Goal: Information Seeking & Learning: Learn about a topic

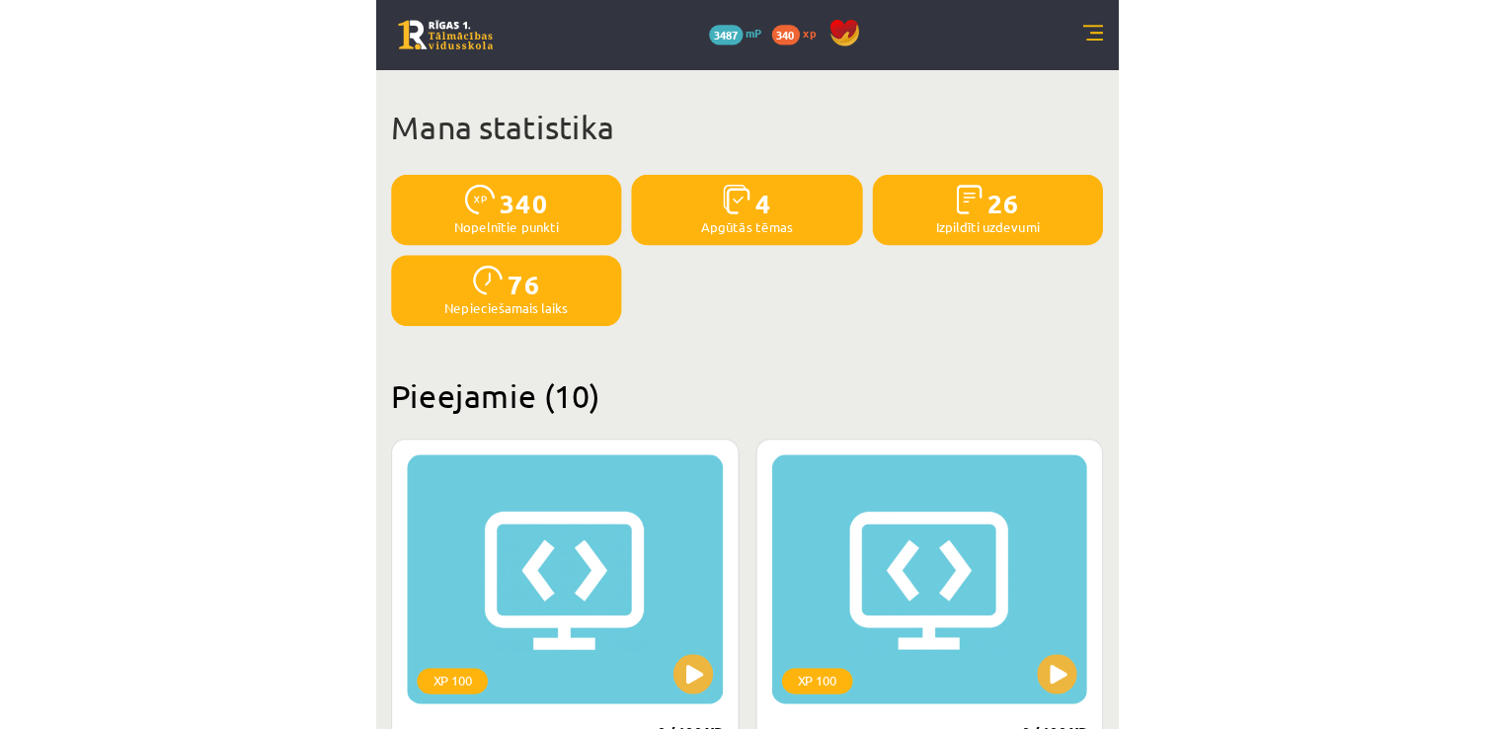
scroll to position [1563, 0]
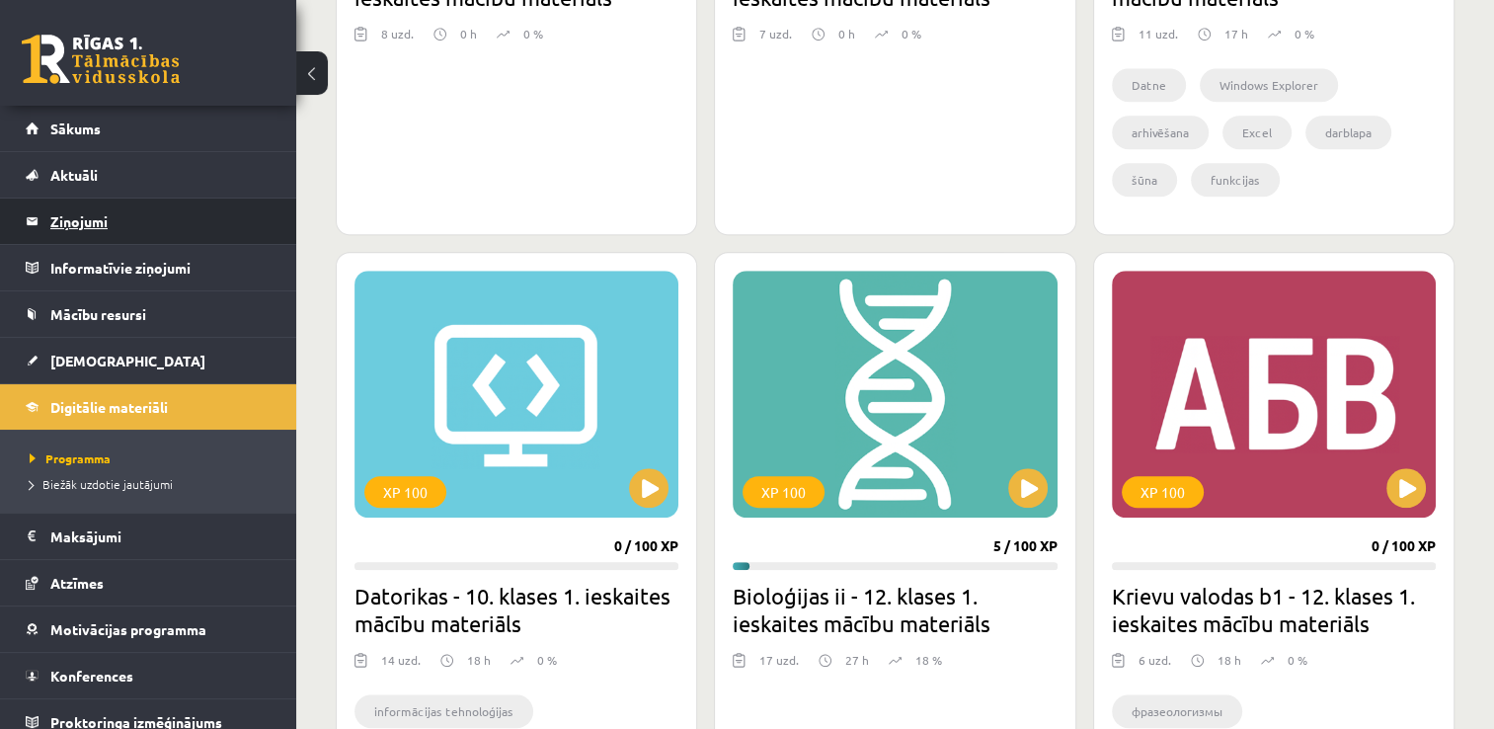
click at [211, 225] on legend "Ziņojumi 0" at bounding box center [160, 220] width 221 height 45
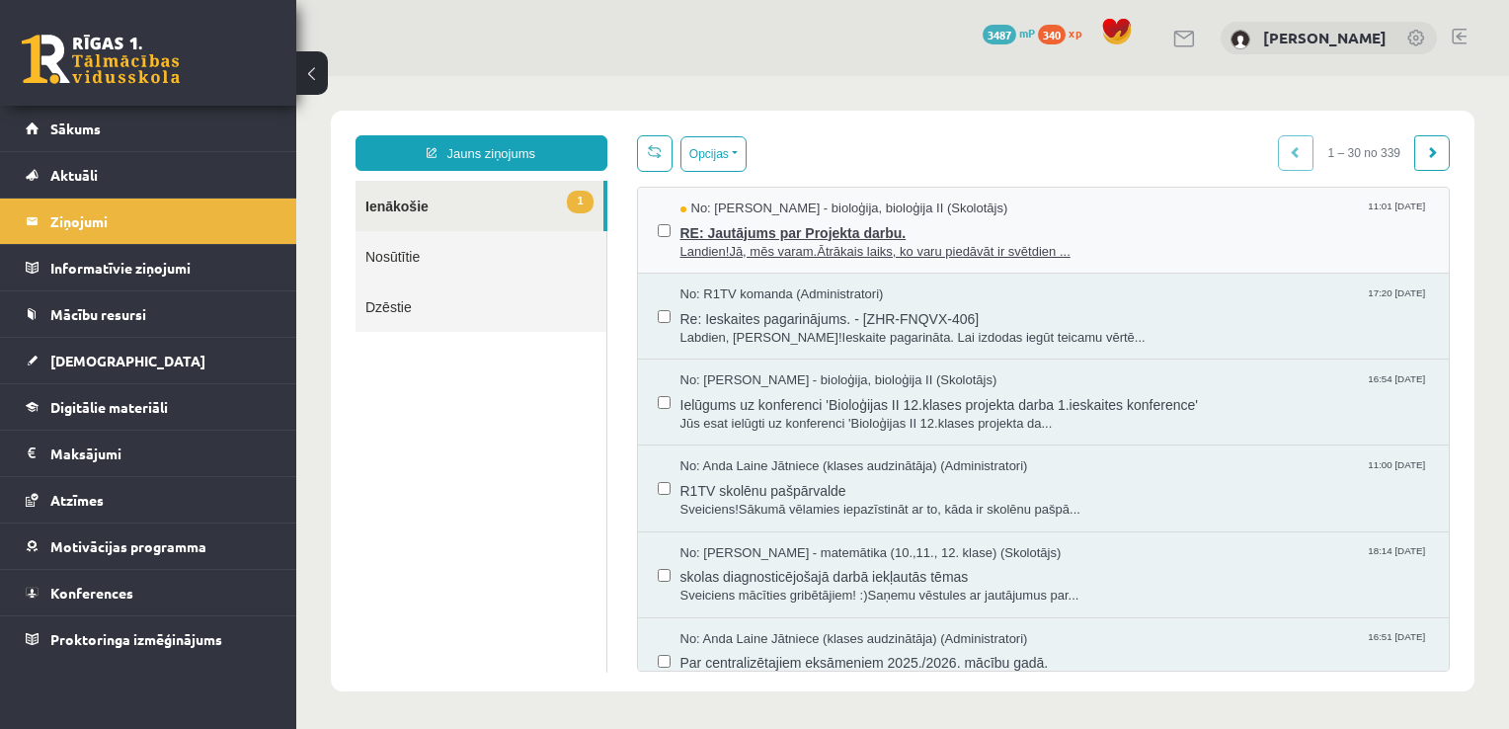
click at [734, 245] on span "Landien!Jā, mēs varam.Ātrākais laiks, ko varu piedāvāt ir svētdien ..." at bounding box center [1054, 252] width 749 height 19
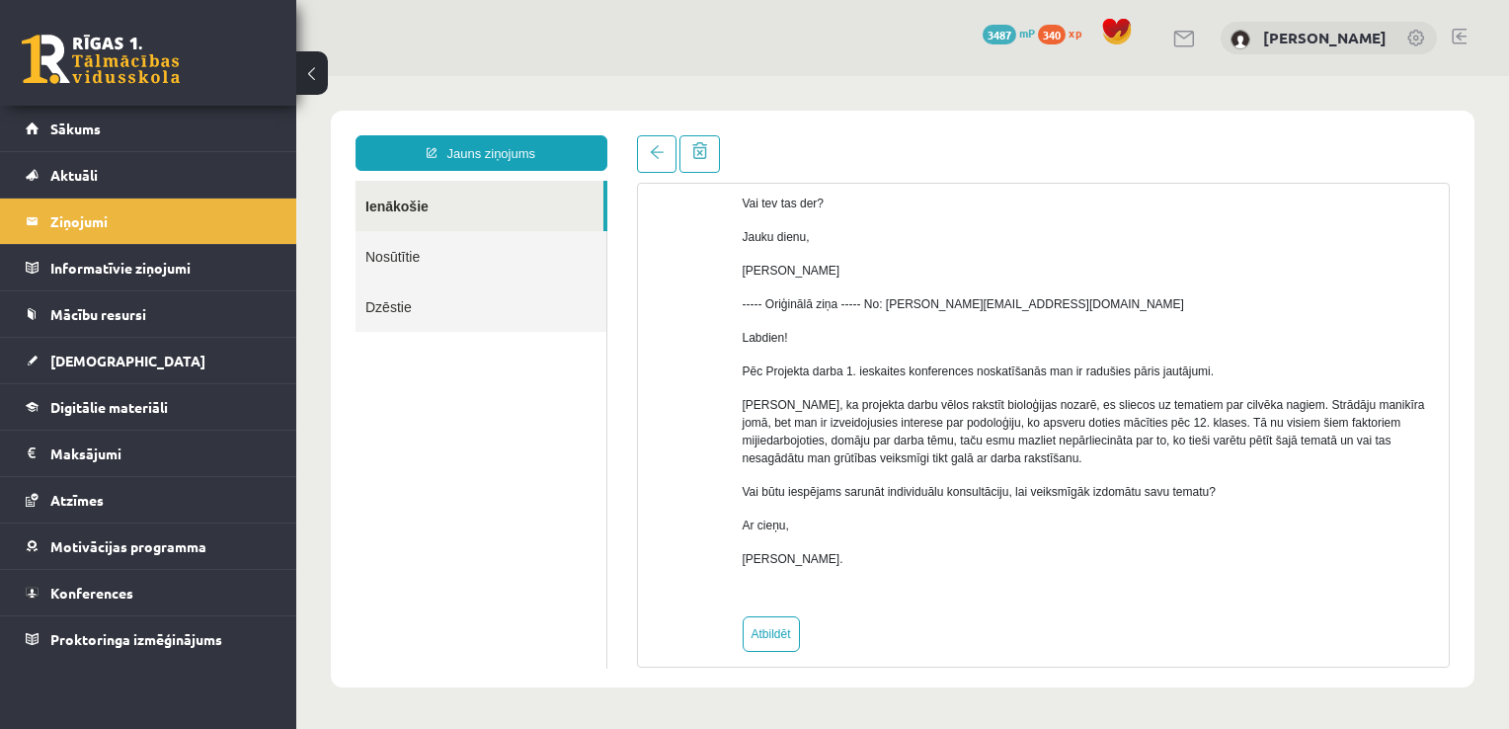
scroll to position [249, 0]
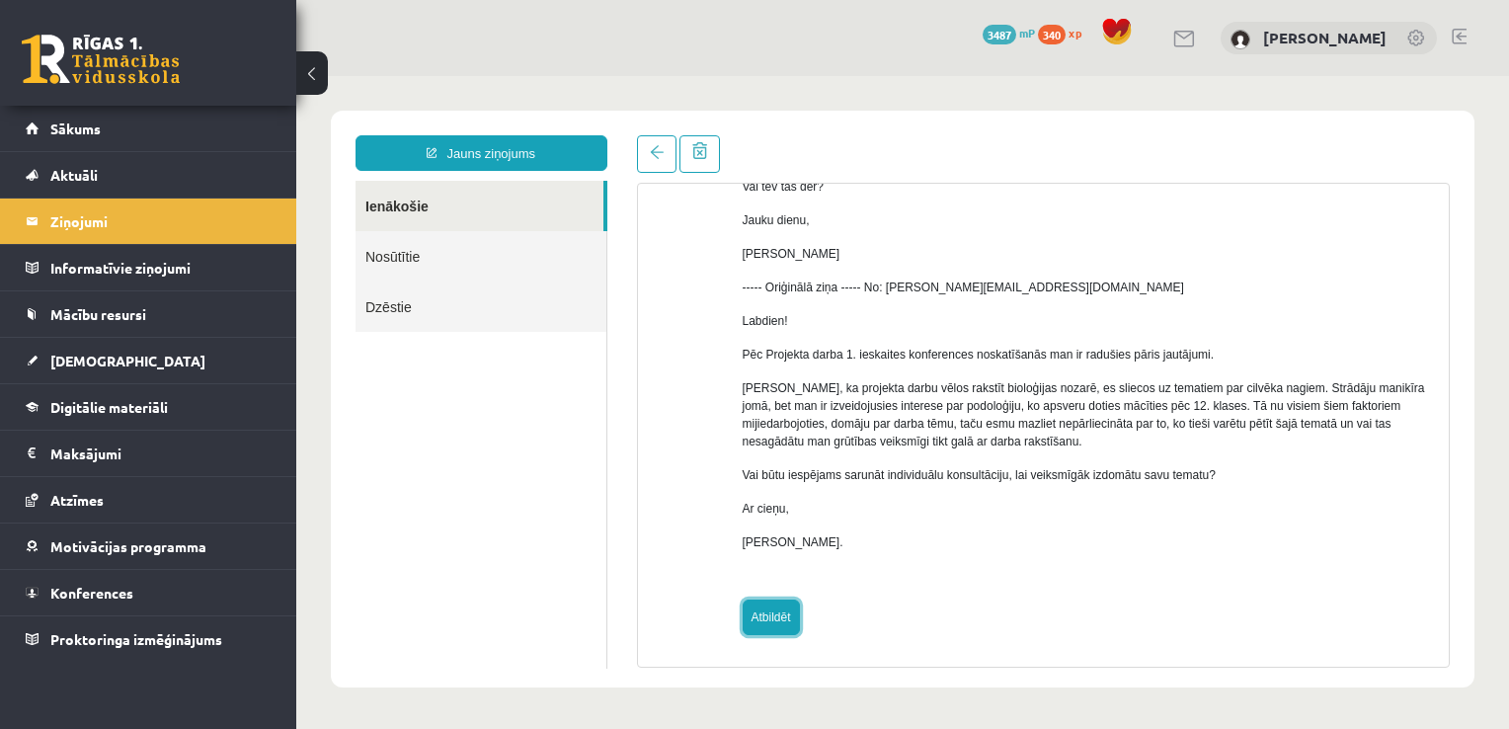
click at [734, 623] on link "Atbildēt" at bounding box center [771, 617] width 57 height 36
type input "**********"
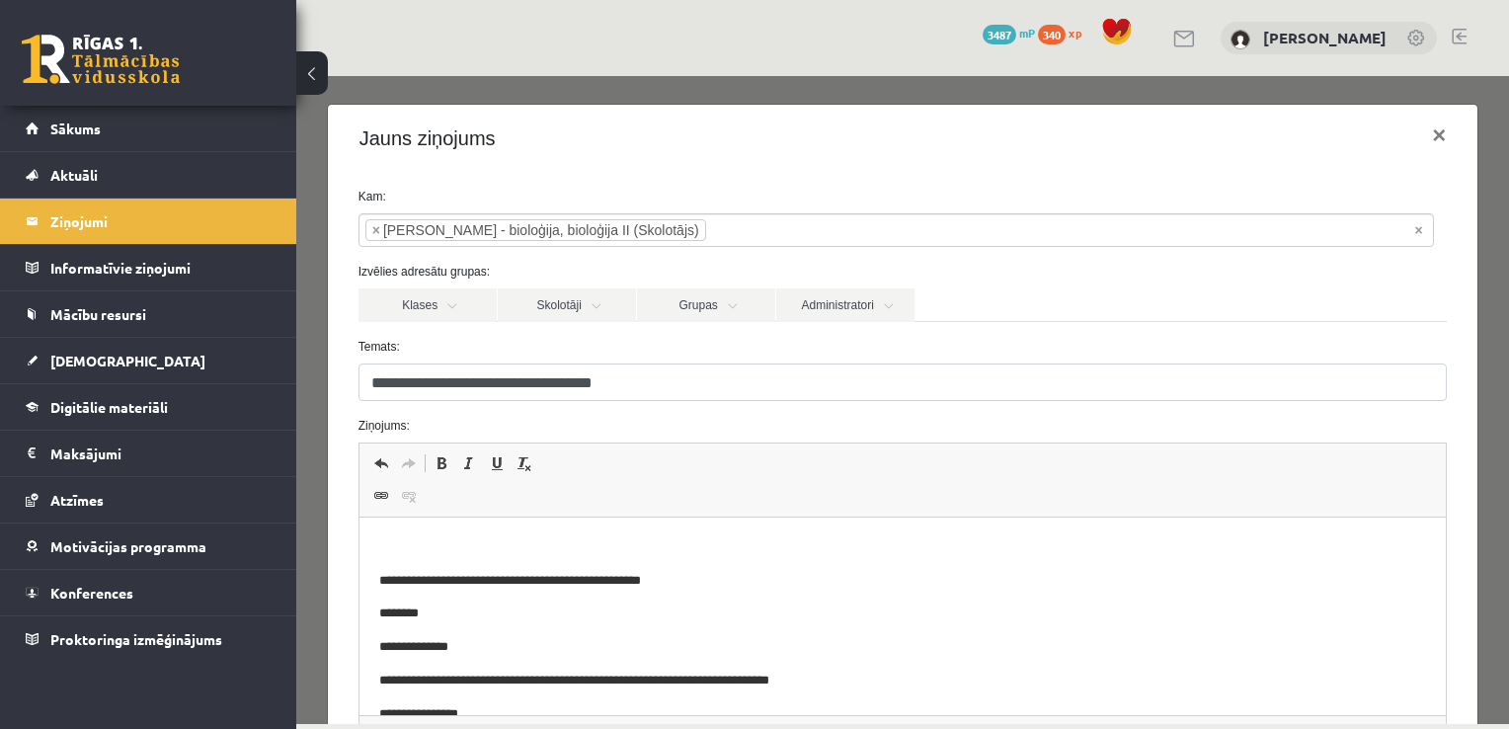
scroll to position [222, 0]
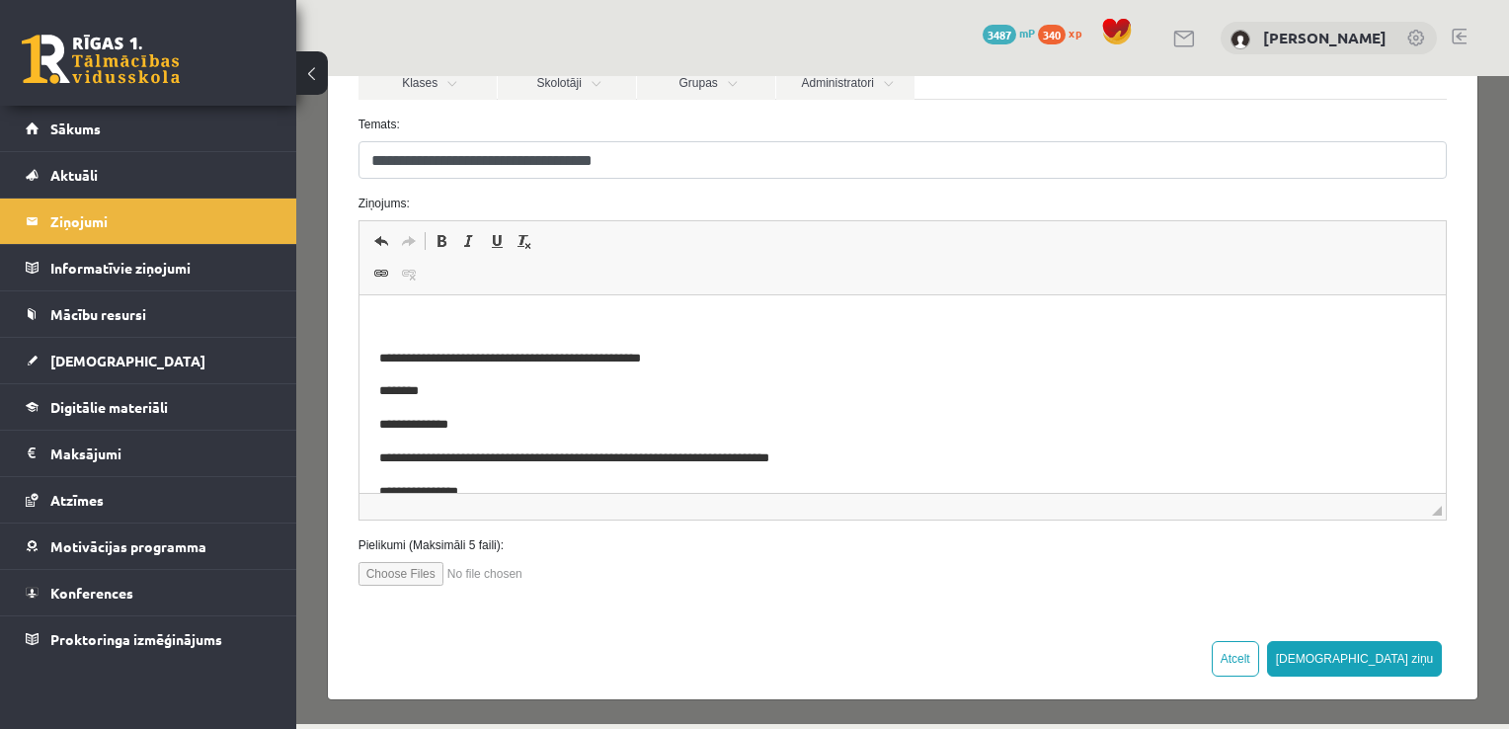
click at [633, 322] on p "Bagātinātā teksta redaktors, wiswyg-editor-47433877311080-1760086793-419" at bounding box center [902, 325] width 1048 height 21
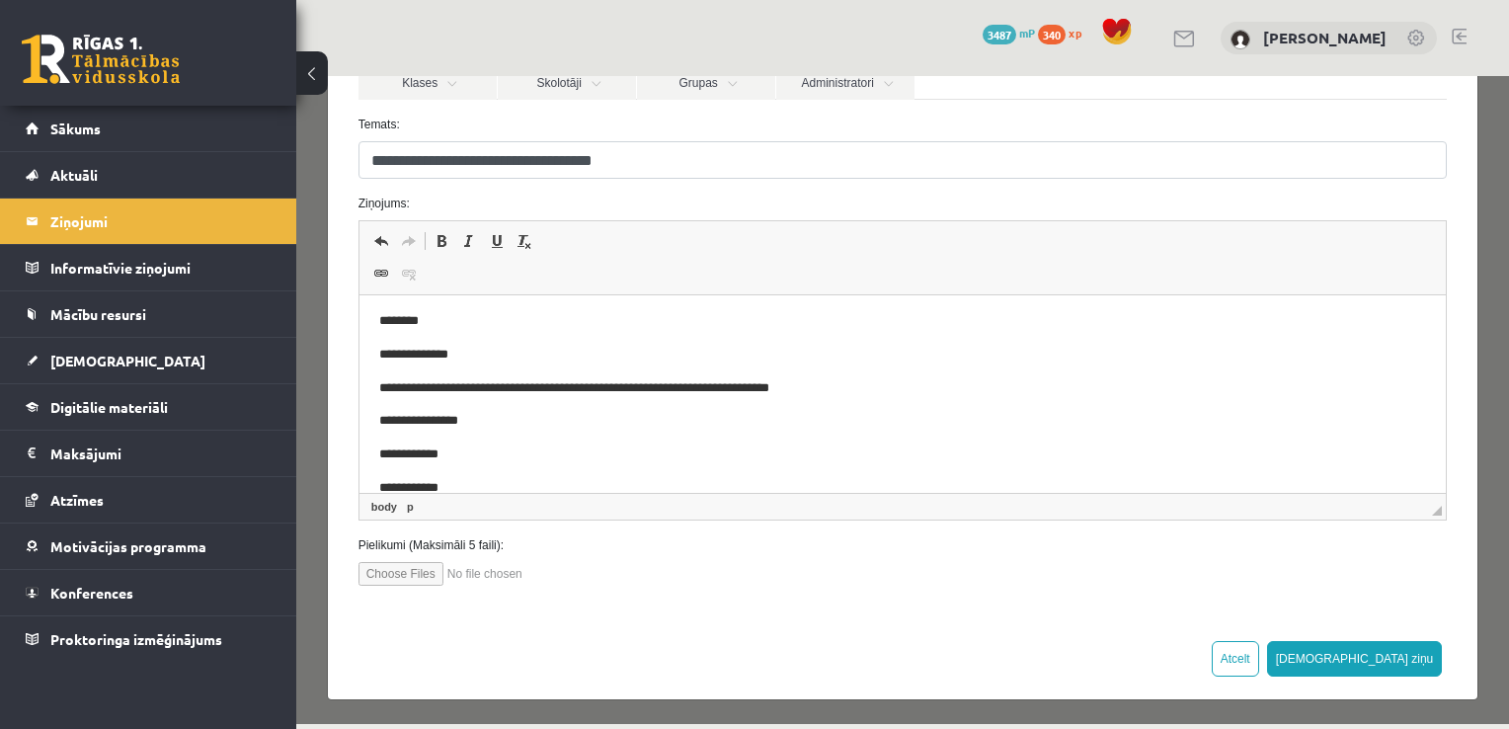
scroll to position [0, 0]
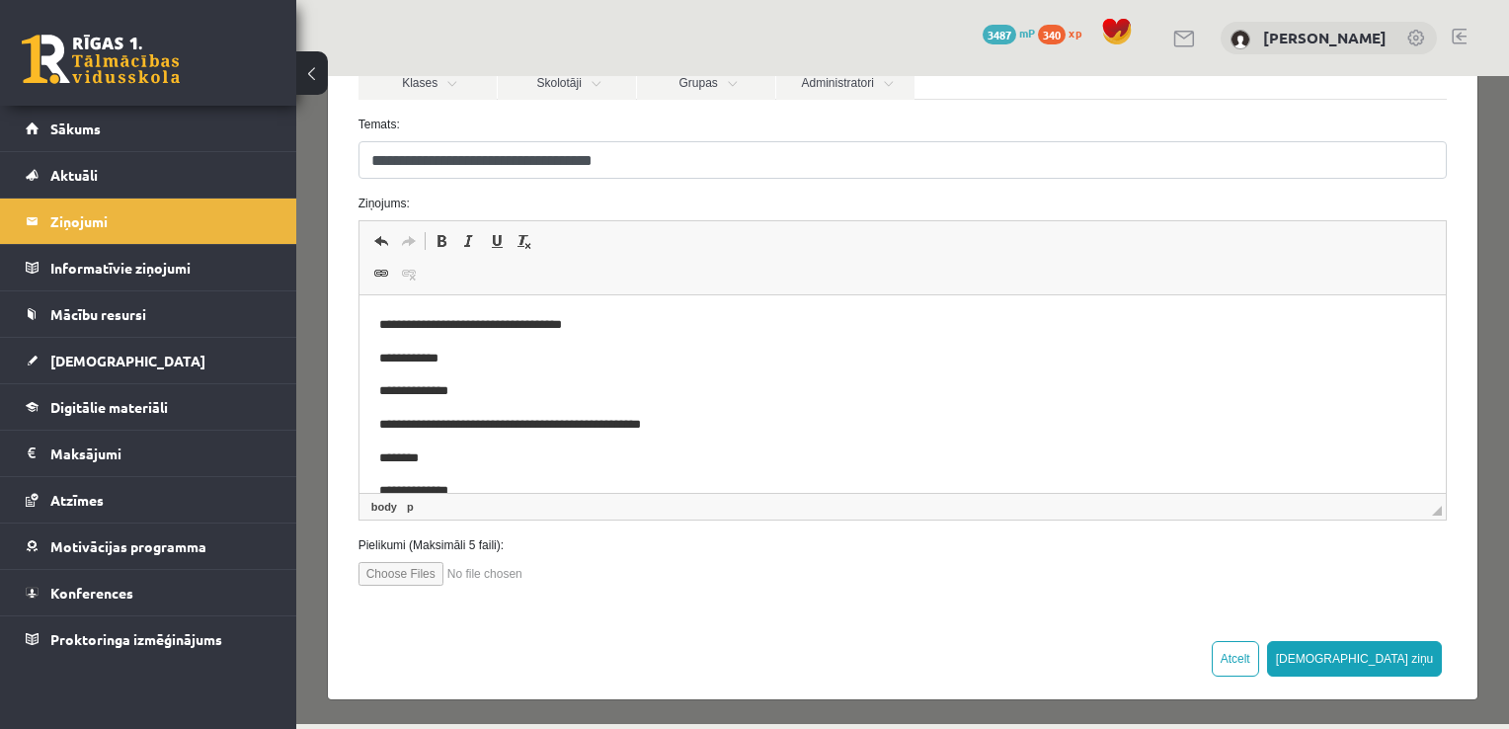
click at [448, 358] on p "**********" at bounding box center [887, 359] width 1019 height 21
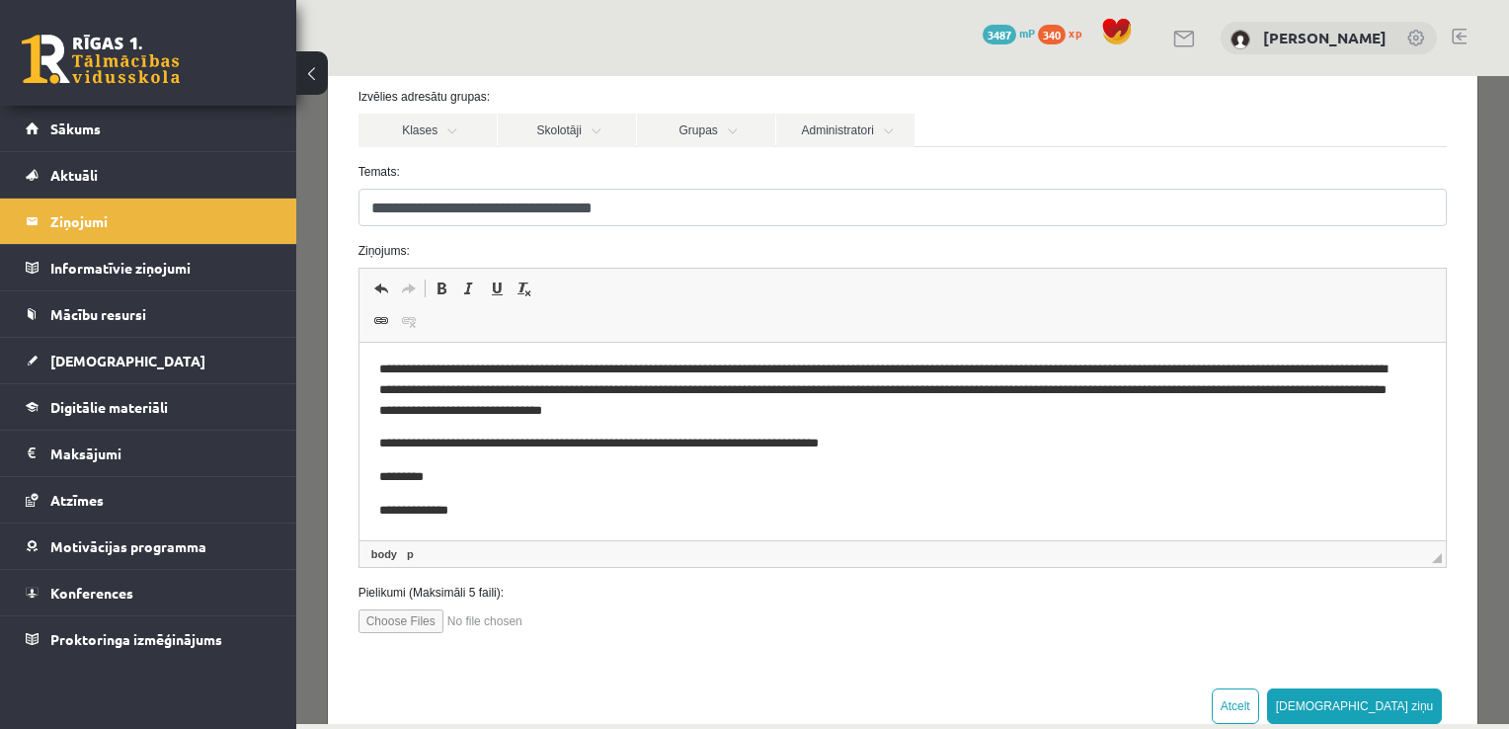
scroll to position [222, 0]
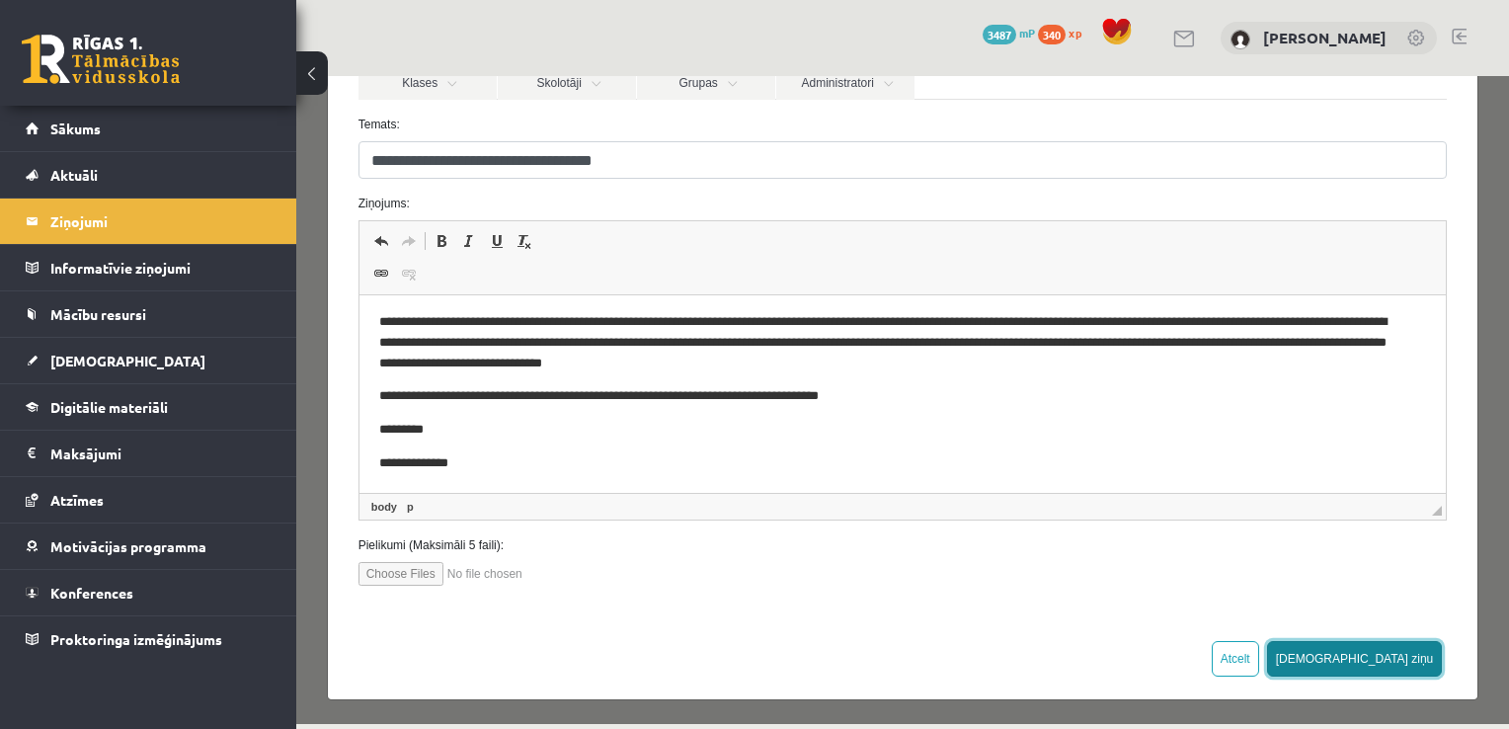
click at [734, 642] on button "Sūtīt ziņu" at bounding box center [1355, 659] width 176 height 36
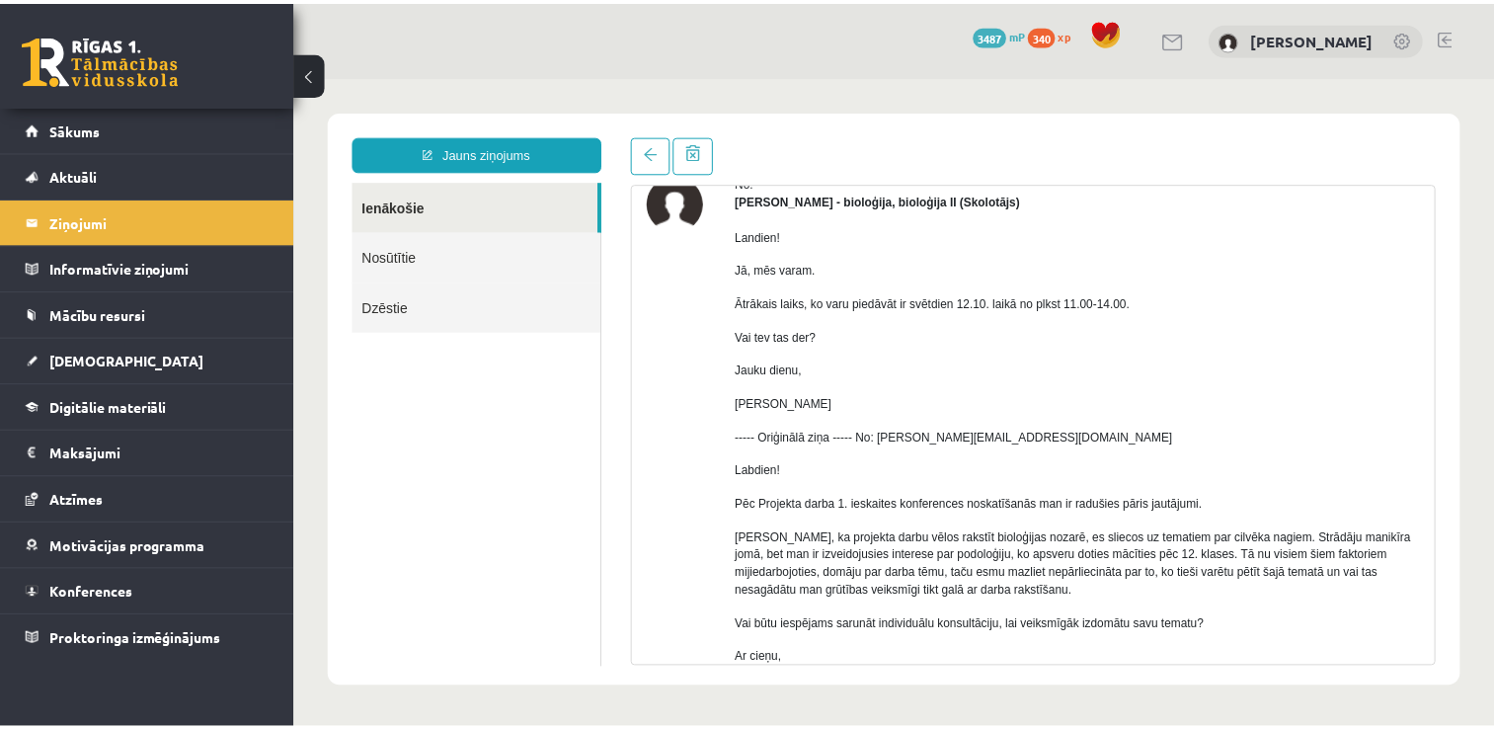
scroll to position [0, 0]
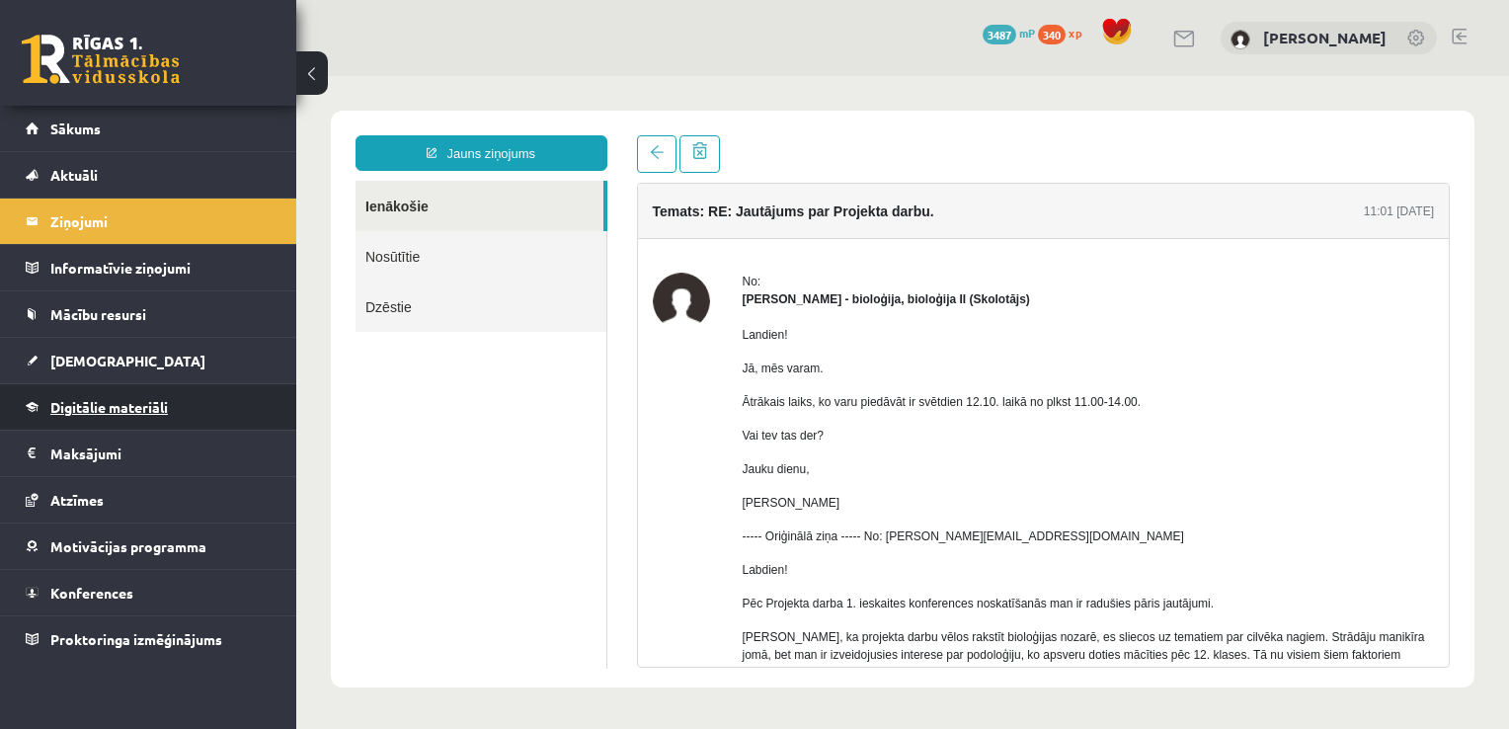
click at [165, 414] on link "Digitālie materiāli" at bounding box center [149, 406] width 246 height 45
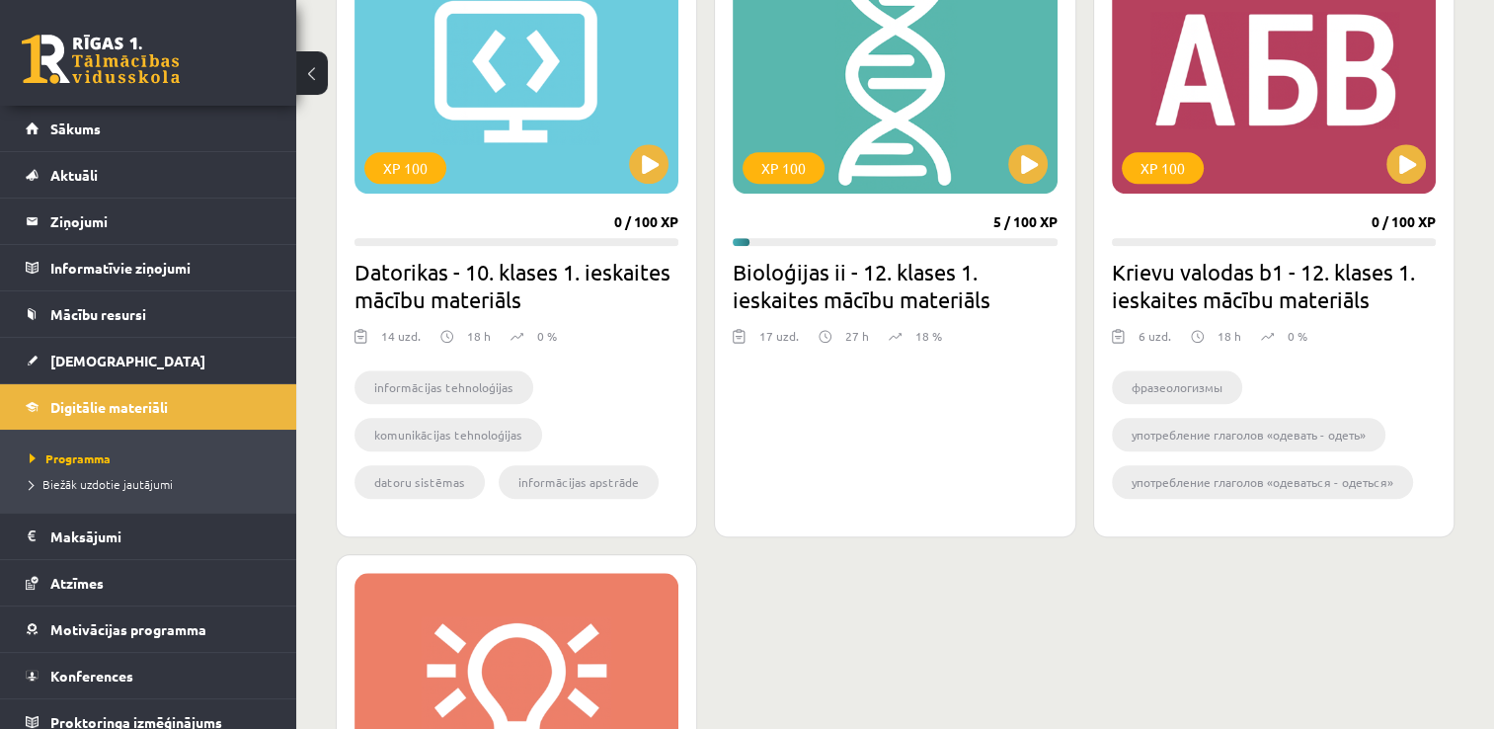
scroll to position [1762, 0]
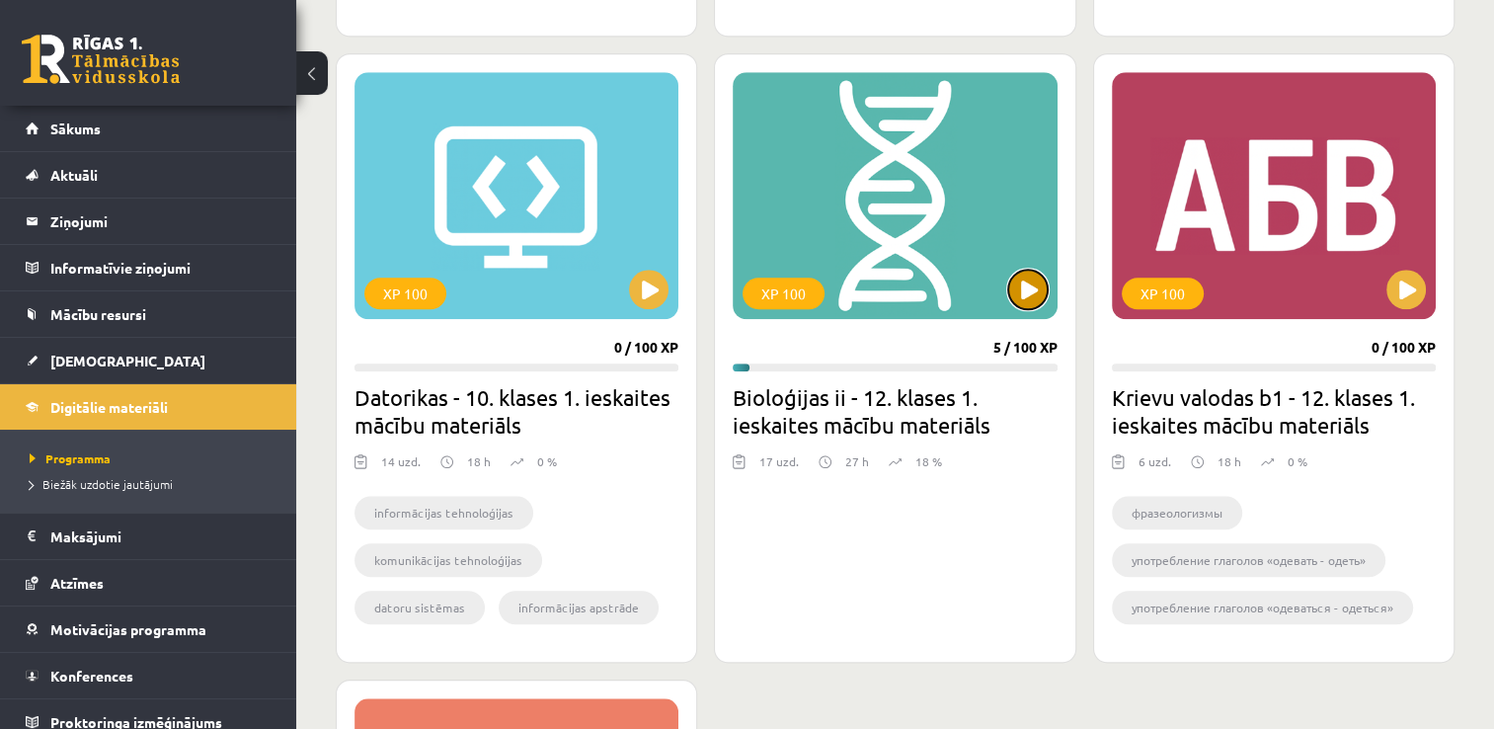
click at [734, 291] on button at bounding box center [1027, 289] width 39 height 39
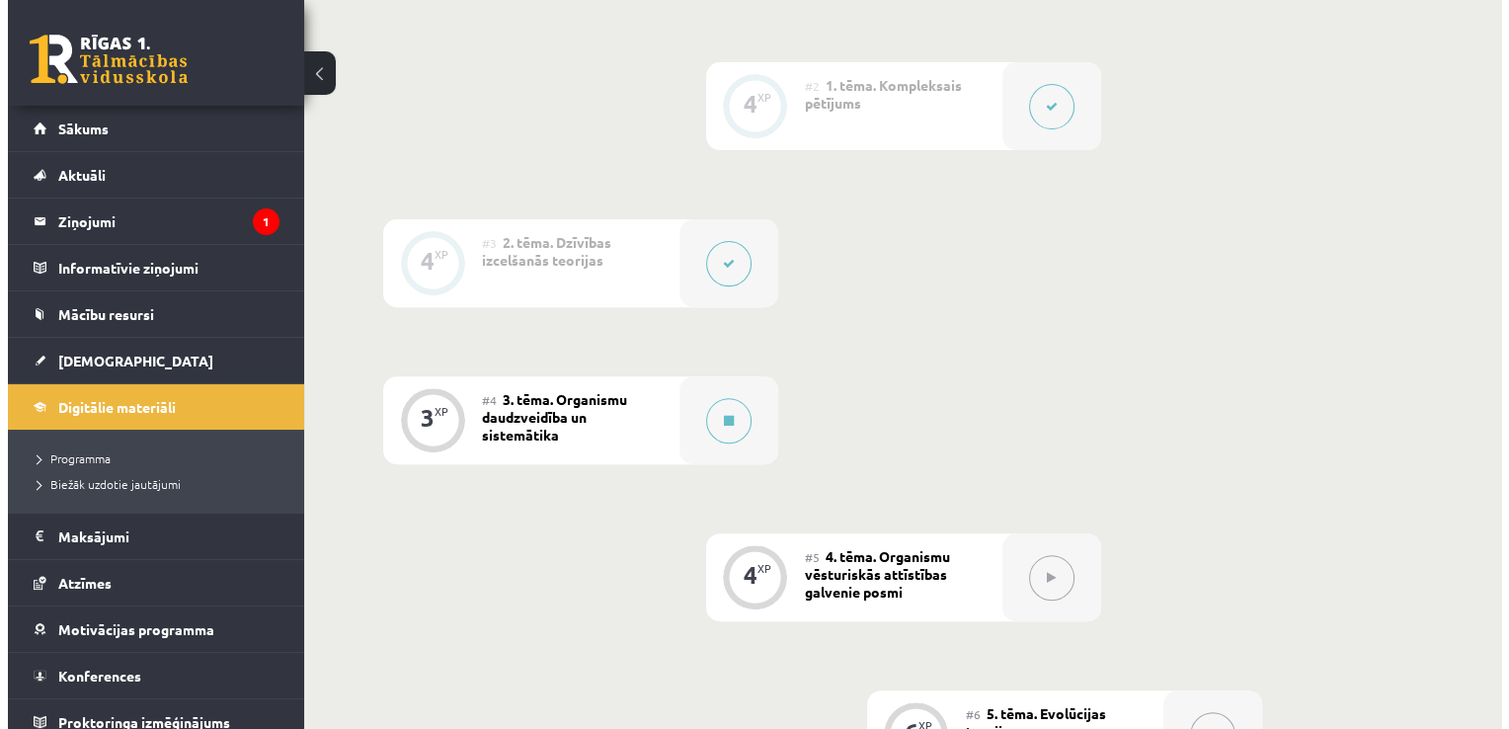
scroll to position [651, 0]
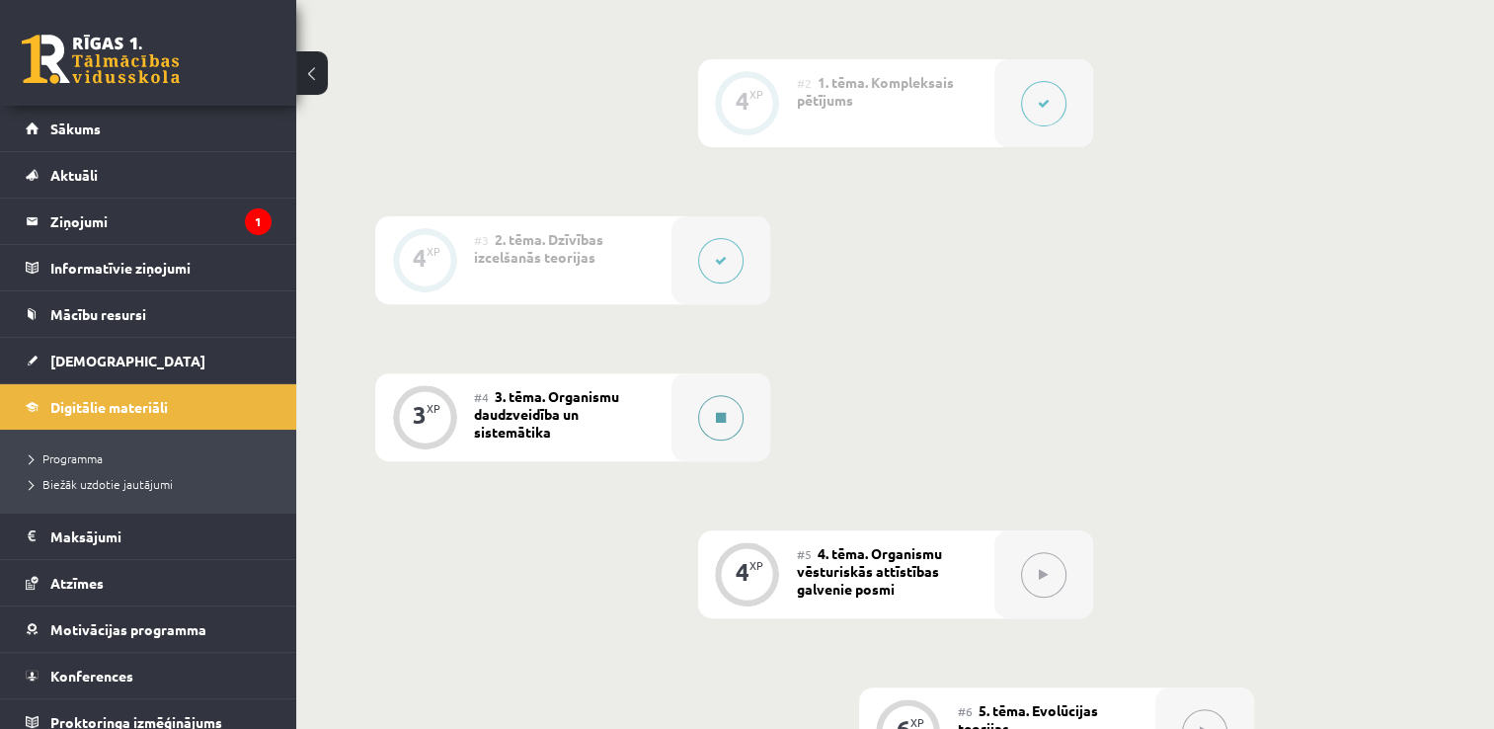
click at [735, 420] on button at bounding box center [720, 417] width 45 height 45
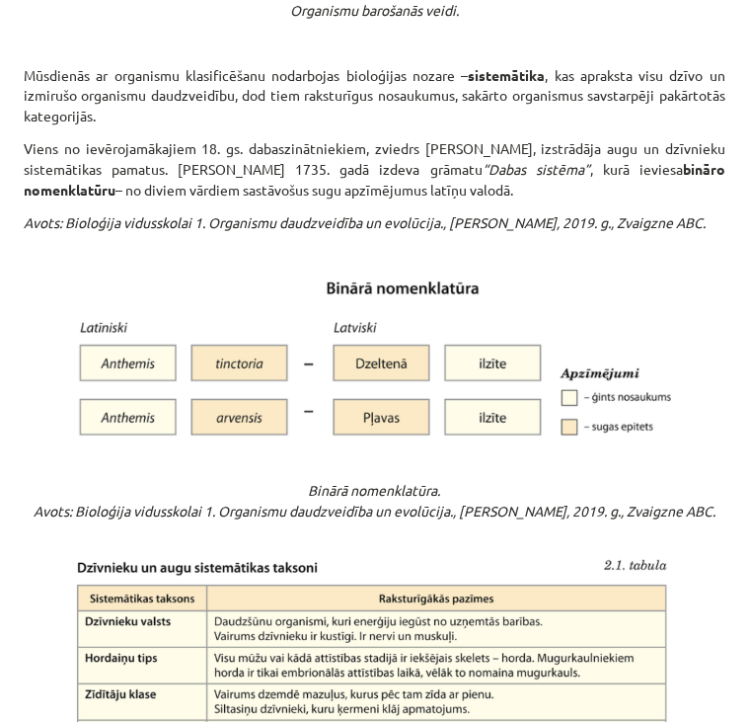
scroll to position [1793, 0]
drag, startPoint x: 20, startPoint y: 90, endPoint x: 567, endPoint y: 203, distance: 558.7
click at [567, 203] on div "3 XP Saņemsi Grūts 37 pilda Apraksts Uzdevums Palīdzība Organismu daudzveidība …" at bounding box center [375, 285] width 726 height 3969
copy div "Mūsdienās ar organismu klasificēšanu nodarbojas bioloģijas nozare – sistemātika…"
click at [596, 311] on img at bounding box center [375, 358] width 616 height 176
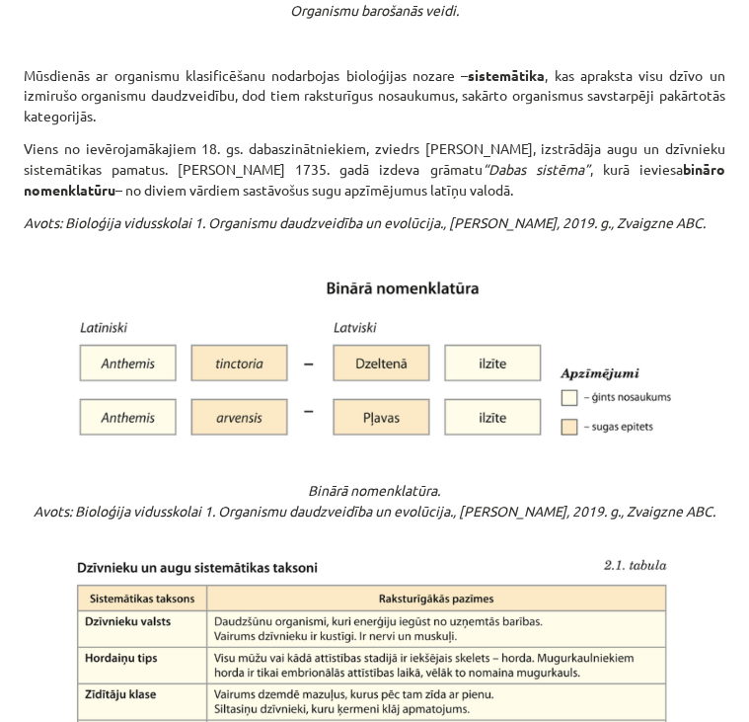
click at [596, 311] on img at bounding box center [375, 358] width 616 height 176
click at [596, 335] on img at bounding box center [375, 358] width 616 height 176
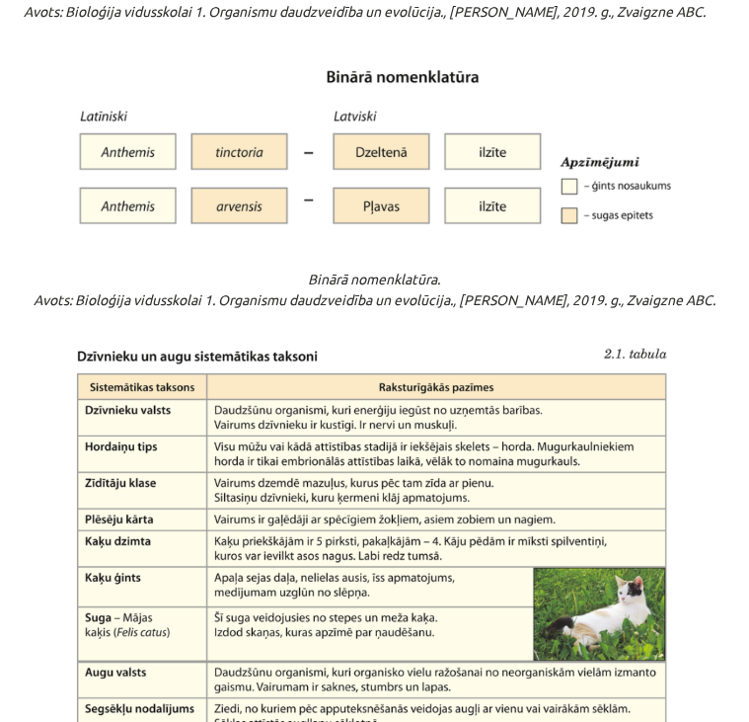
scroll to position [2007, 0]
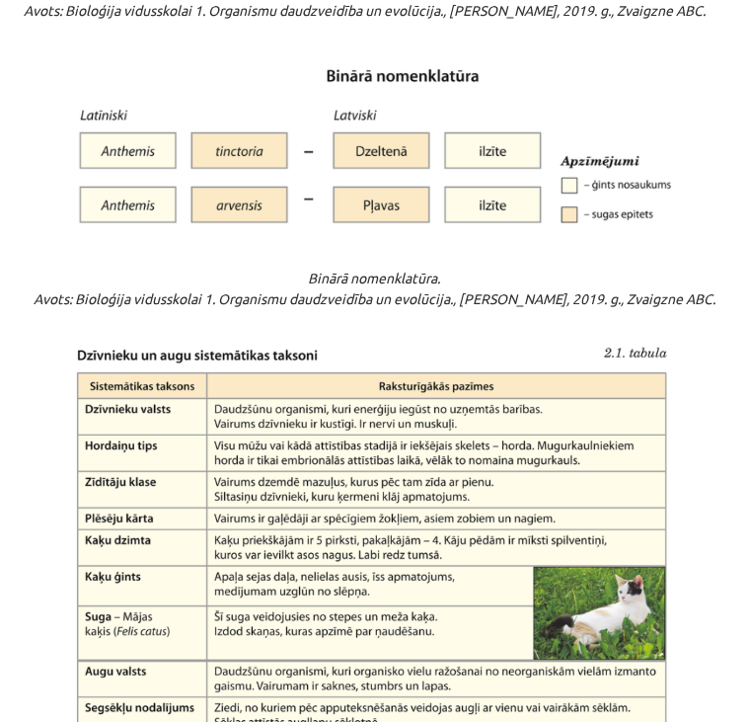
click at [372, 232] on img at bounding box center [375, 144] width 616 height 176
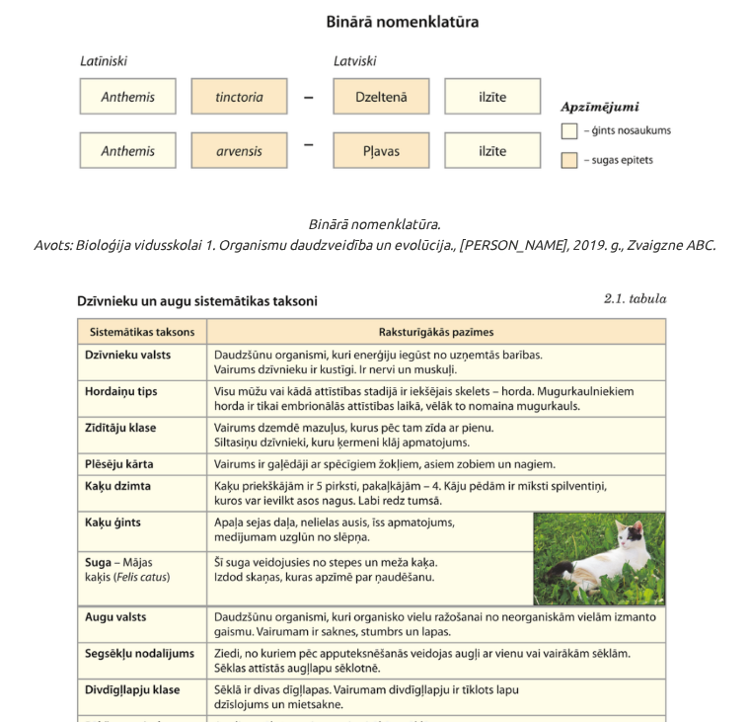
scroll to position [2062, 0]
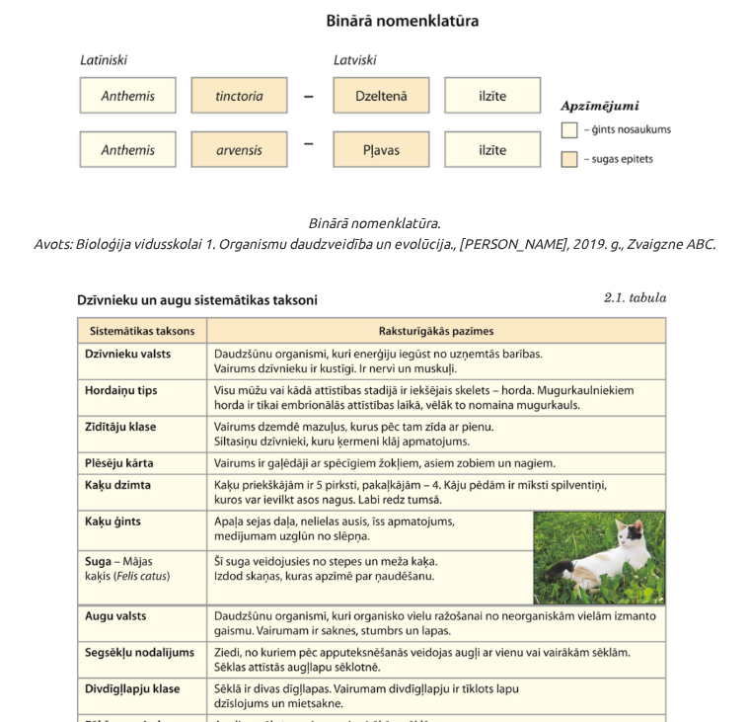
click at [372, 232] on p "Binārā nomenklatūra. Avots: Bioloģija vidusskolai 1. Organismu daudzveidība un …" at bounding box center [375, 232] width 702 height 41
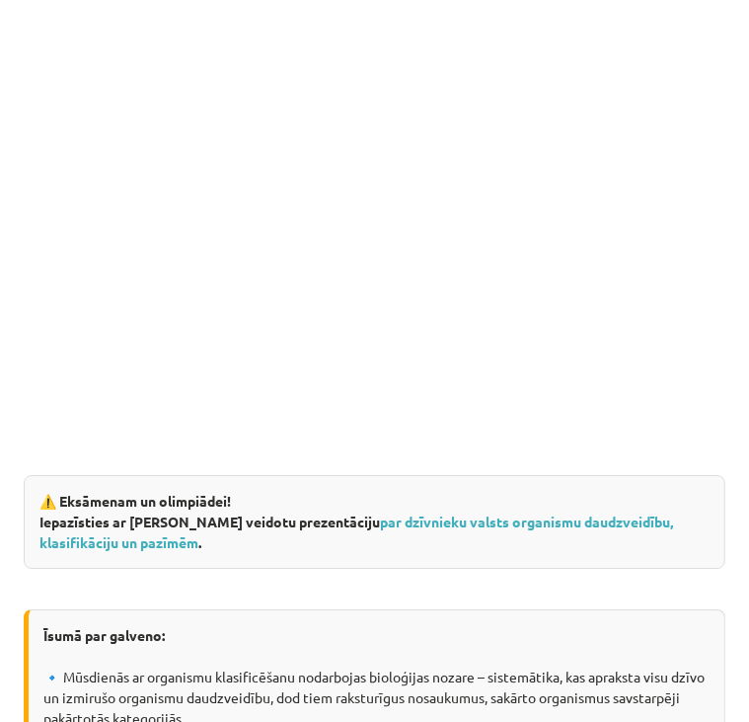
scroll to position [3131, 0]
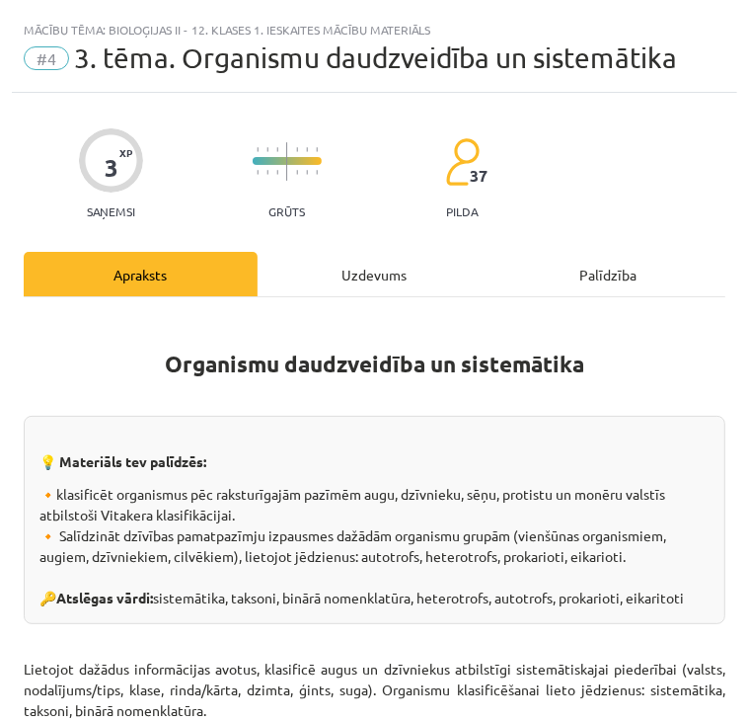
click at [361, 271] on div "Uzdevums" at bounding box center [375, 274] width 234 height 44
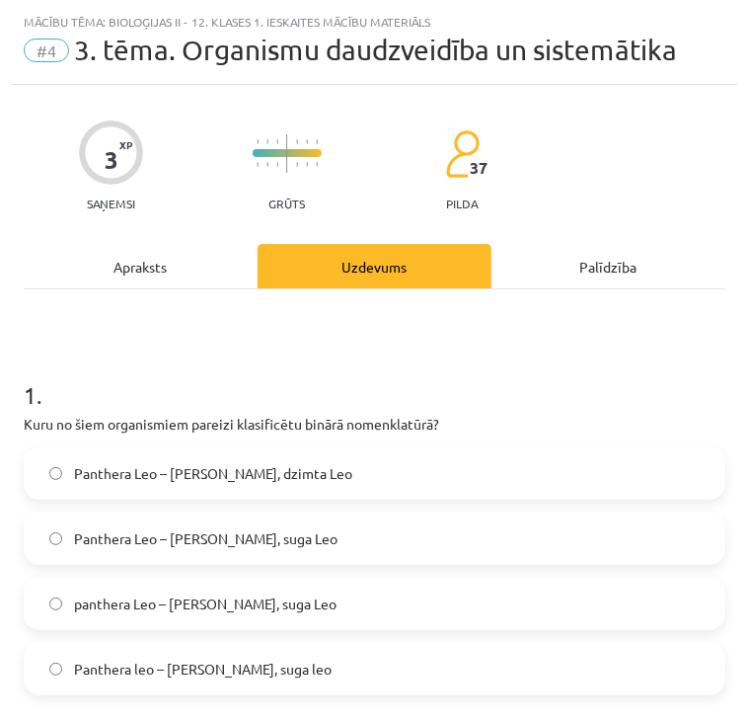
scroll to position [0, 0]
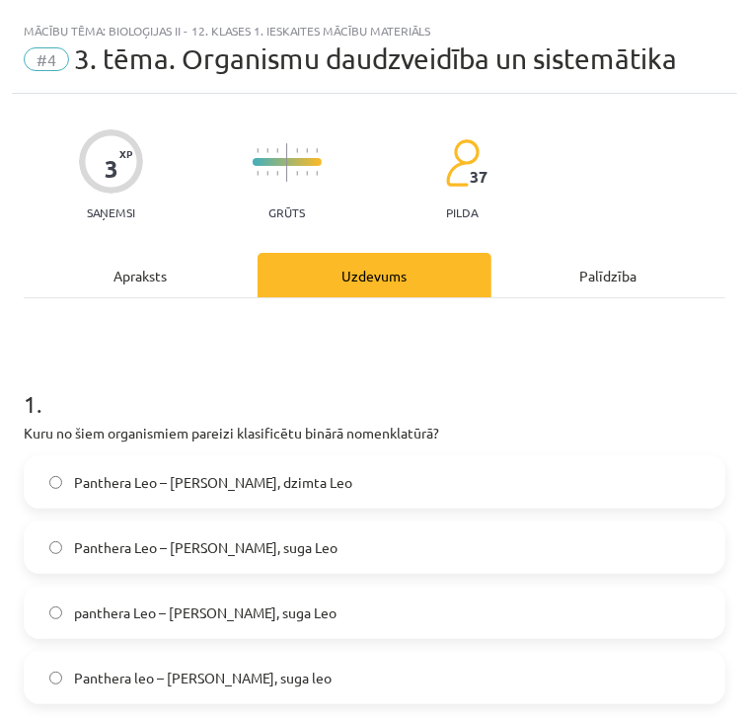
click at [156, 270] on div "Apraksts" at bounding box center [141, 275] width 234 height 44
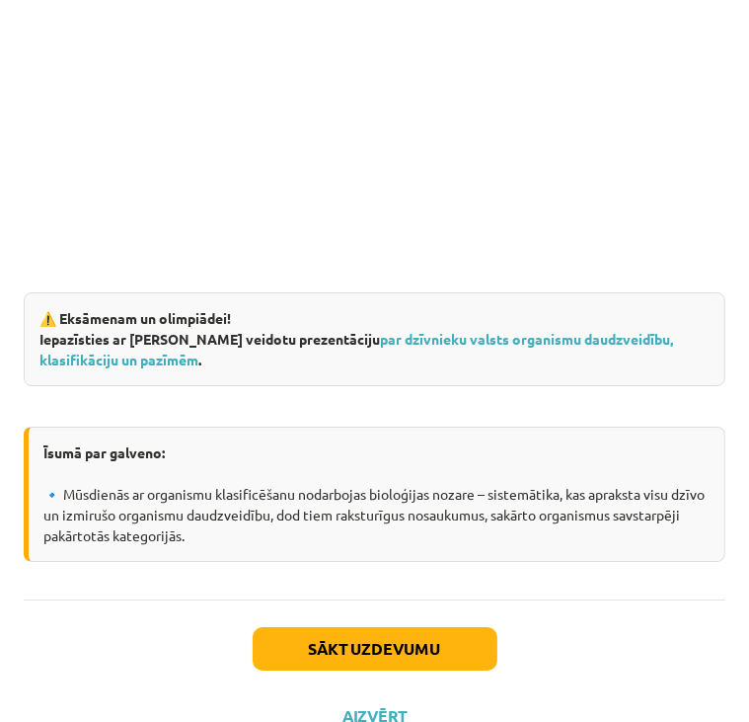
scroll to position [3361, 0]
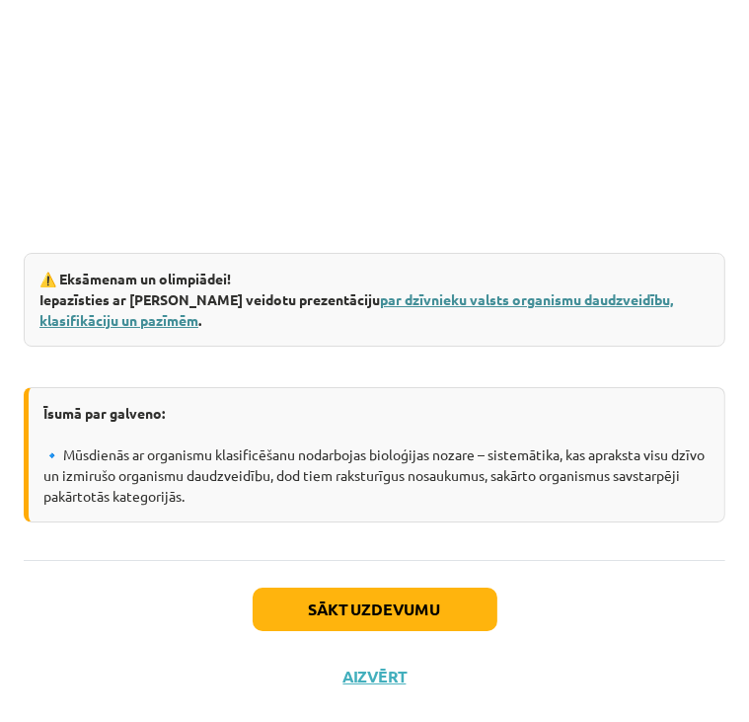
click at [447, 300] on link "par dzīvnieku valsts organismu daudzveidību, klasifikāciju un pazīmēm" at bounding box center [356, 309] width 634 height 39
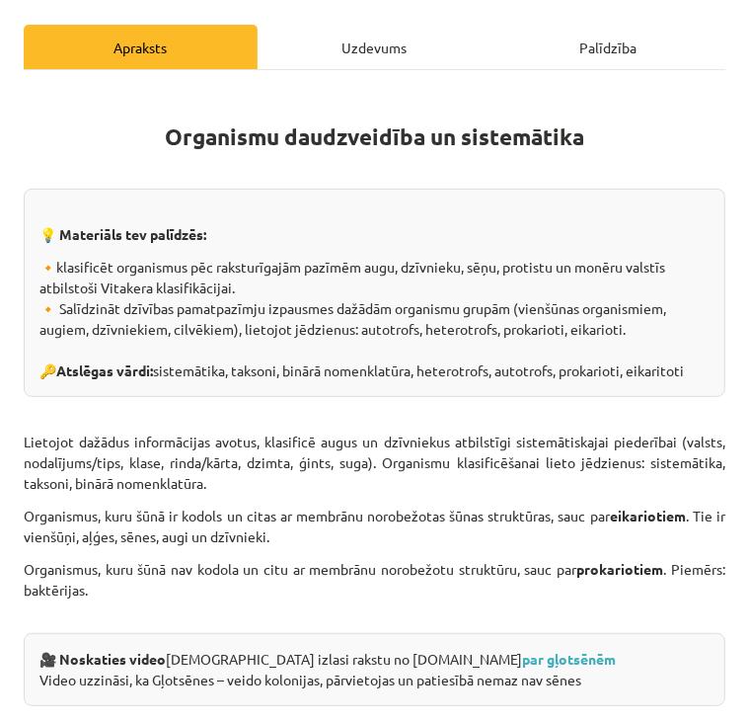
scroll to position [225, 0]
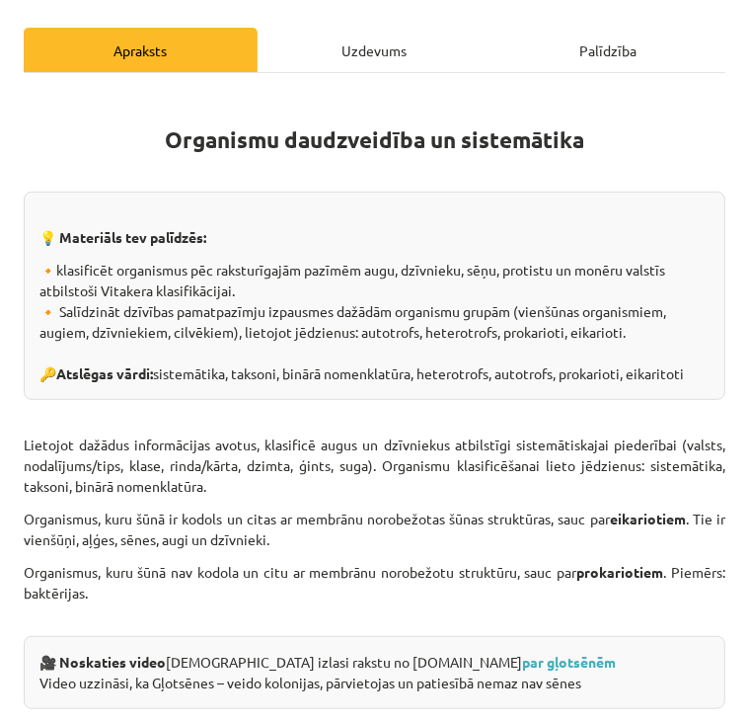
click at [372, 56] on div "Uzdevums" at bounding box center [375, 50] width 234 height 44
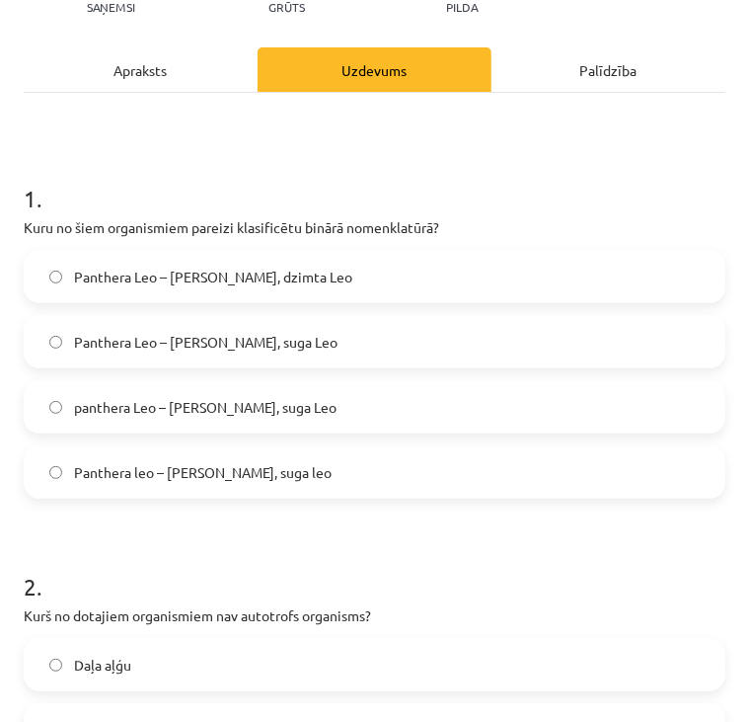
scroll to position [207, 0]
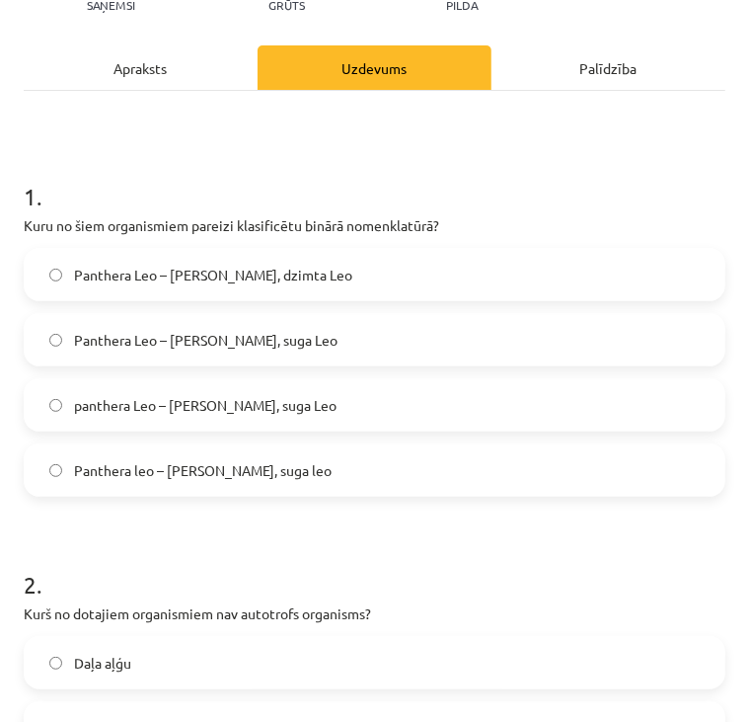
click at [370, 340] on label "Panthera Leo – Ģints Panthera, suga Leo" at bounding box center [375, 339] width 698 height 49
click at [367, 395] on label "panthera Leo – Ģints panthera, suga Leo" at bounding box center [375, 404] width 698 height 49
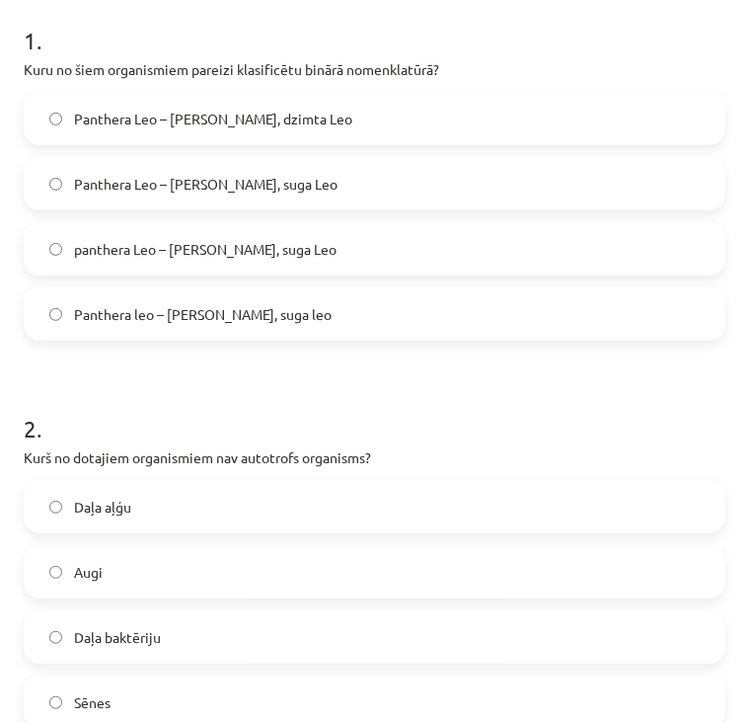
scroll to position [371, 0]
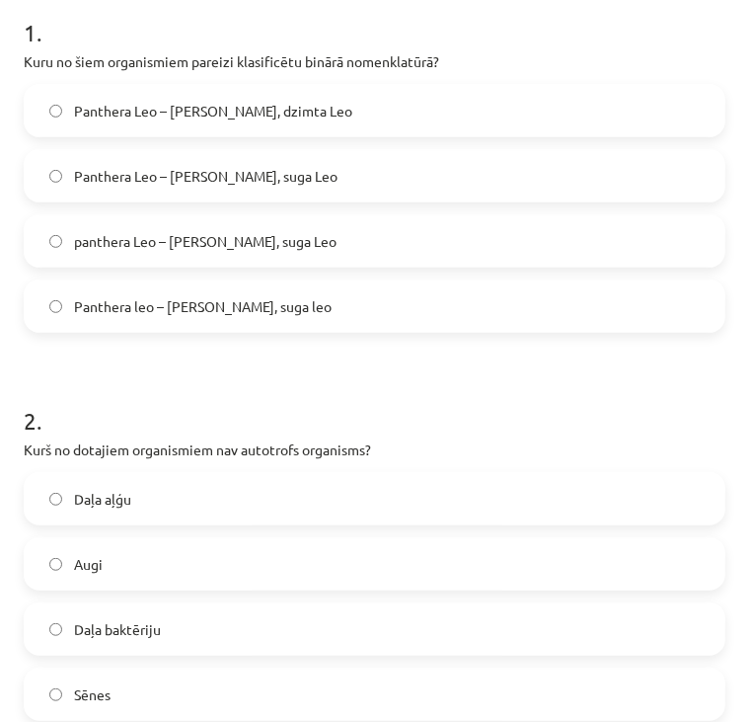
click at [387, 310] on label "Panthera leo – Ģints Panthera, suga leo" at bounding box center [375, 305] width 698 height 49
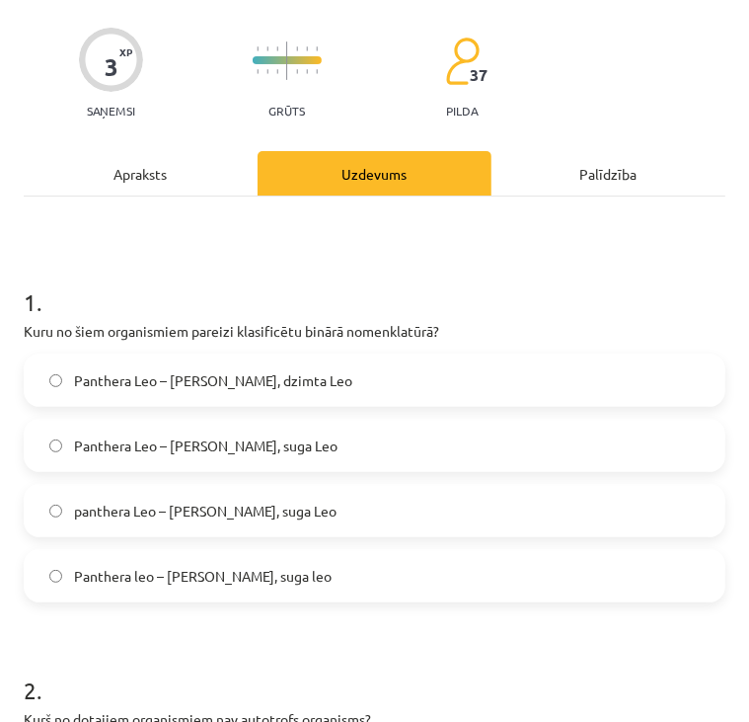
scroll to position [0, 0]
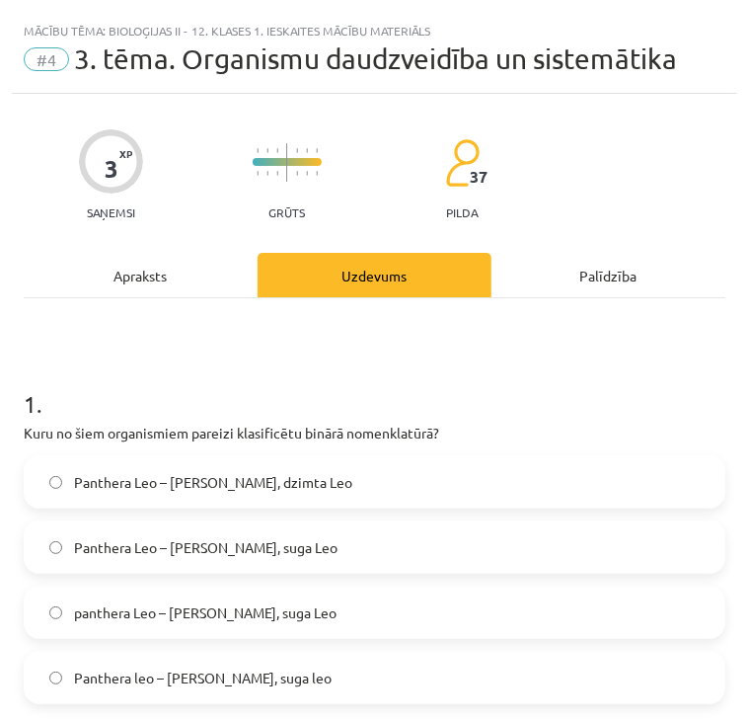
click at [186, 276] on div "Apraksts" at bounding box center [141, 275] width 234 height 44
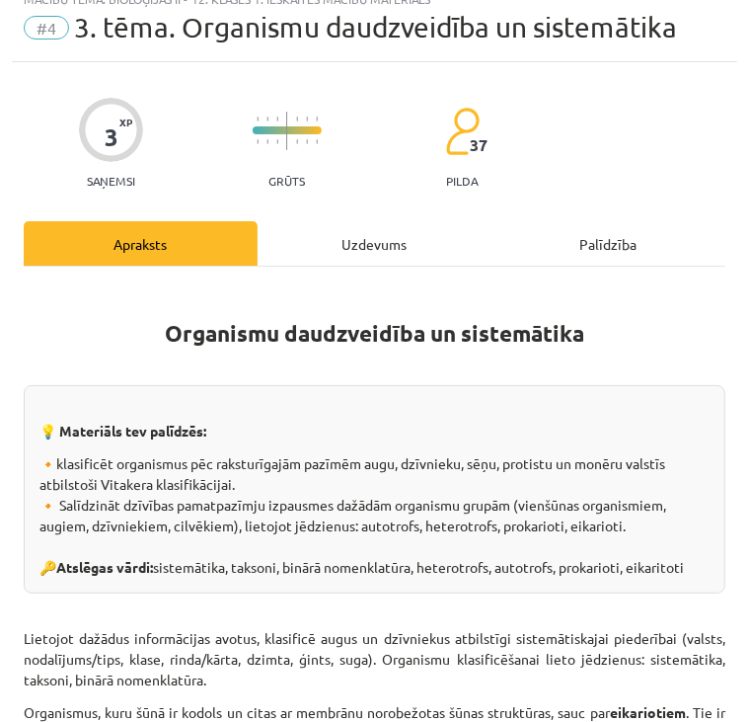
scroll to position [24, 0]
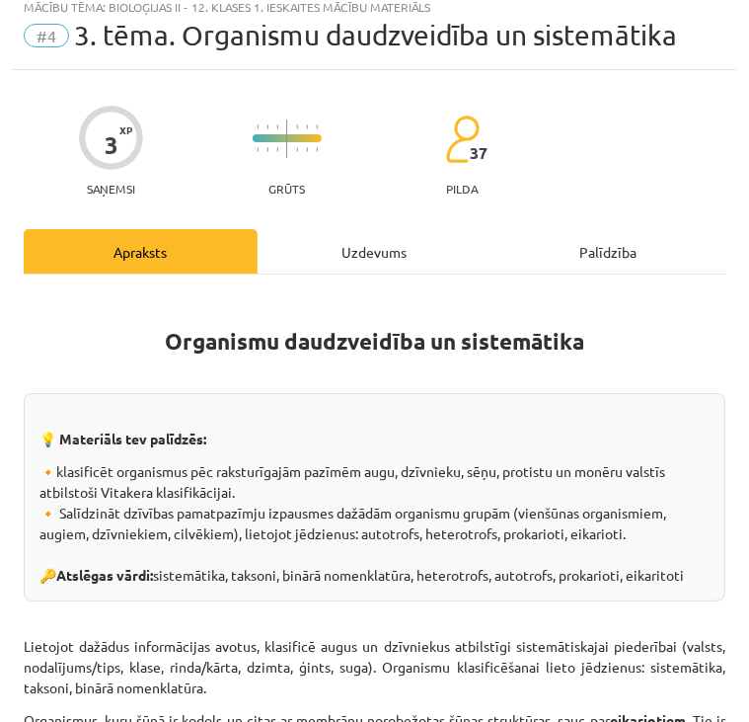
click at [373, 264] on div "Uzdevums" at bounding box center [375, 251] width 234 height 44
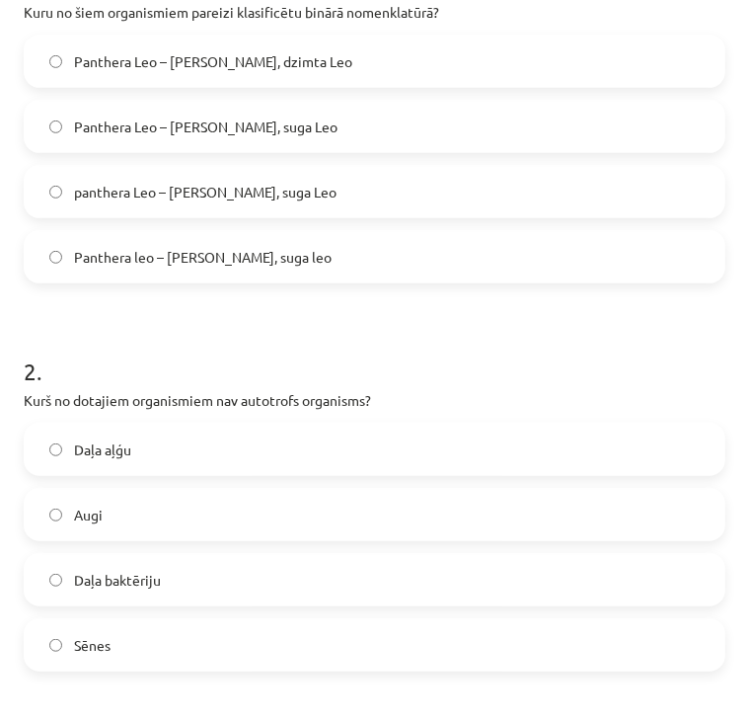
scroll to position [419, 0]
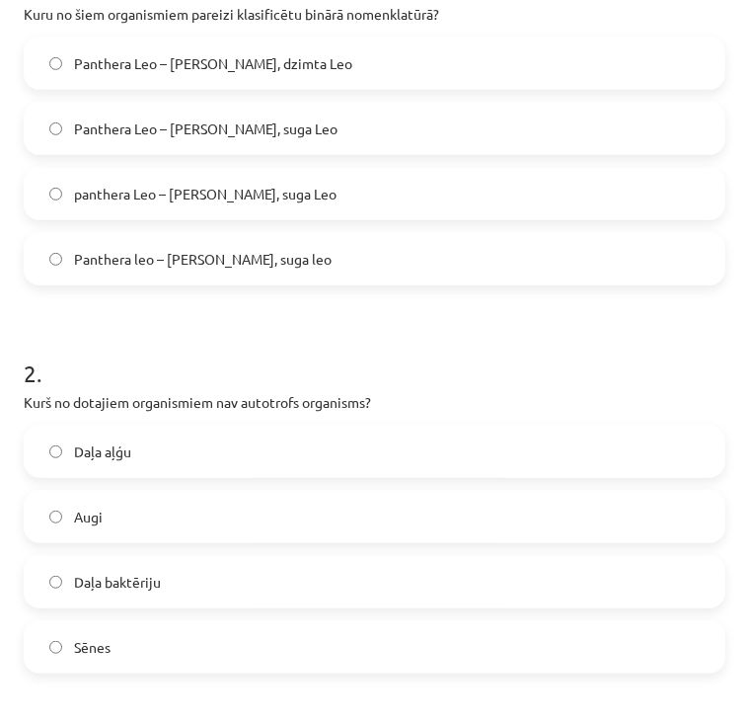
click at [350, 194] on label "panthera Leo – Ģints panthera, suga Leo" at bounding box center [375, 193] width 698 height 49
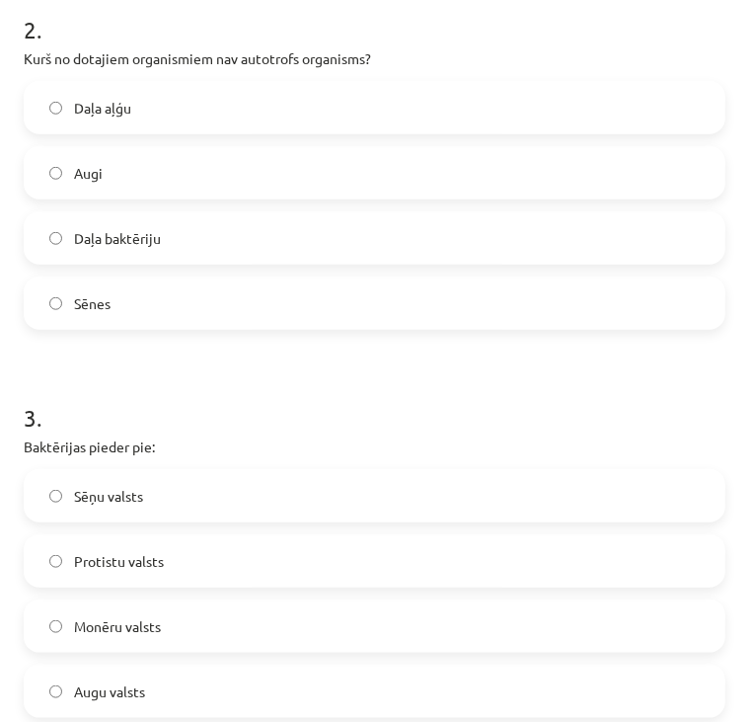
scroll to position [766, 0]
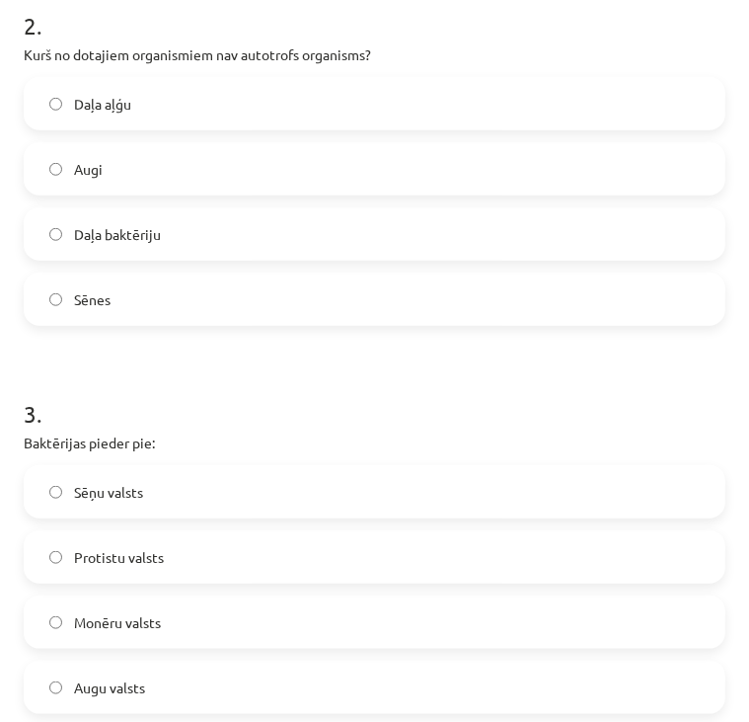
click at [207, 306] on label "Sēnes" at bounding box center [375, 299] width 698 height 49
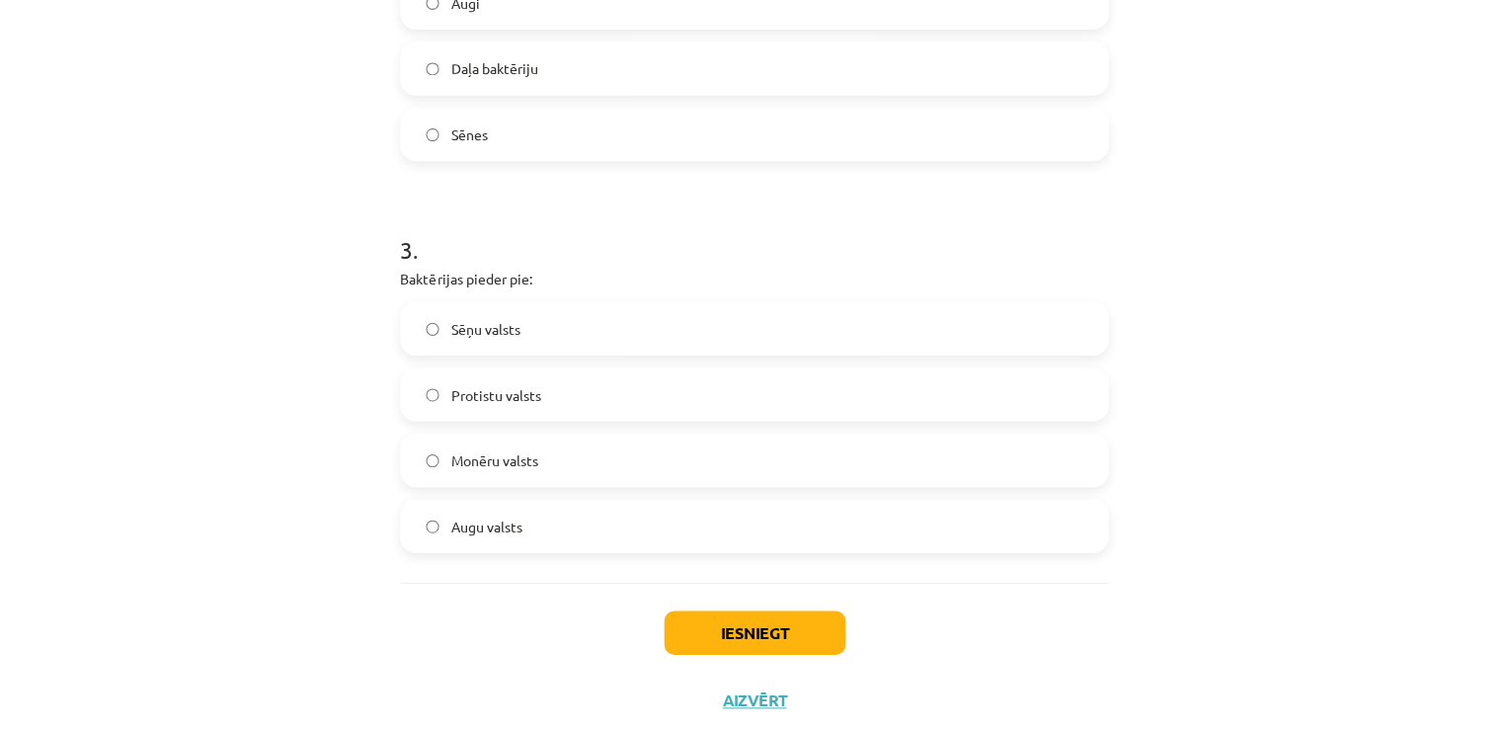
scroll to position [949, 0]
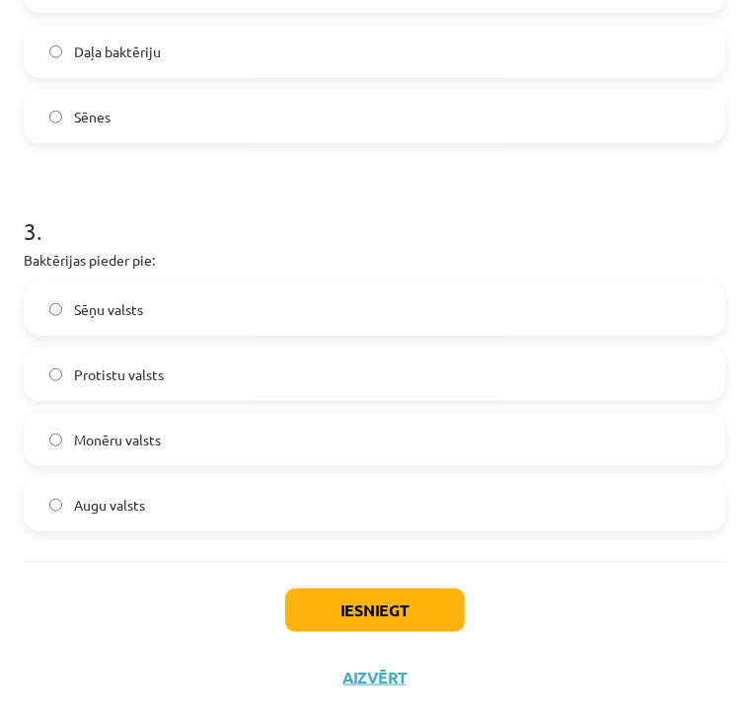
click at [166, 433] on label "Monēru valsts" at bounding box center [375, 439] width 698 height 49
click at [350, 615] on button "Iesniegt" at bounding box center [375, 610] width 180 height 43
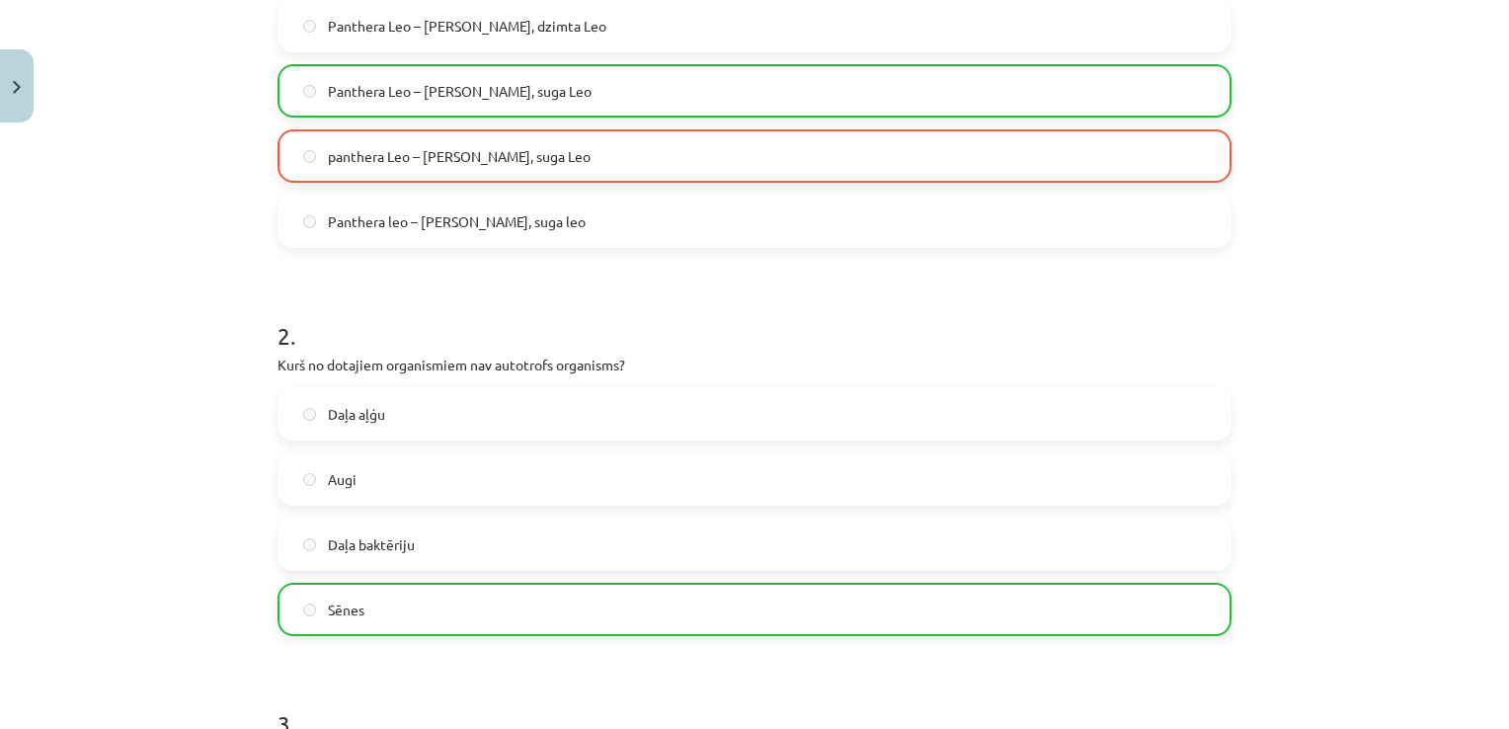
scroll to position [1078, 0]
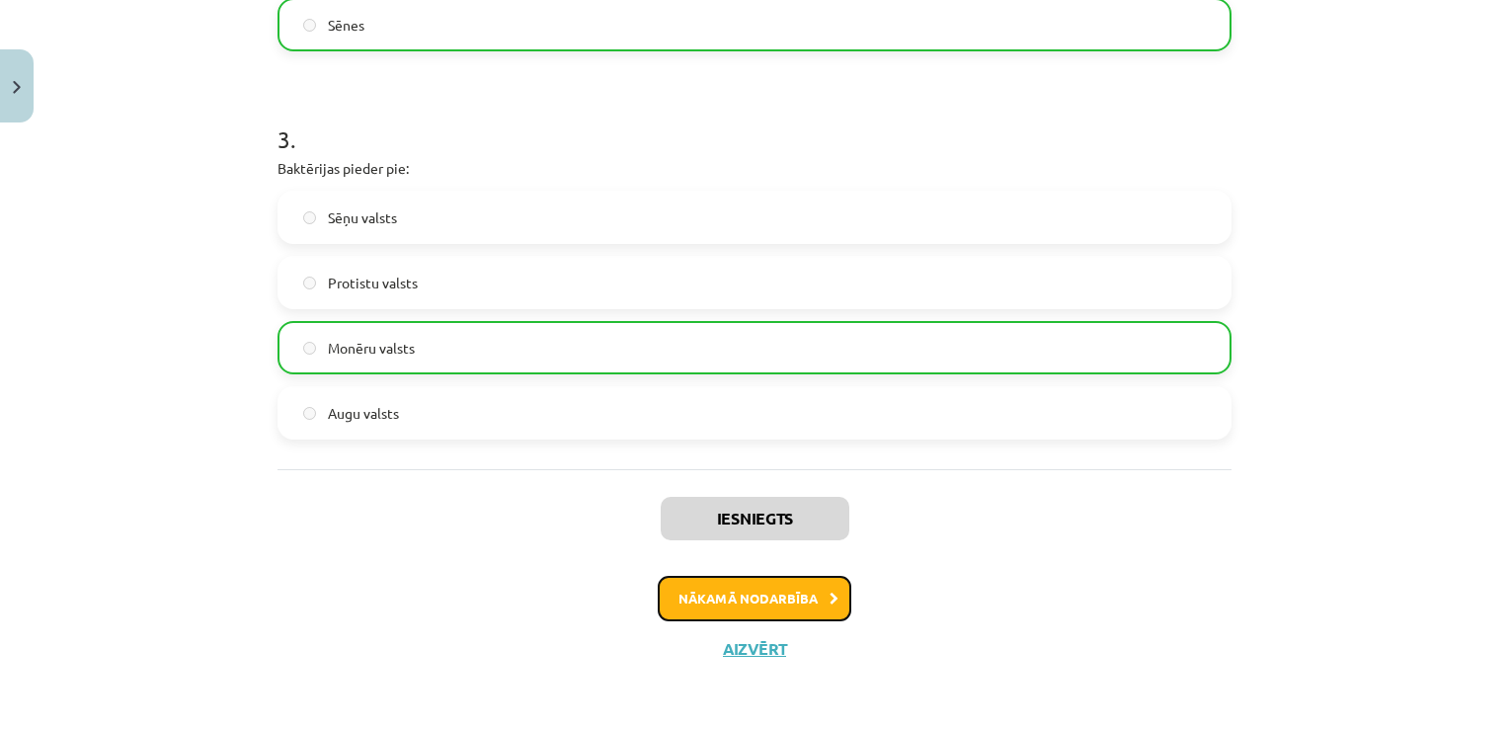
click at [712, 600] on button "Nākamā nodarbība" at bounding box center [755, 598] width 194 height 45
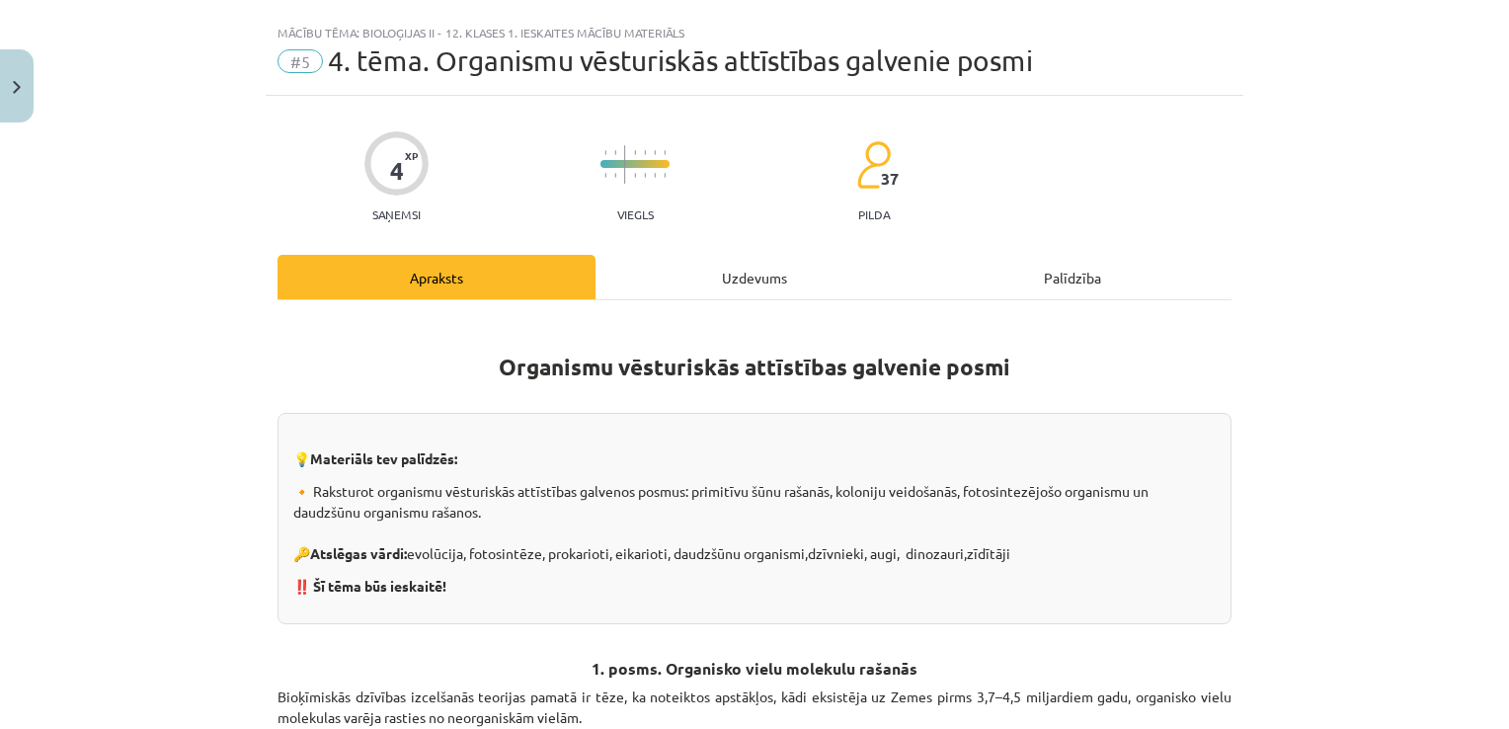
scroll to position [0, 0]
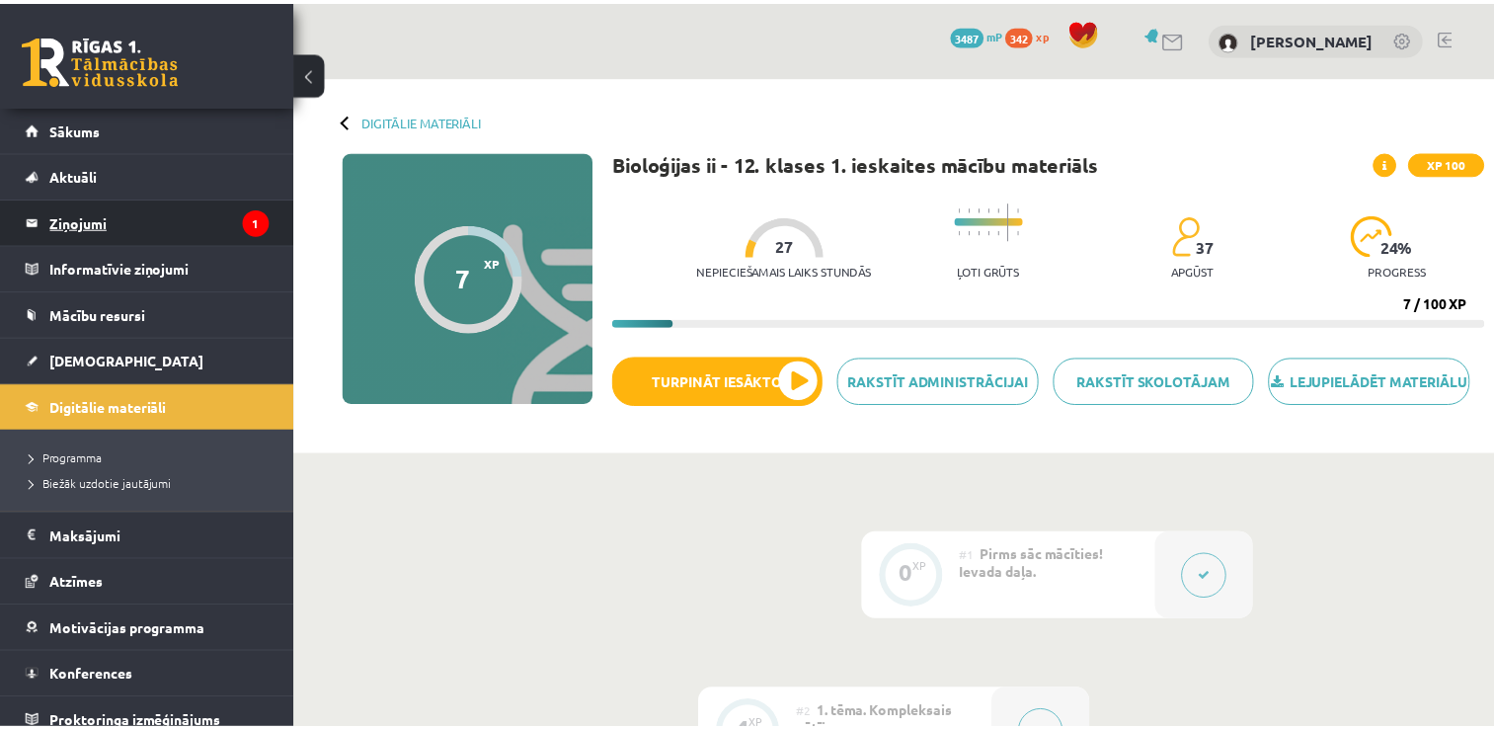
scroll to position [670, 0]
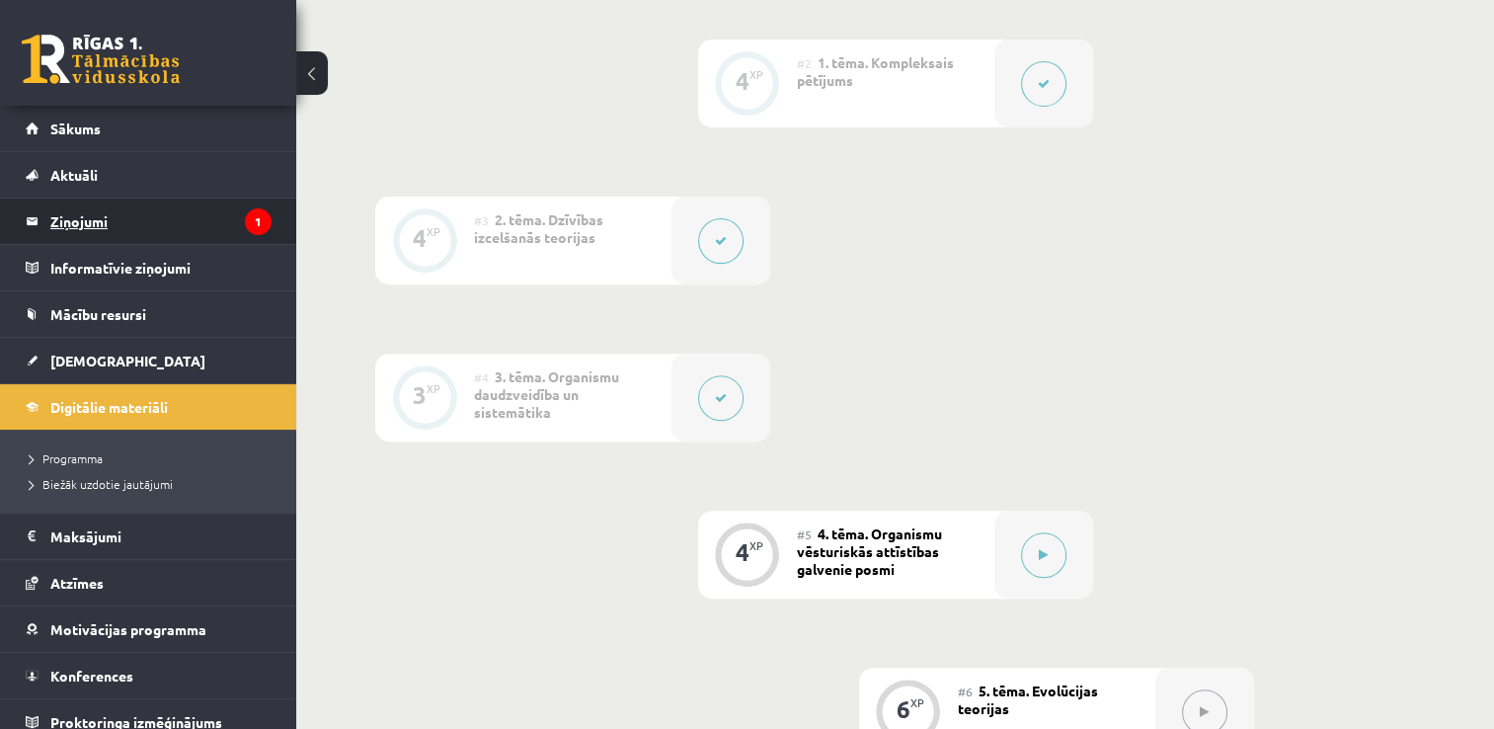
click at [179, 220] on legend "Ziņojumi 1" at bounding box center [160, 220] width 221 height 45
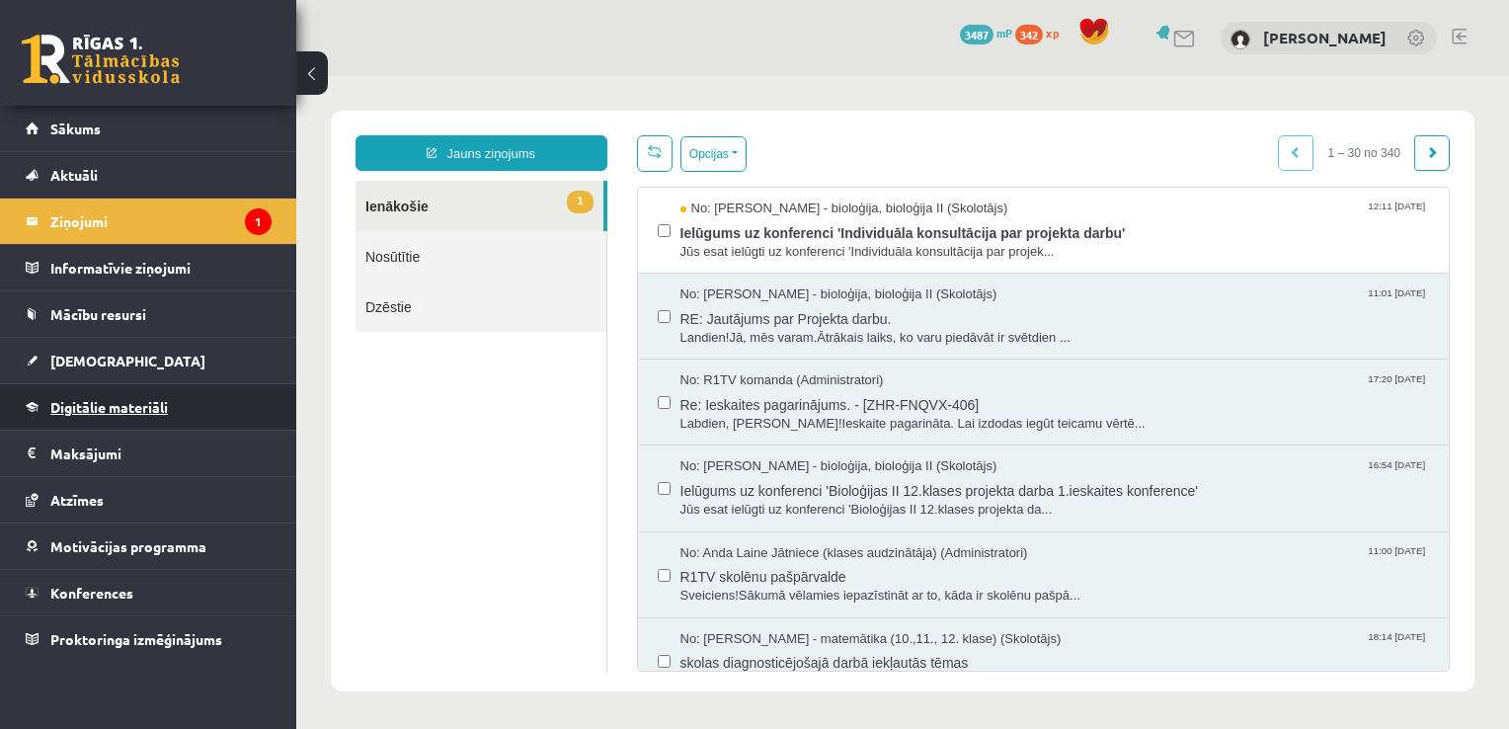
click at [150, 420] on link "Digitālie materiāli" at bounding box center [149, 406] width 246 height 45
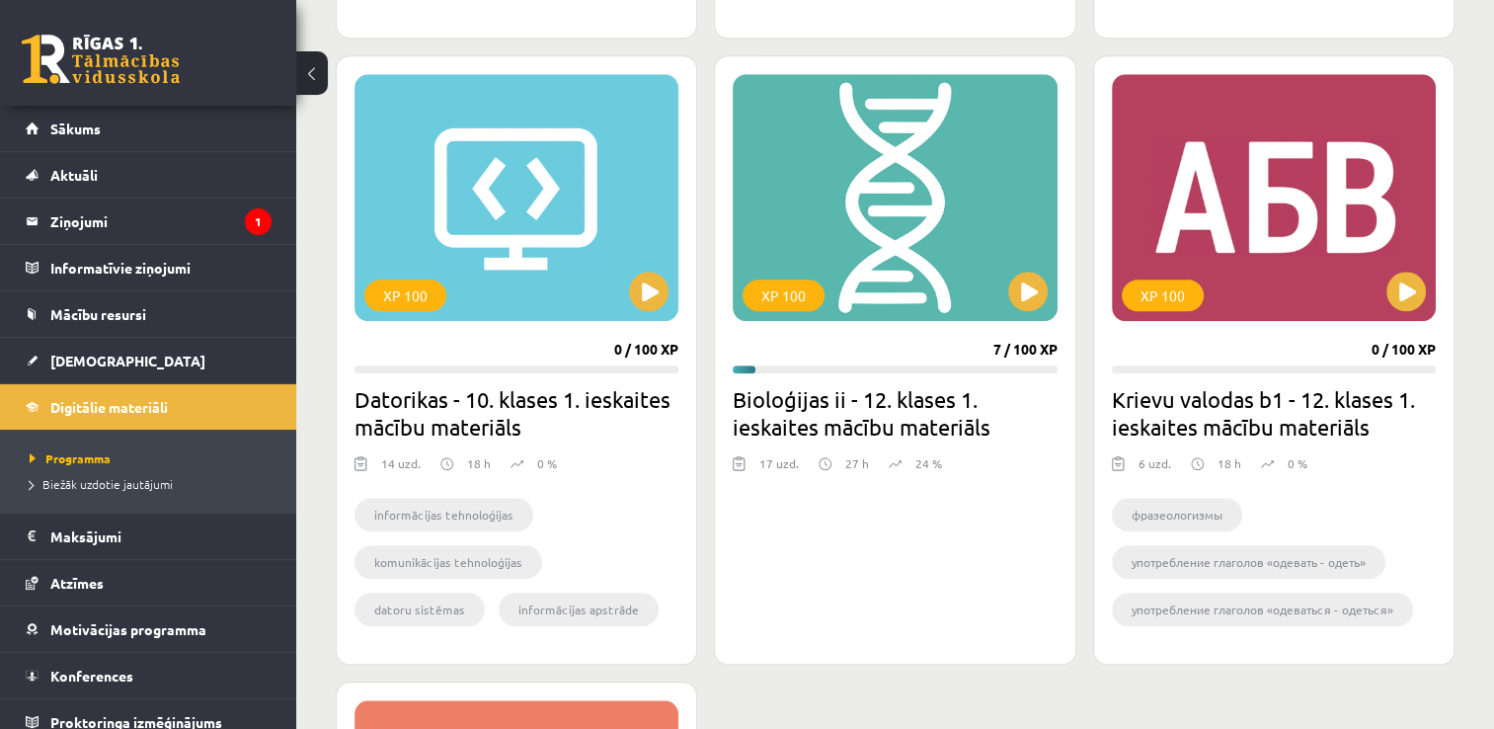
scroll to position [1754, 0]
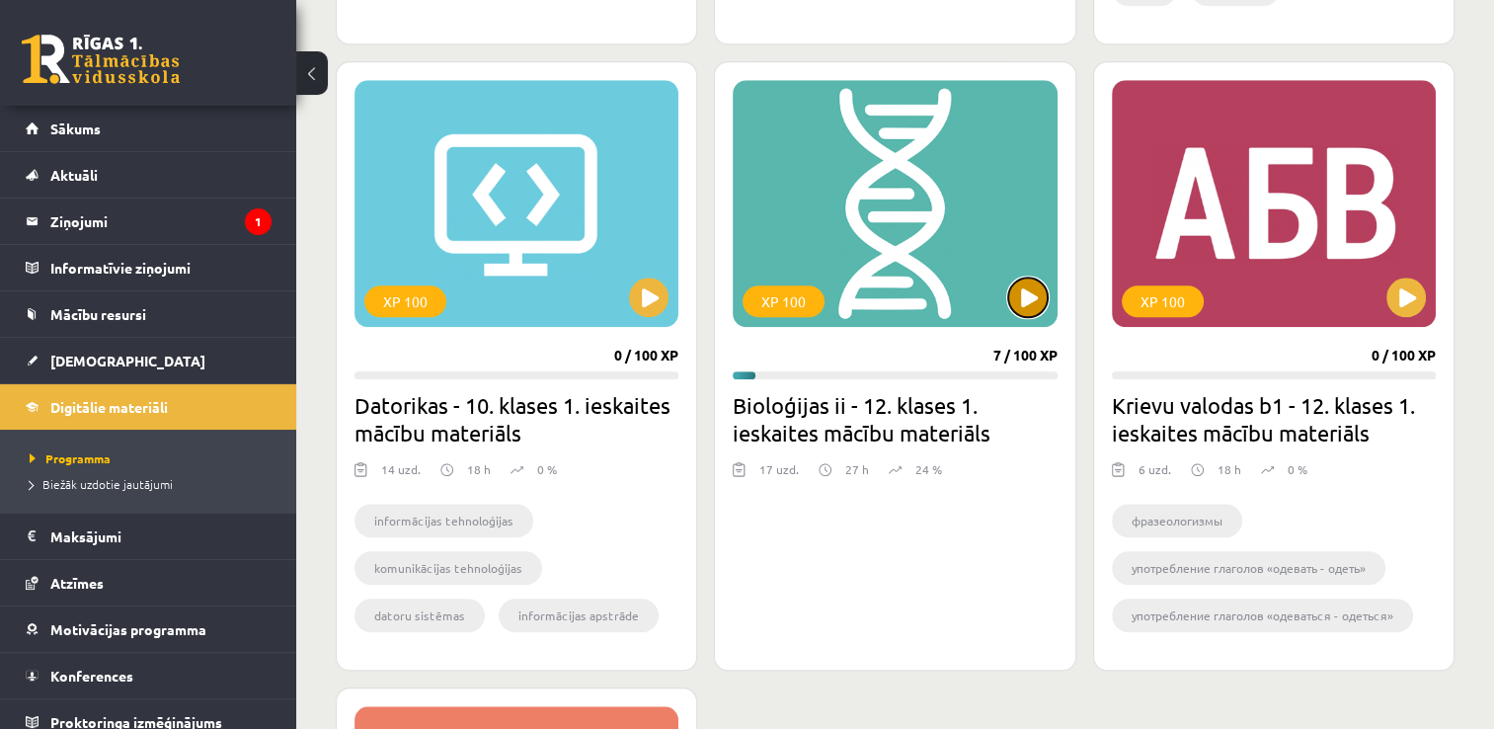
click at [1031, 303] on button at bounding box center [1027, 296] width 39 height 39
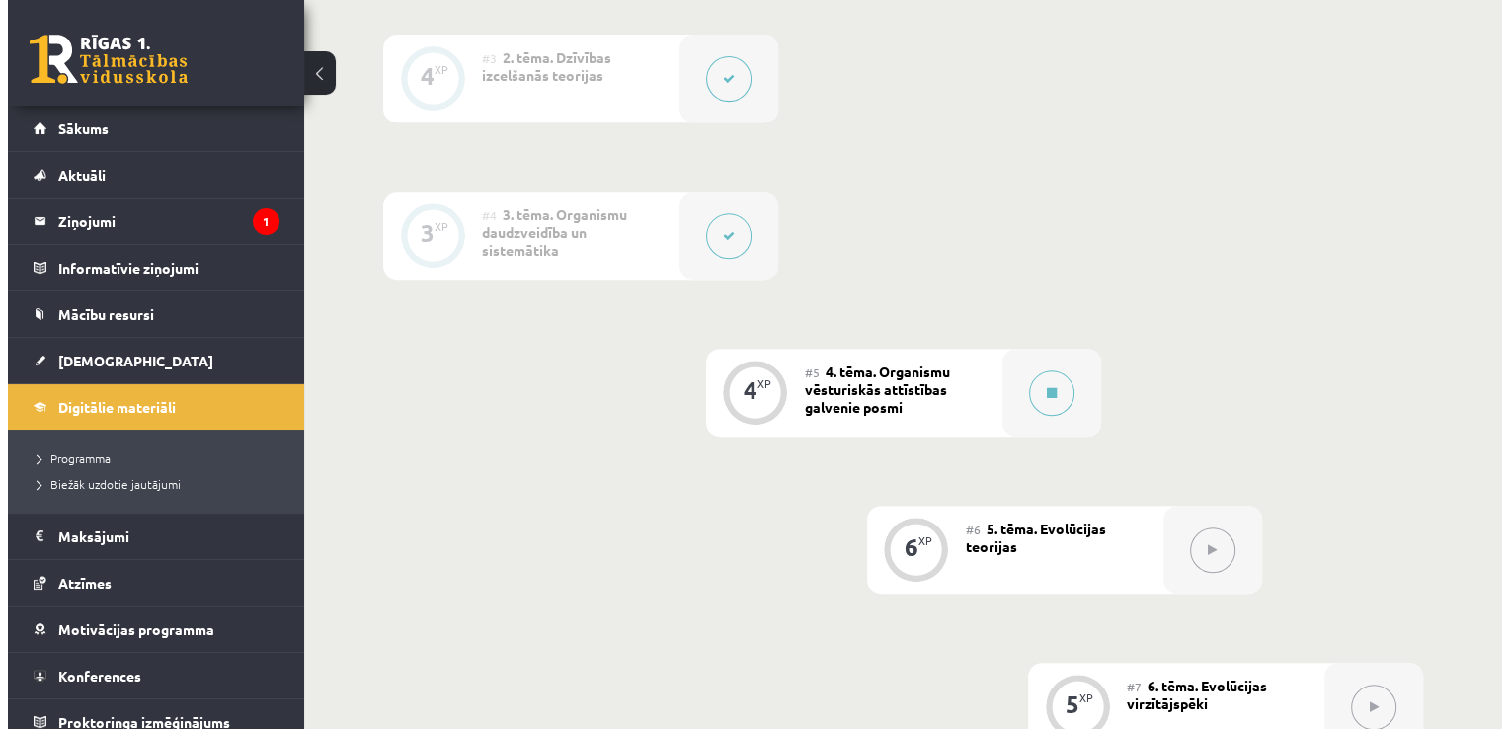
scroll to position [853, 0]
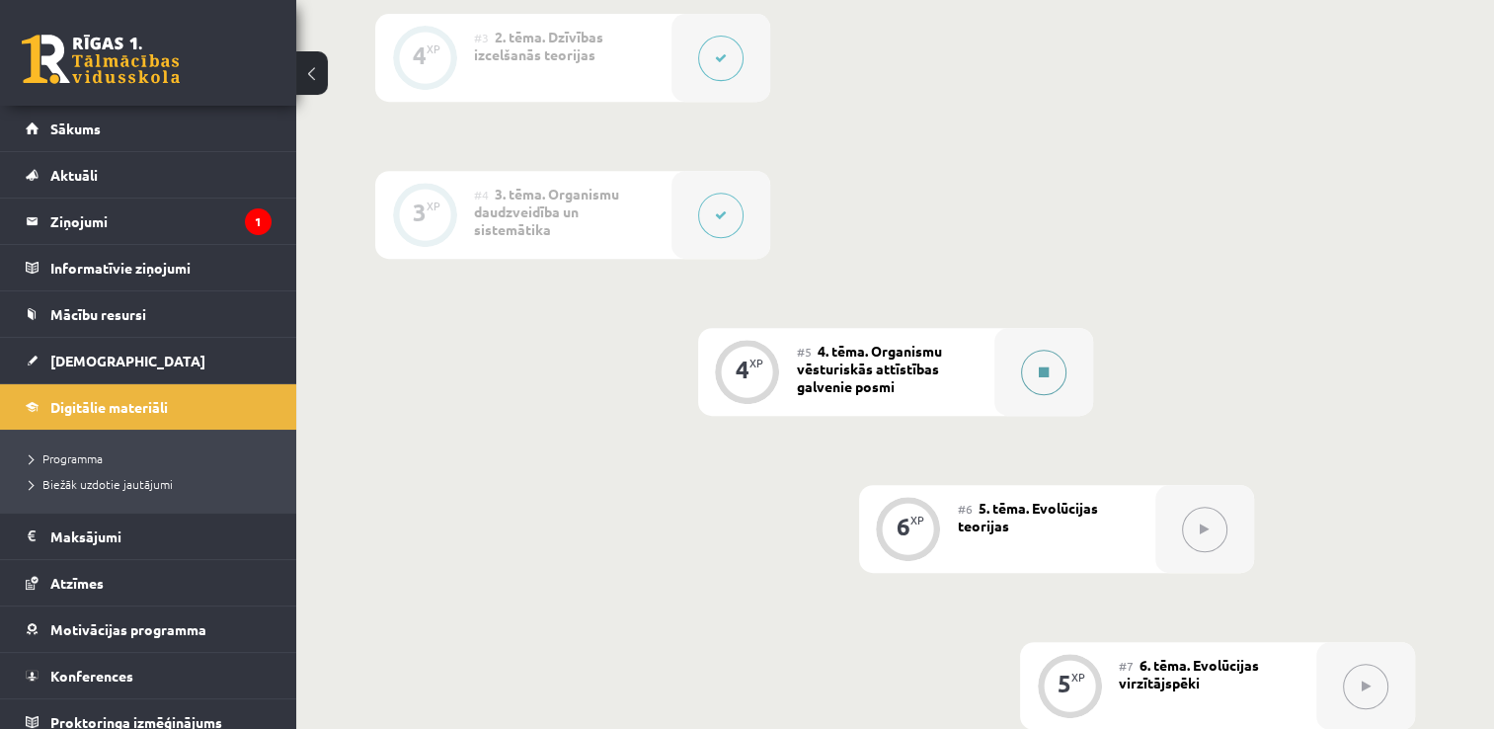
click at [1039, 358] on button at bounding box center [1043, 372] width 45 height 45
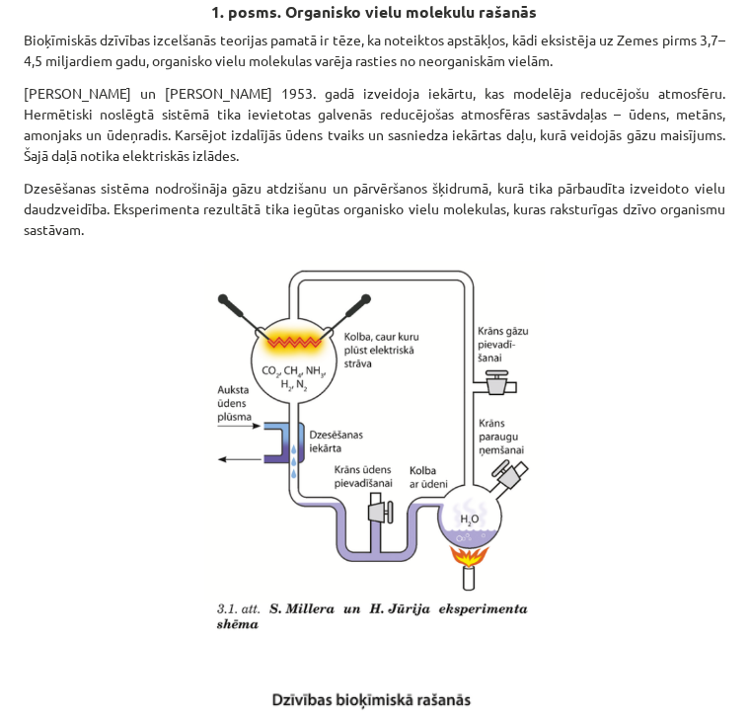
scroll to position [645, 0]
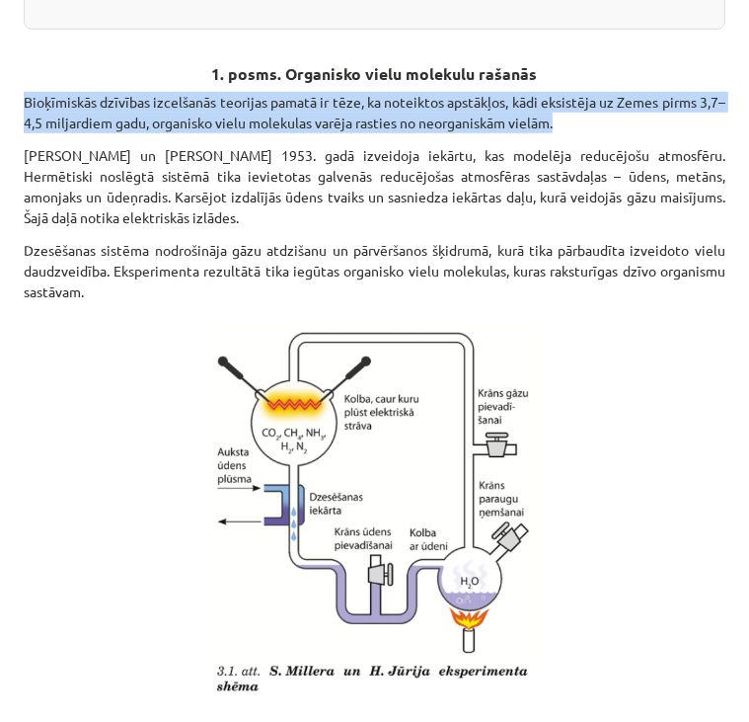
drag, startPoint x: 24, startPoint y: 96, endPoint x: 622, endPoint y: 125, distance: 599.1
click at [622, 125] on p "Bioķīmiskās dzīvības izcelšanās teorijas pamatā ir tēze, ka noteiktos apstākļos…" at bounding box center [375, 112] width 702 height 41
copy p "Bioķīmiskās dzīvības izcelšanās teorijas pamatā ir tēze, ka noteiktos apstākļos…"
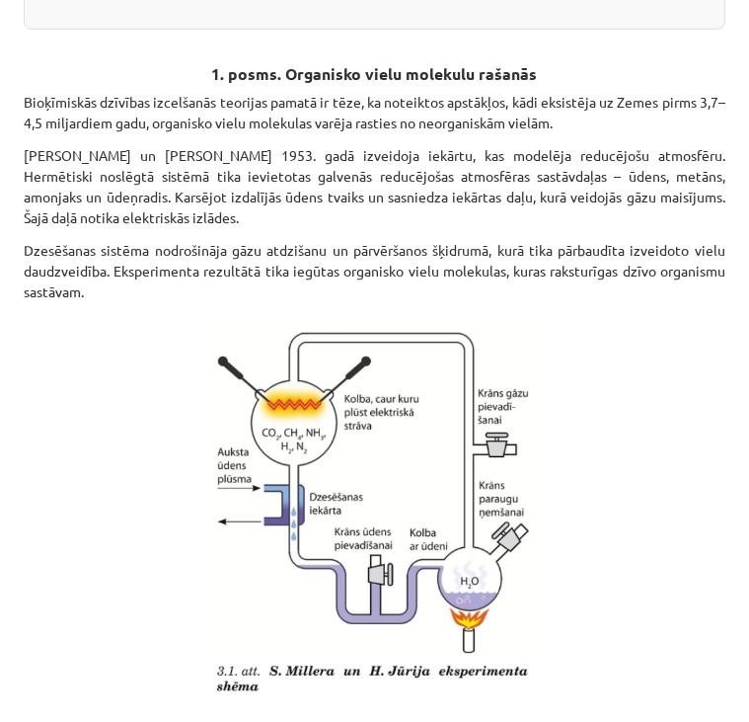
click at [576, 328] on p at bounding box center [375, 506] width 702 height 384
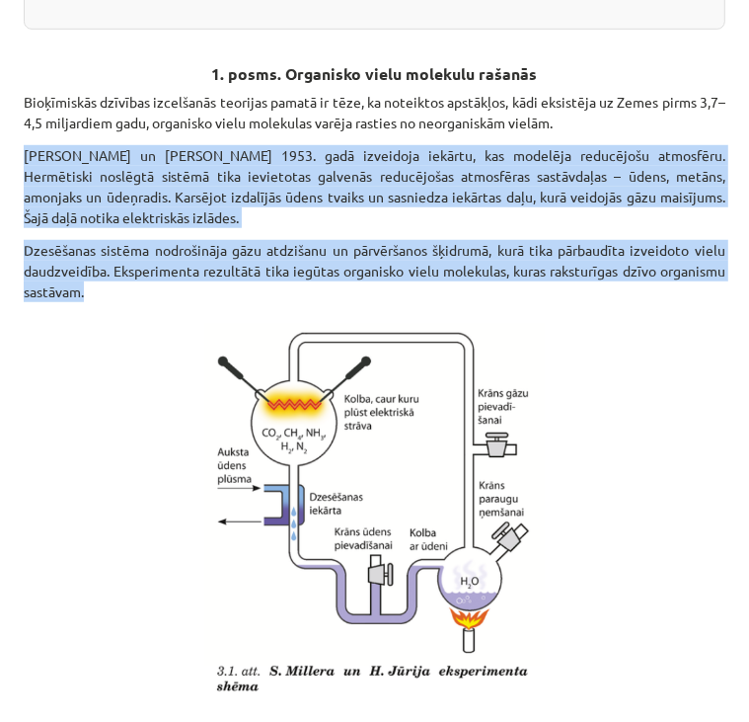
drag, startPoint x: 20, startPoint y: 146, endPoint x: 301, endPoint y: 292, distance: 317.1
copy div "Stenlijs Millers un Harolds Jūrijs 1953. gadā izveidoja iekārtu, kas modelēja r…"
click at [314, 286] on p "Dzesēšanas sistēma nodrošināja gāzu atdzišanu un pārvēršanos šķidrumā, kurā tik…" at bounding box center [375, 271] width 702 height 62
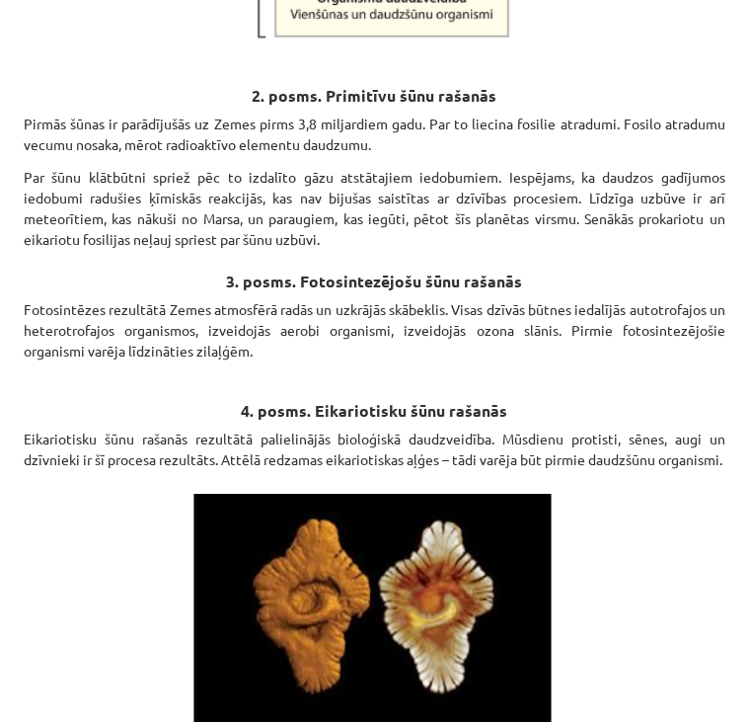
scroll to position [1923, 0]
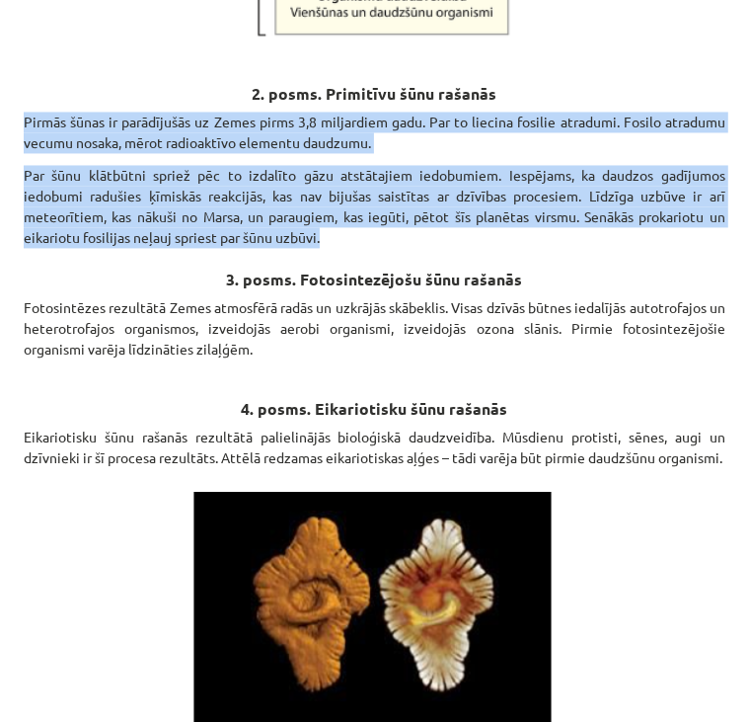
drag, startPoint x: 23, startPoint y: 114, endPoint x: 529, endPoint y: 235, distance: 520.9
click at [529, 235] on div "4 XP Saņemsi Viegls 37 pilda Apraksts Uzdevums Palīdzība Organismu vēsturiskās …" at bounding box center [375, 474] width 726 height 4543
copy div "Pirmās šūnas ir parādījušās uz Zemes pirms 3,8 miljardiem gadu. Par to liecina …"
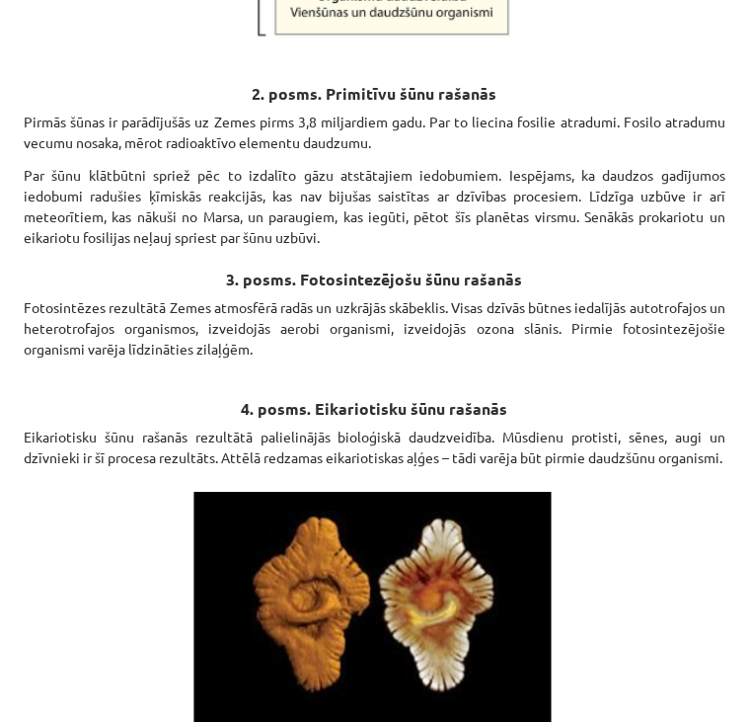
click at [409, 309] on p "Fotosintēzes rezultātā Zemes atmosfērā radās un uzkrājās skābeklis. Visas dzīvā…" at bounding box center [375, 328] width 702 height 62
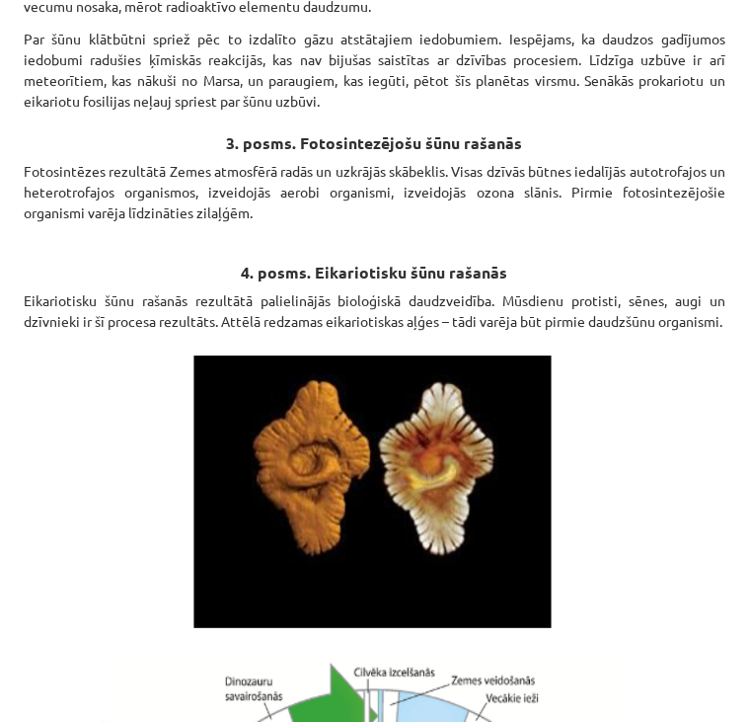
scroll to position [2062, 0]
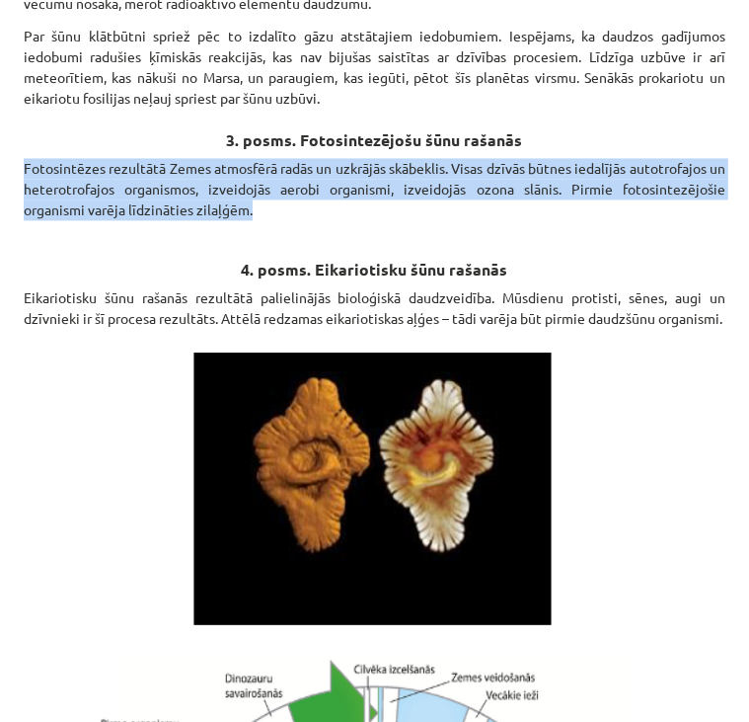
drag, startPoint x: 21, startPoint y: 159, endPoint x: 257, endPoint y: 206, distance: 240.7
click at [257, 206] on div "4 XP Saņemsi Viegls 37 pilda Apraksts Uzdevums Palīdzība Organismu vēsturiskās …" at bounding box center [375, 335] width 726 height 4543
copy p "Fotosintēzes rezultātā Zemes atmosfērā radās un uzkrājās skābeklis. Visas dzīvā…"
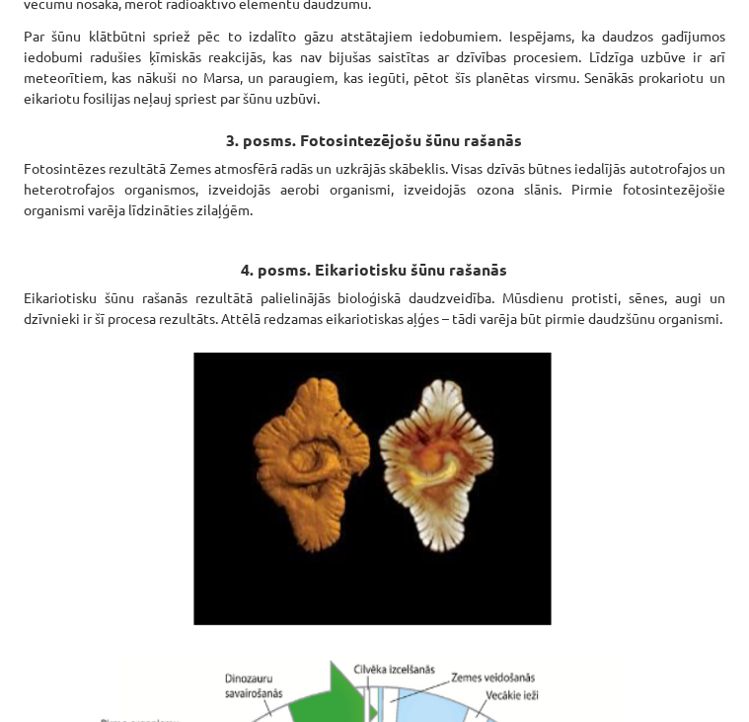
click at [583, 234] on h3 "4. posms. Eikariotisku šūnu rašanās" at bounding box center [375, 257] width 702 height 50
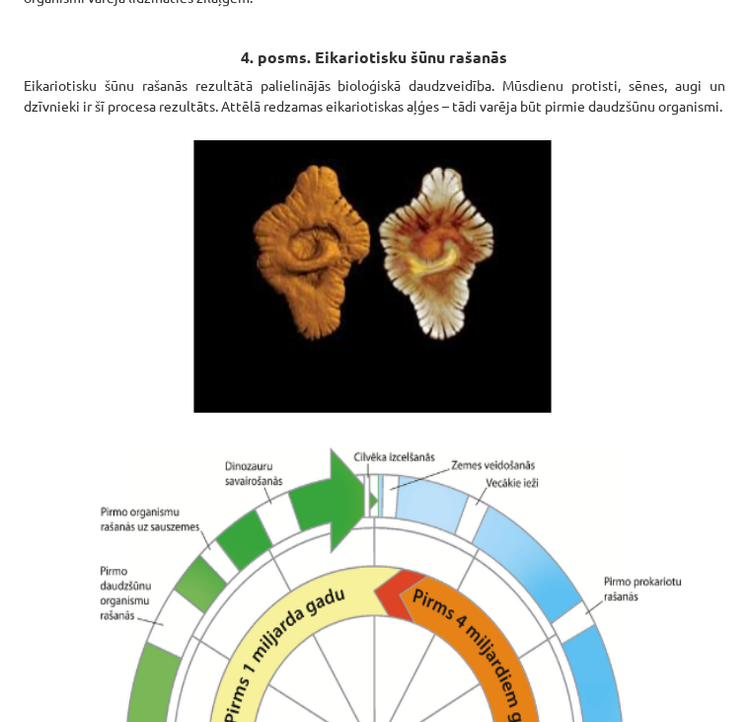
scroll to position [2272, 0]
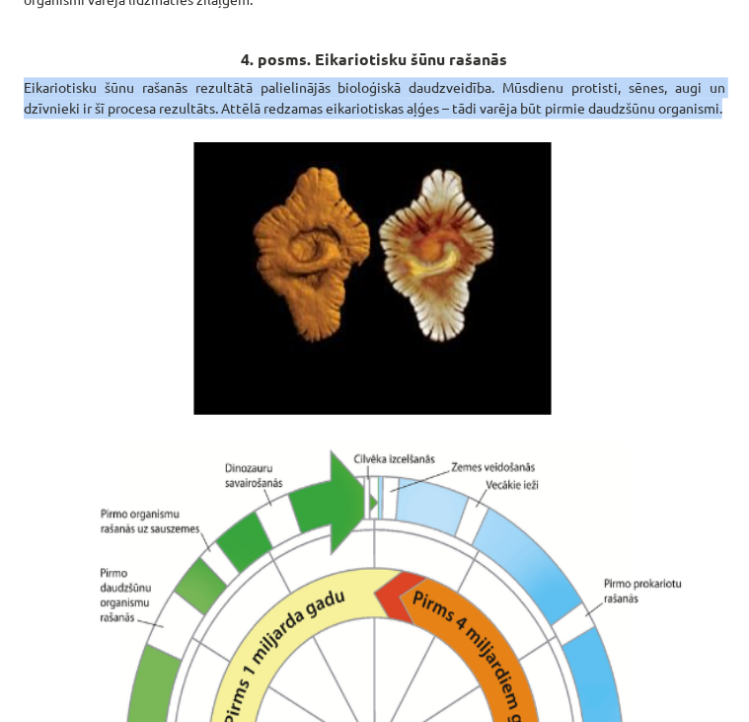
drag, startPoint x: 17, startPoint y: 74, endPoint x: 113, endPoint y: 125, distance: 108.7
click at [113, 125] on div "4 XP Saņemsi Viegls 37 pilda Apraksts Uzdevums Palīdzība Organismu vēsturiskās …" at bounding box center [375, 124] width 726 height 4543
copy p "Eikariotisku šūnu rašanās rezultātā palielinājās bioloģiskā daudzveidība. Mūsdi…"
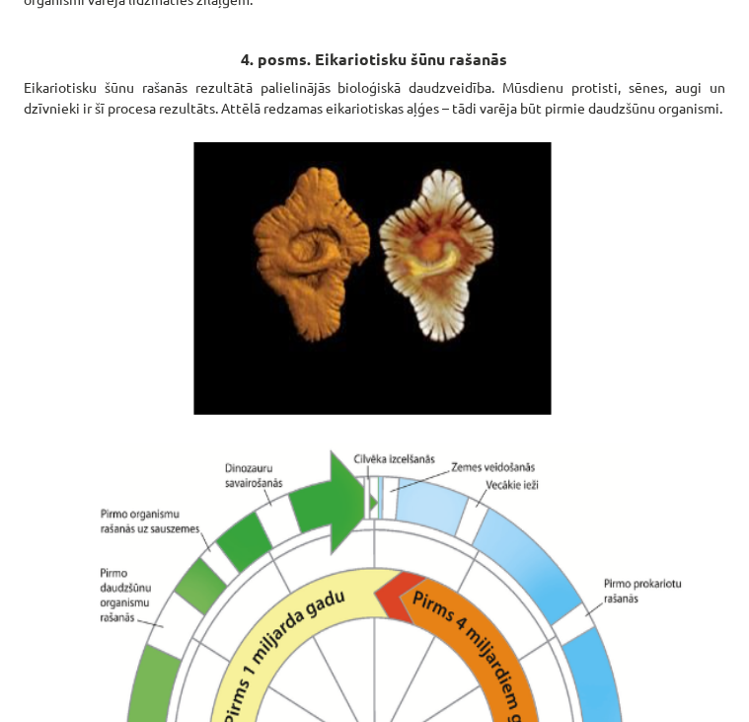
click at [625, 184] on p at bounding box center [375, 278] width 702 height 296
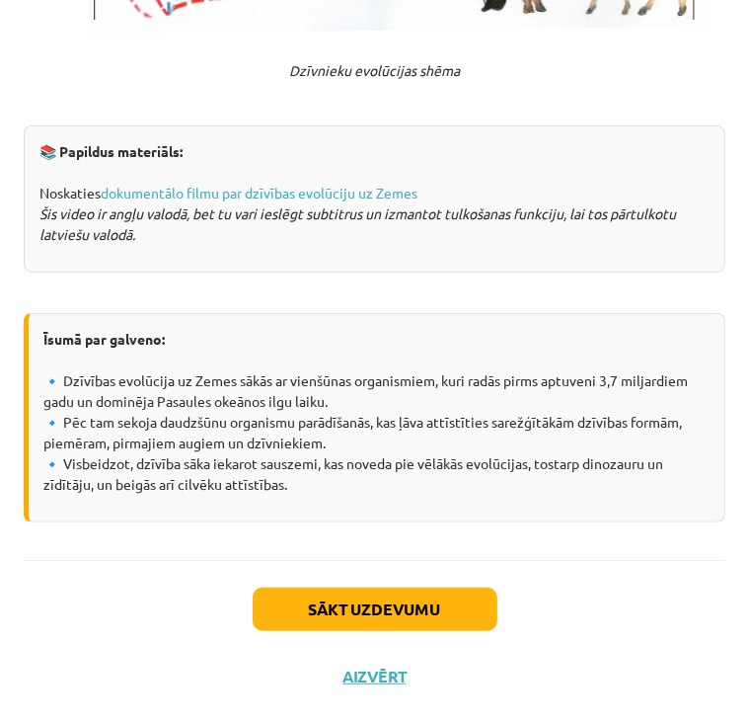
scroll to position [3972, 0]
click at [182, 197] on link "dokumentālo filmu par dzīvības evolūciju uz Zemes" at bounding box center [259, 193] width 317 height 18
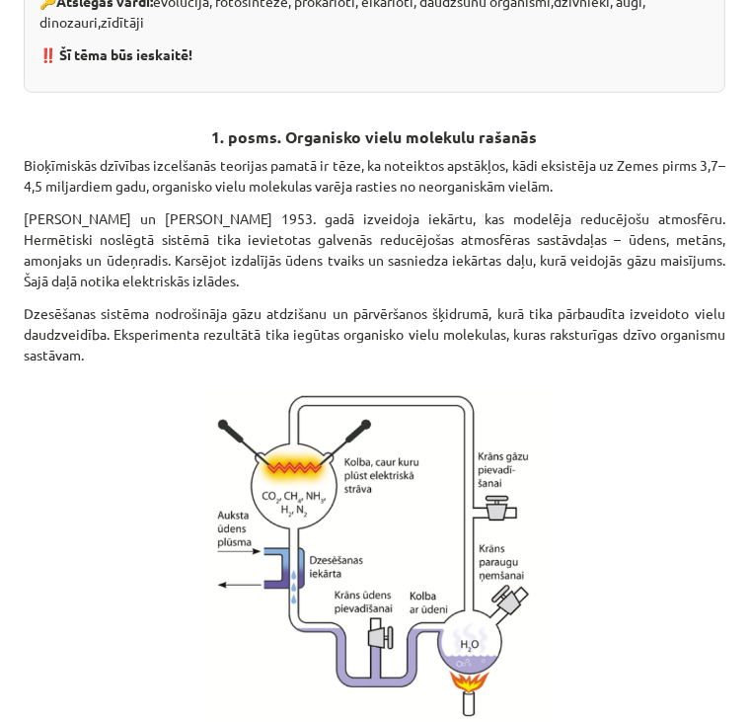
scroll to position [0, 0]
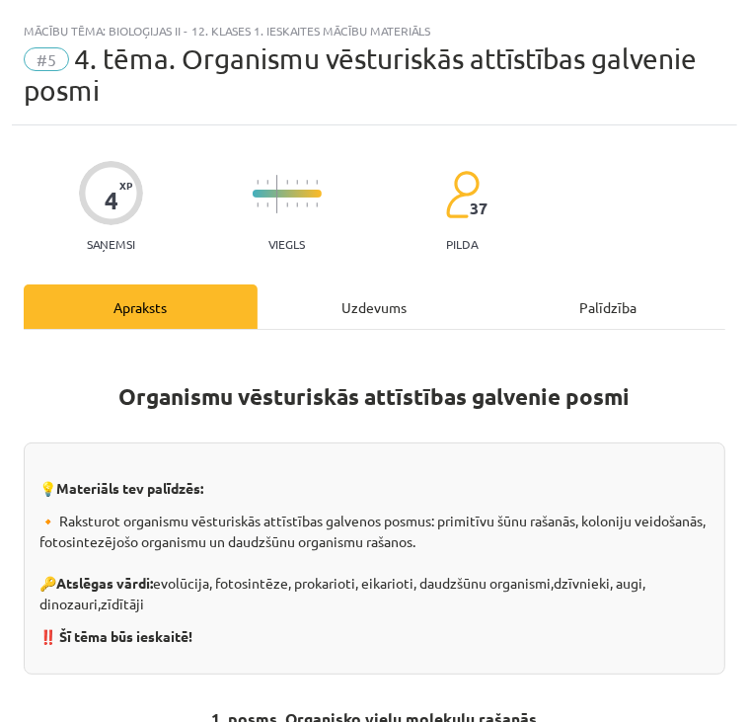
click at [366, 301] on div "Uzdevums" at bounding box center [375, 306] width 234 height 44
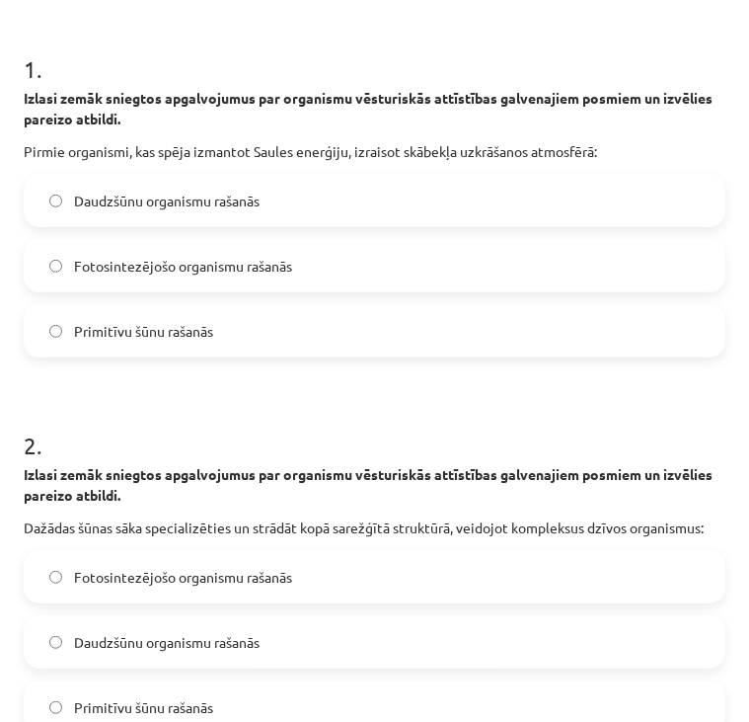
scroll to position [367, 0]
click at [312, 272] on label "Fotosintezējošo organismu rašanās" at bounding box center [375, 264] width 698 height 49
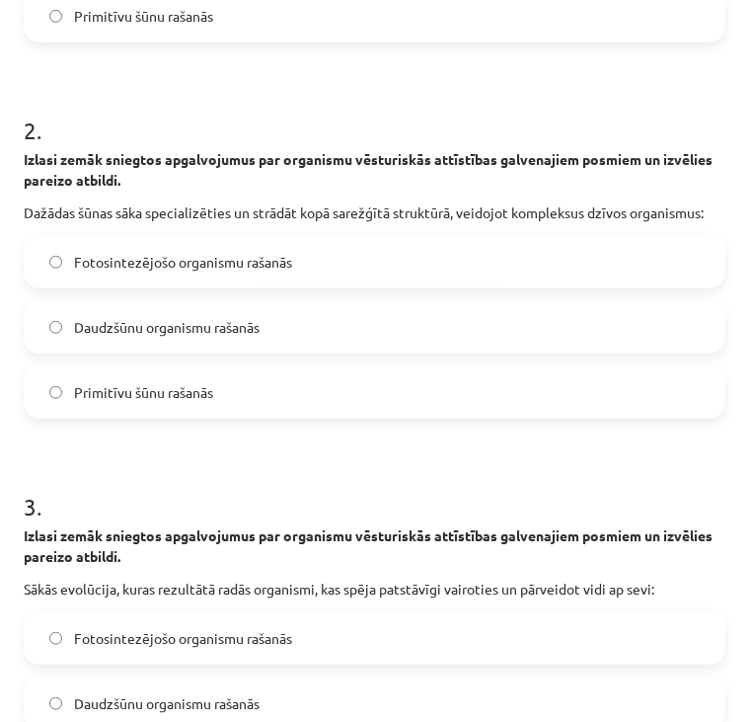
scroll to position [710, 0]
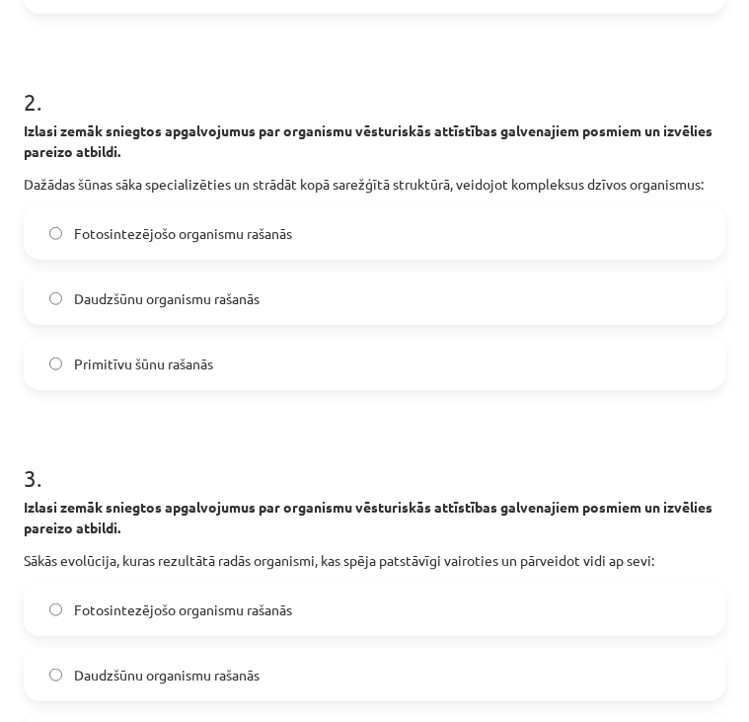
click at [292, 306] on label "Daudzšūnu organismu rašanās" at bounding box center [375, 298] width 698 height 49
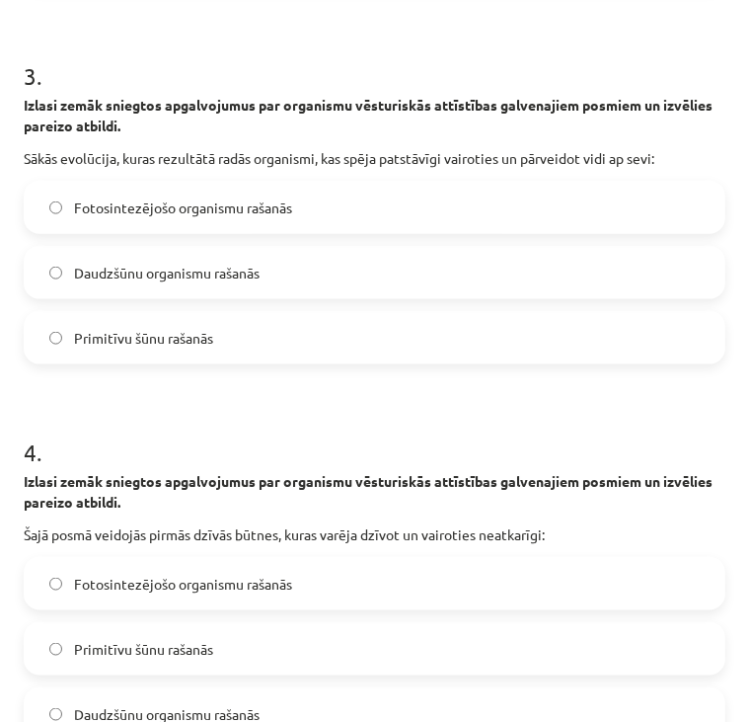
scroll to position [1113, 0]
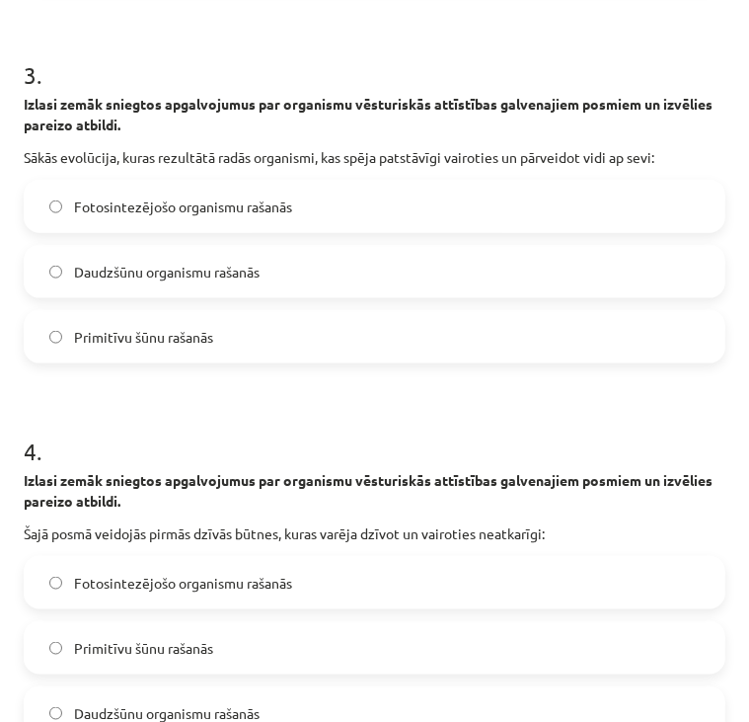
click at [297, 296] on label "Daudzšūnu organismu rašanās" at bounding box center [375, 271] width 698 height 49
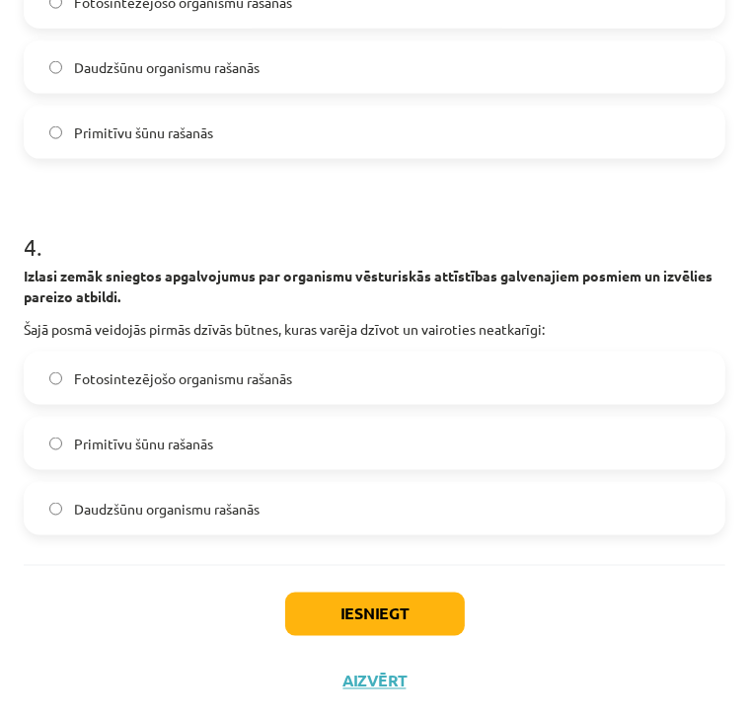
scroll to position [1342, 0]
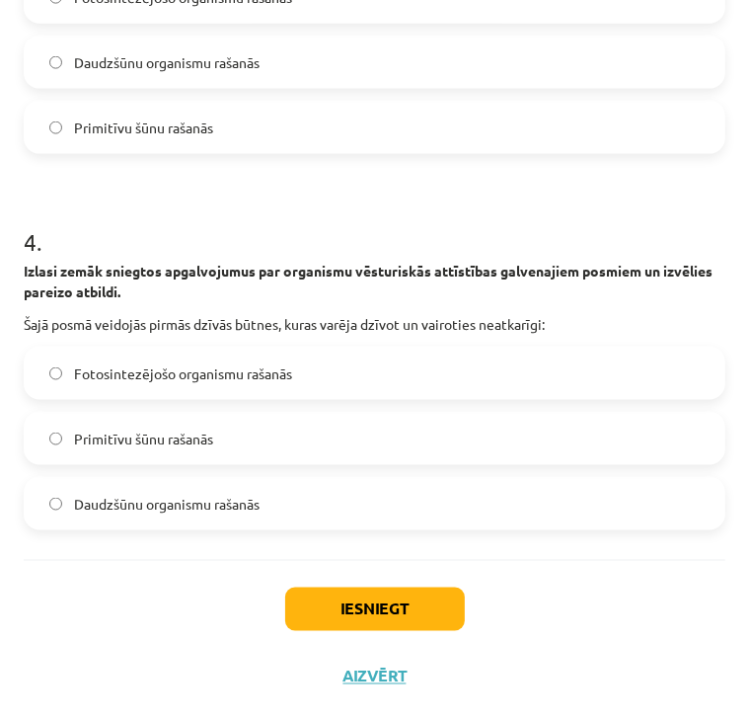
click at [197, 442] on span "Primitīvu šūnu rašanās" at bounding box center [143, 439] width 139 height 21
click at [241, 501] on span "Daudzšūnu organismu rašanās" at bounding box center [167, 504] width 186 height 21
click at [341, 602] on button "Iesniegt" at bounding box center [375, 609] width 180 height 43
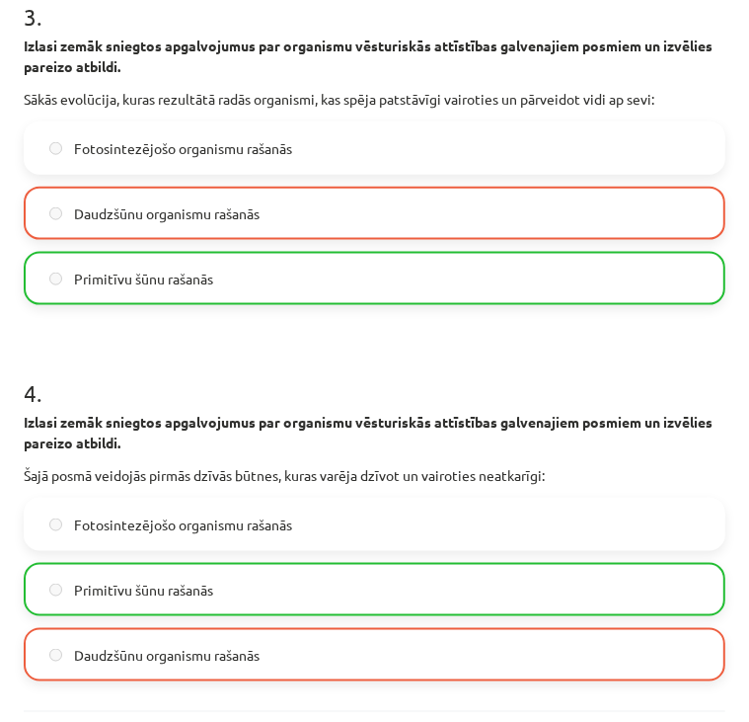
scroll to position [1404, 0]
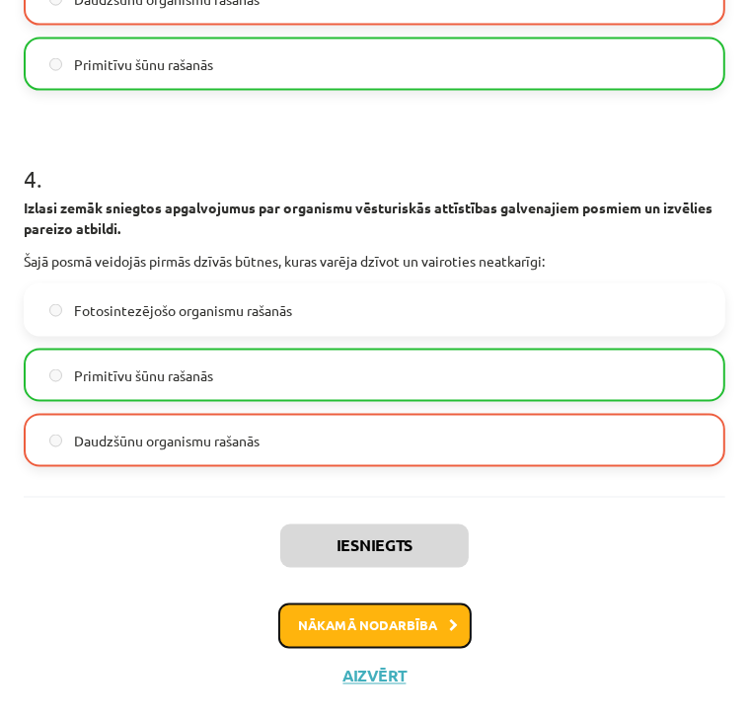
click at [381, 631] on button "Nākamā nodarbība" at bounding box center [375, 625] width 194 height 45
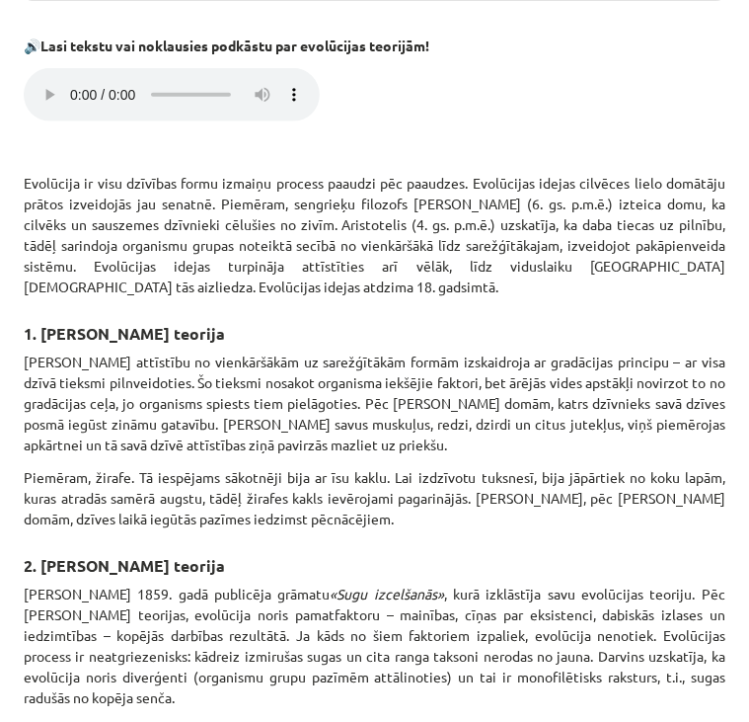
scroll to position [615, 0]
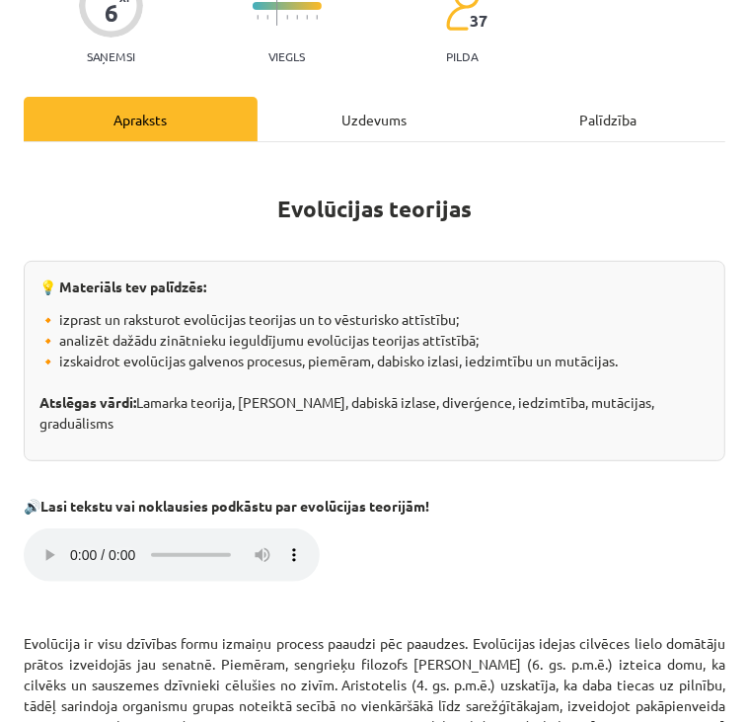
click at [363, 127] on div "Uzdevums" at bounding box center [375, 119] width 234 height 44
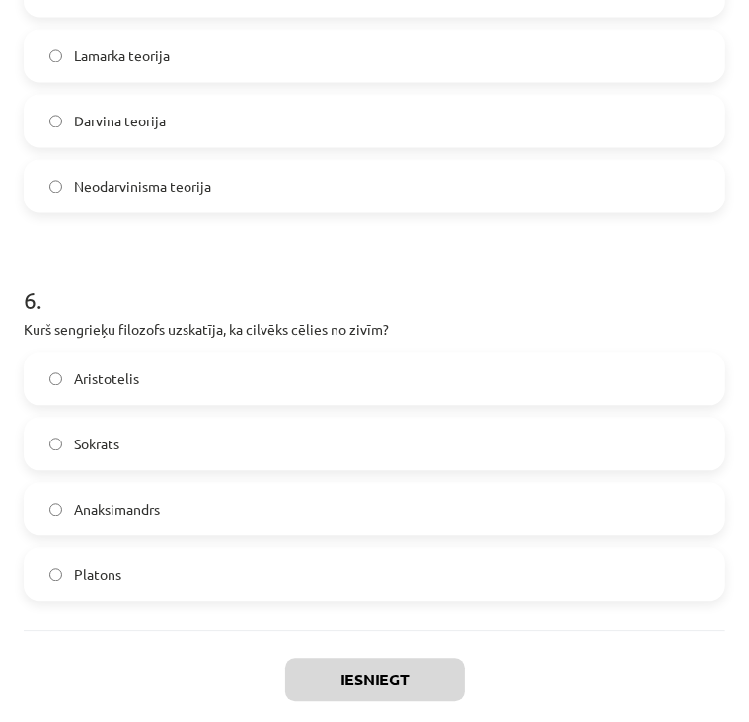
scroll to position [2155, 0]
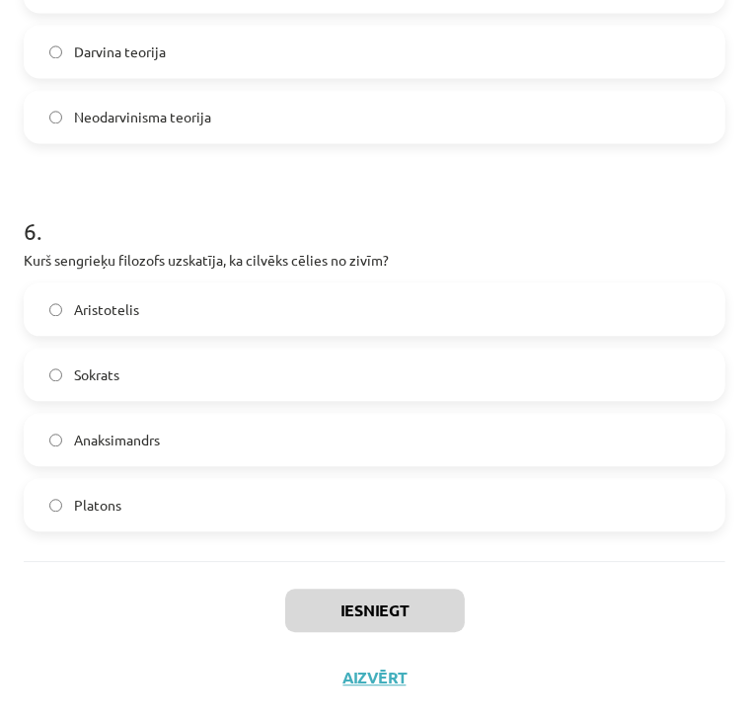
click at [197, 437] on label "Anaksimandrs" at bounding box center [375, 439] width 698 height 49
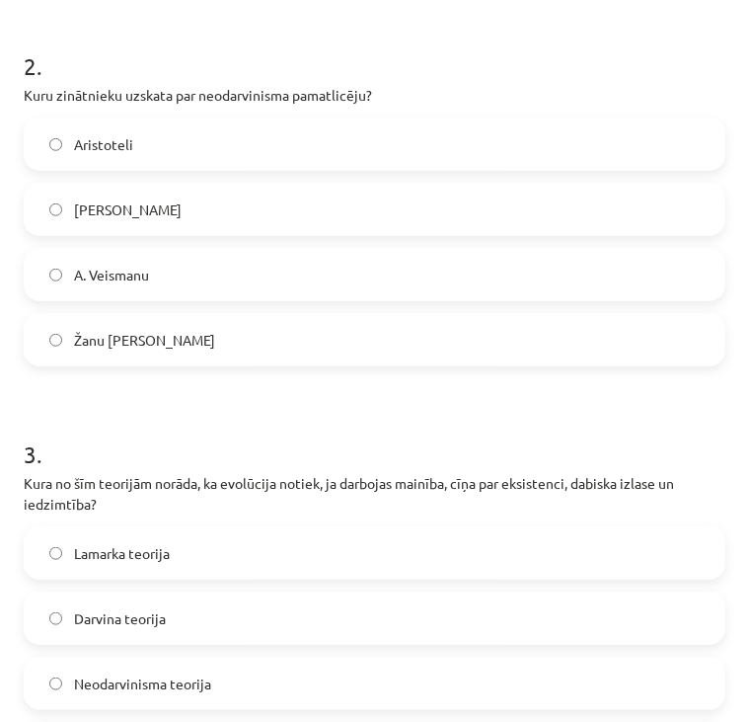
scroll to position [0, 0]
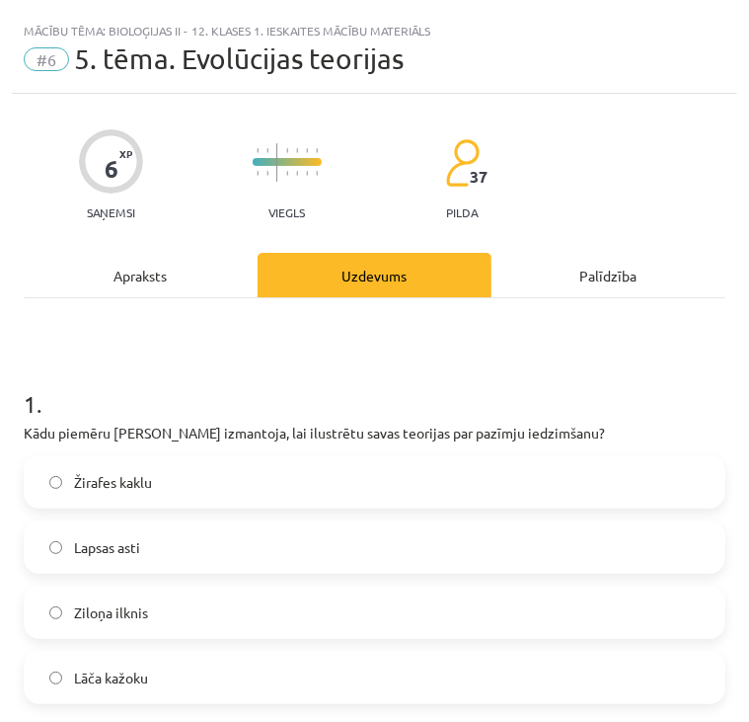
click at [152, 270] on div "Apraksts" at bounding box center [141, 275] width 234 height 44
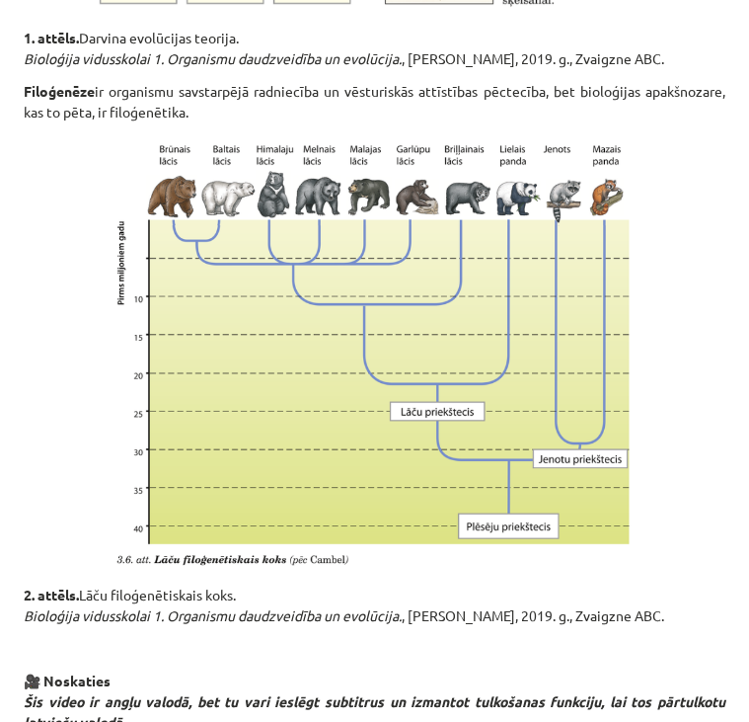
scroll to position [1978, 0]
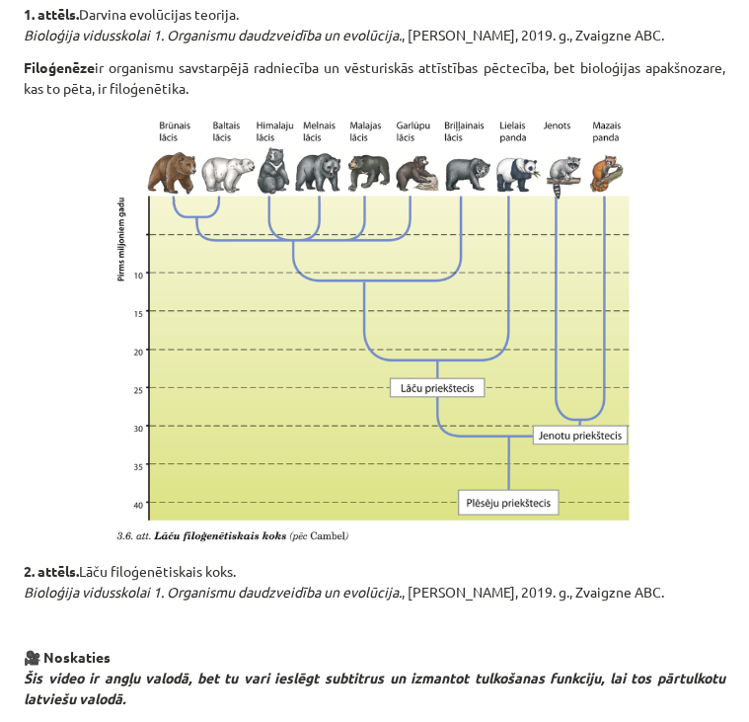
drag, startPoint x: 24, startPoint y: 55, endPoint x: 286, endPoint y: 87, distance: 264.6
click at [286, 87] on p "Filoģenēze ir organismu savstarpējā radniecība un vēsturiskās attīstības pēctec…" at bounding box center [375, 77] width 702 height 41
copy p "Filoģenēze ir organismu savstarpējā radniecība un vēsturiskās attīstības pēctec…"
click at [695, 433] on p at bounding box center [375, 330] width 702 height 438
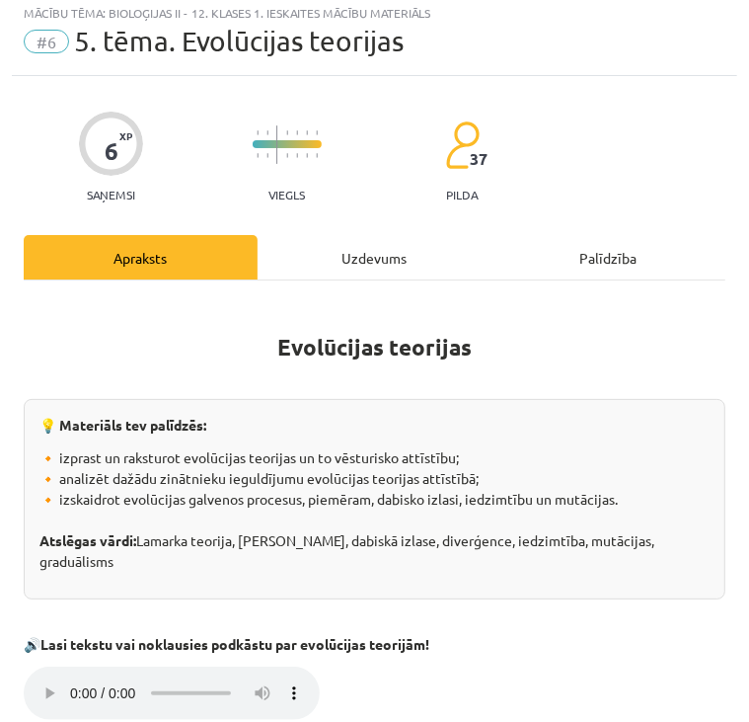
scroll to position [0, 0]
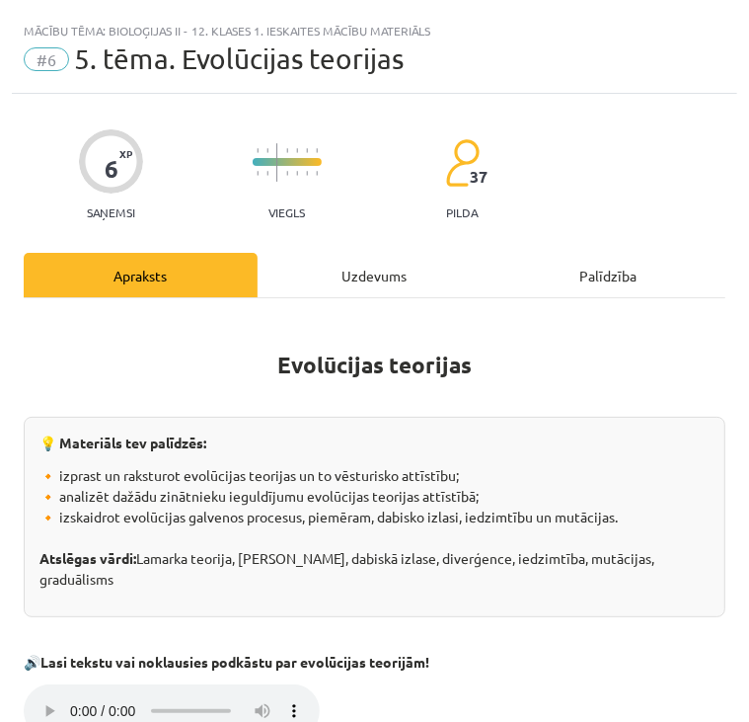
click at [379, 269] on div "Uzdevums" at bounding box center [375, 275] width 234 height 44
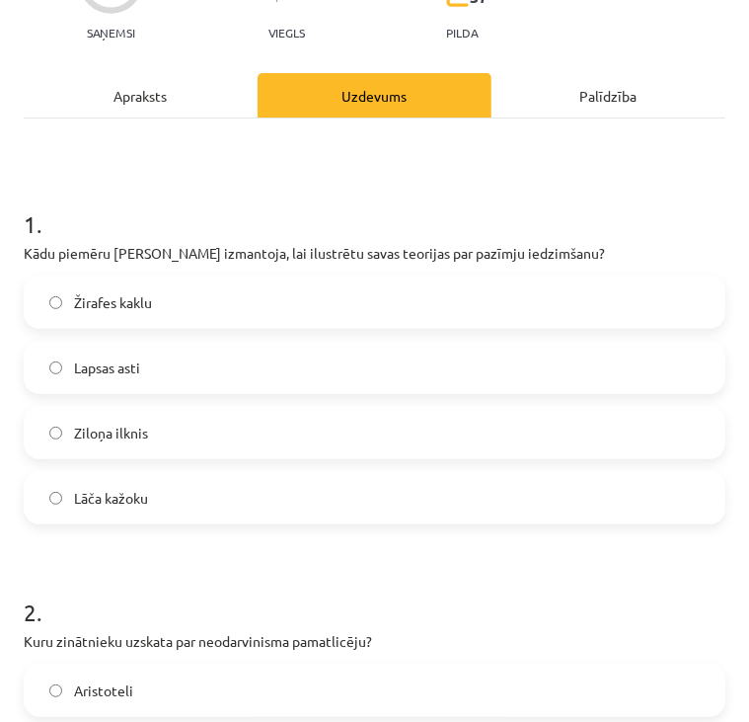
scroll to position [181, 0]
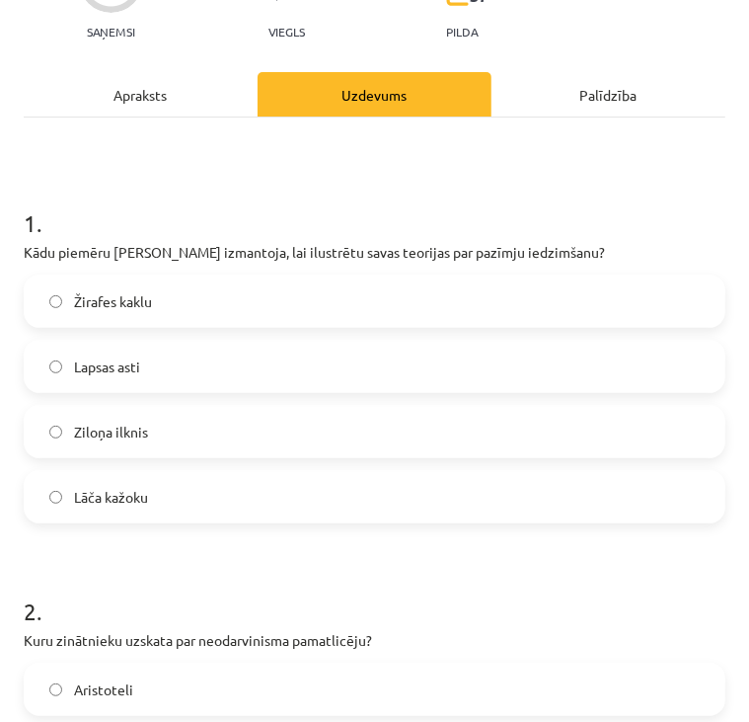
click at [284, 307] on label "Žirafes kaklu" at bounding box center [375, 300] width 698 height 49
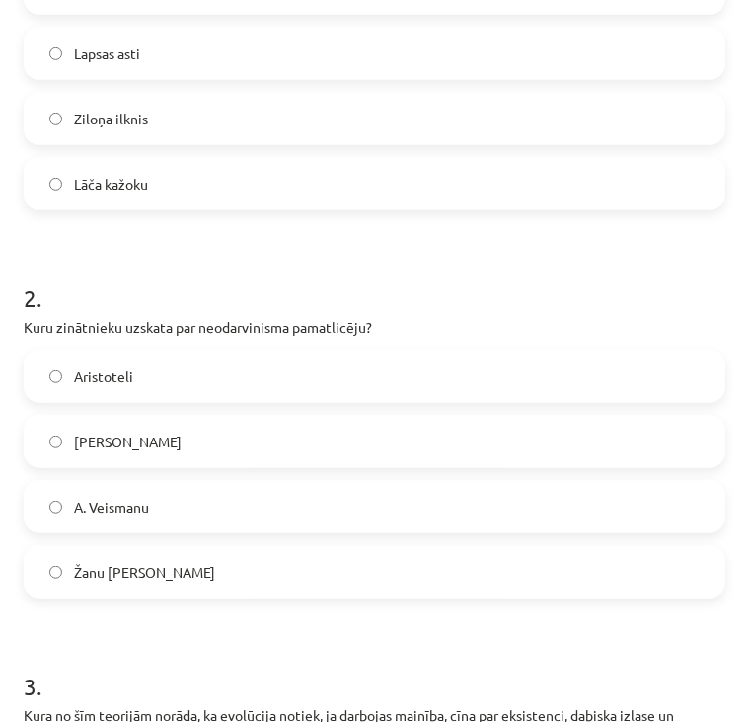
scroll to position [501, 0]
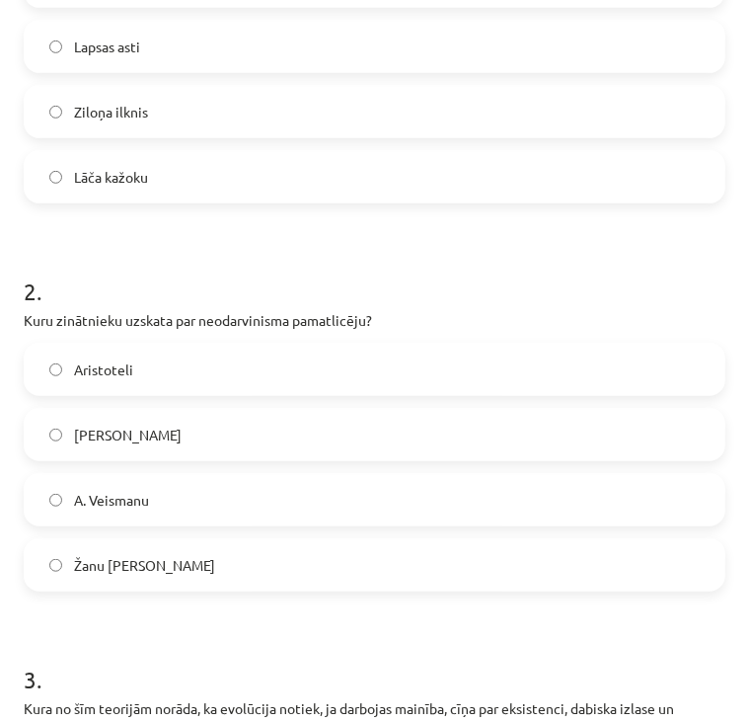
click at [188, 497] on label "A. Veismanu" at bounding box center [375, 499] width 698 height 49
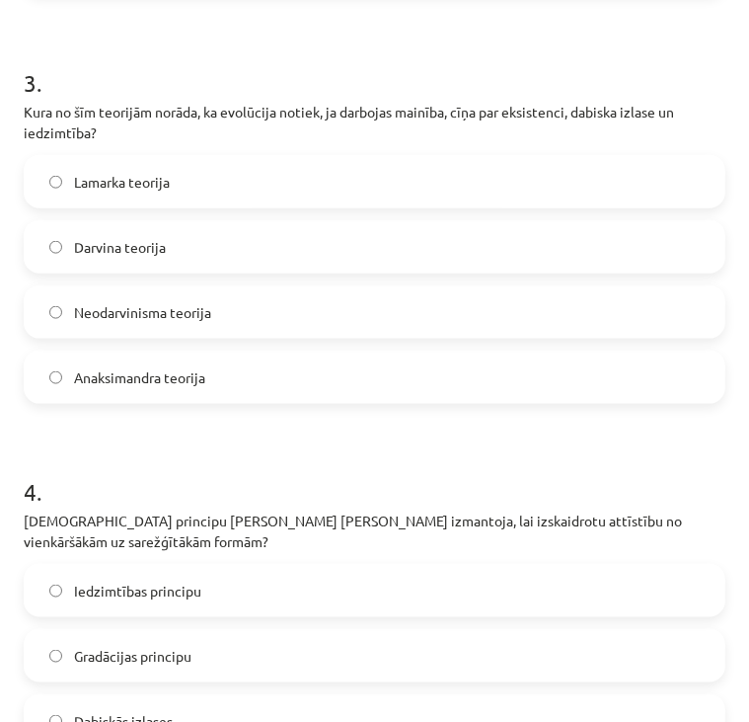
scroll to position [1112, 0]
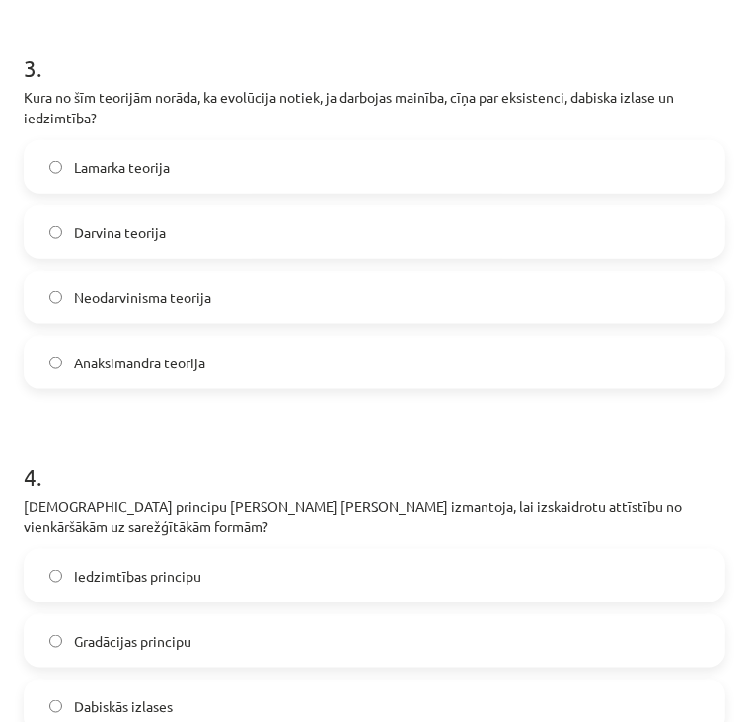
click at [199, 239] on label "Darvina teorija" at bounding box center [375, 231] width 698 height 49
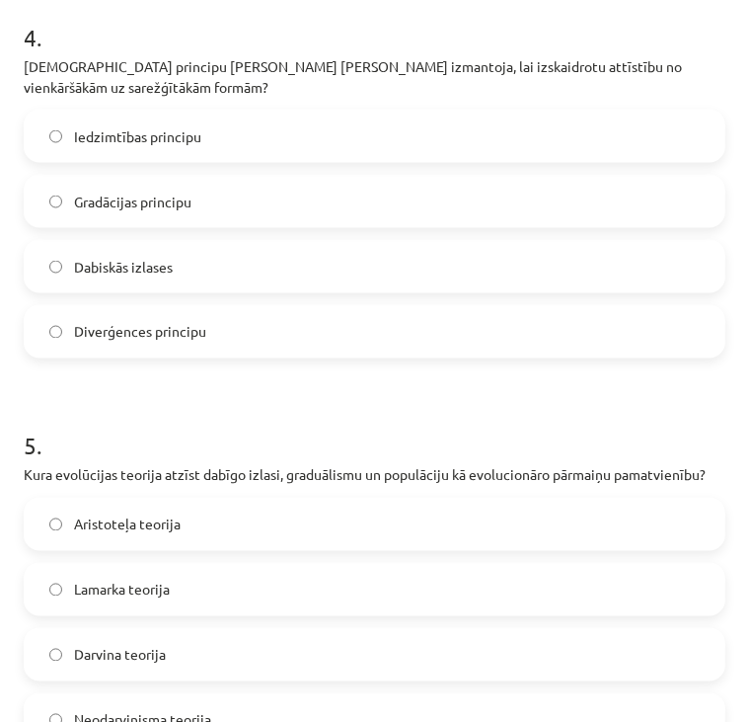
scroll to position [1558, 0]
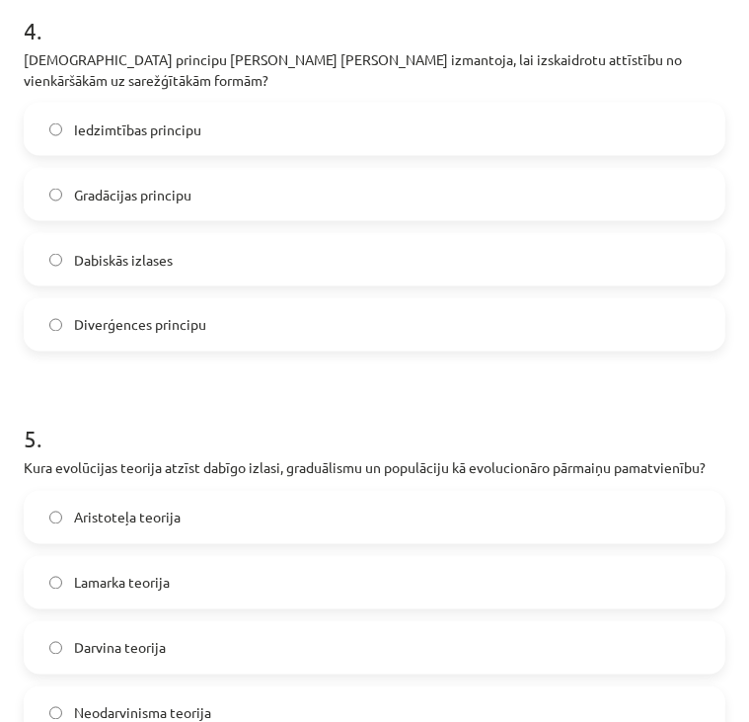
click at [276, 199] on label "Gradācijas principu" at bounding box center [375, 194] width 698 height 49
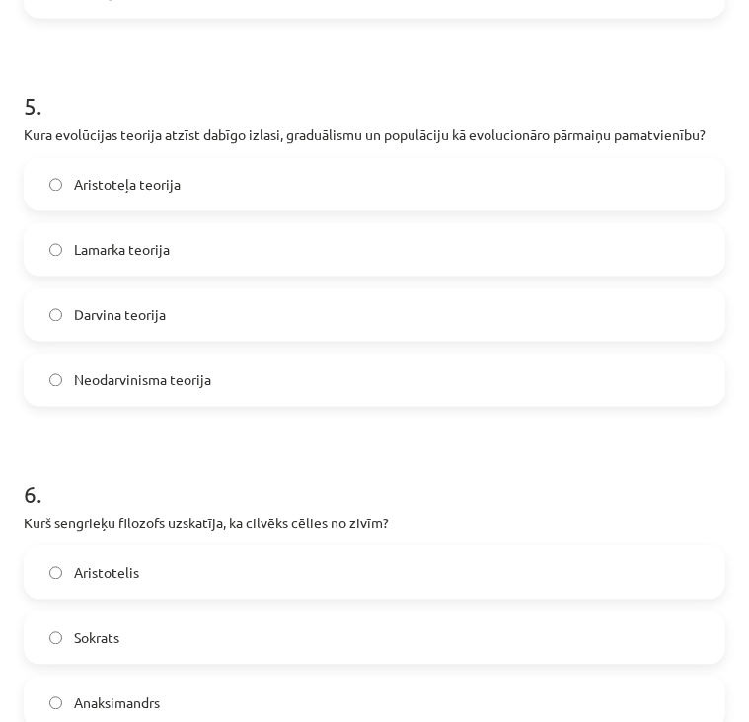
scroll to position [1896, 0]
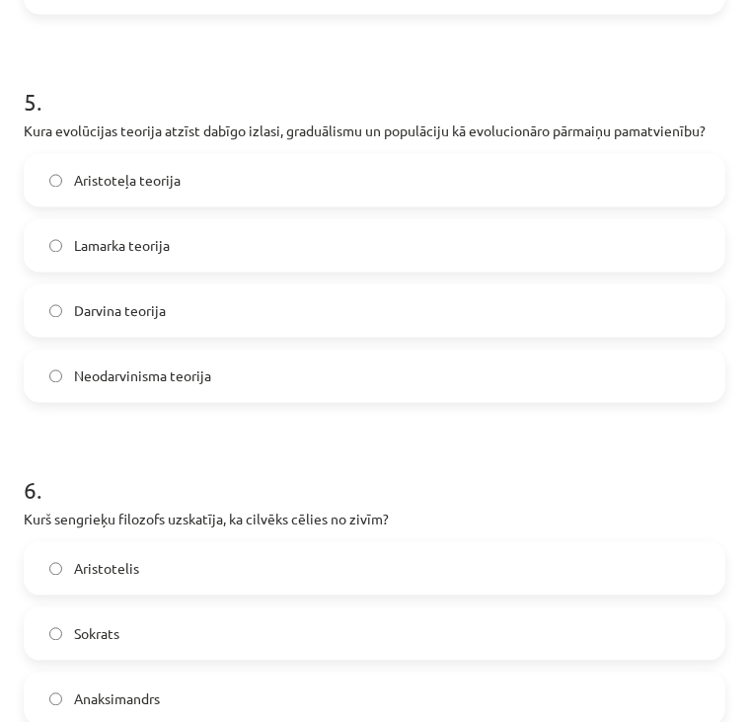
click at [235, 247] on label "Lamarka teorija" at bounding box center [375, 244] width 698 height 49
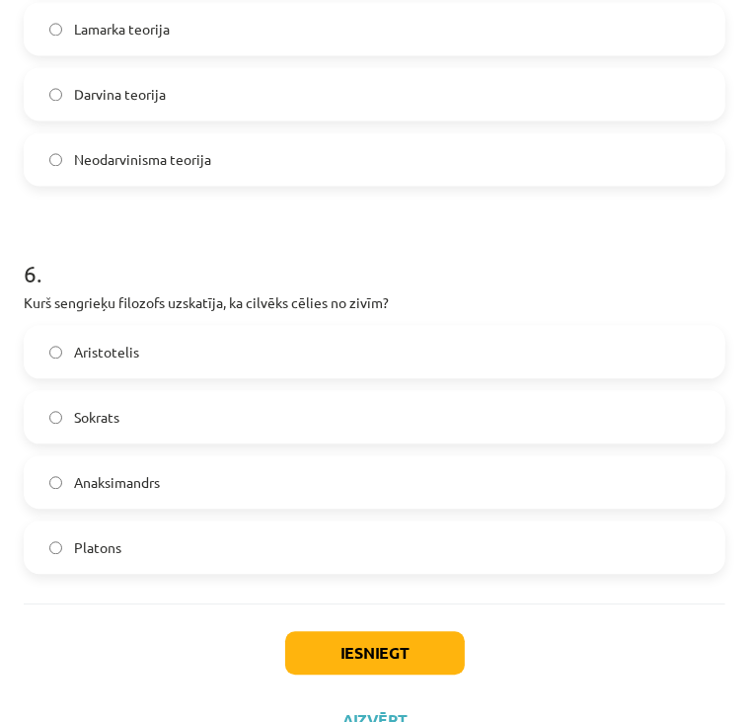
scroll to position [2155, 0]
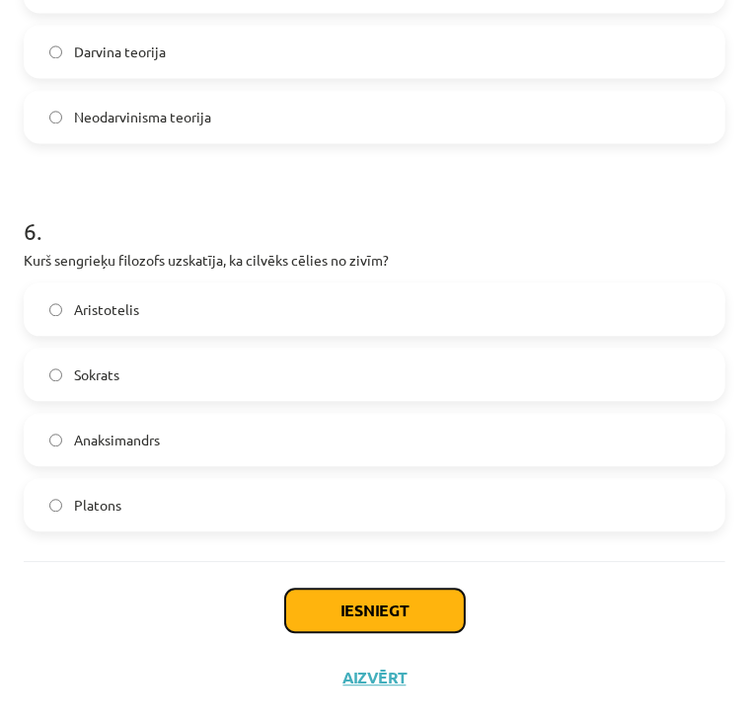
click at [381, 603] on button "Iesniegt" at bounding box center [375, 610] width 180 height 43
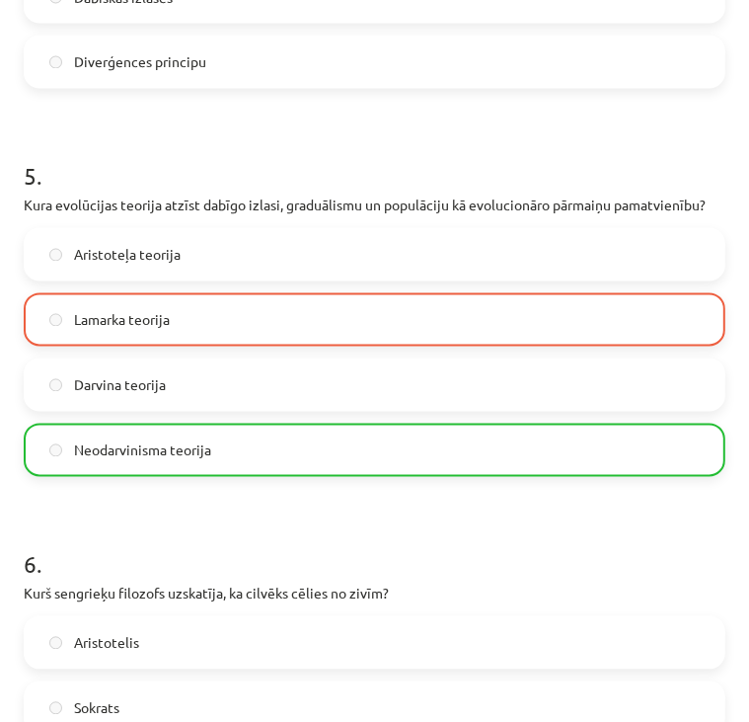
scroll to position [2217, 0]
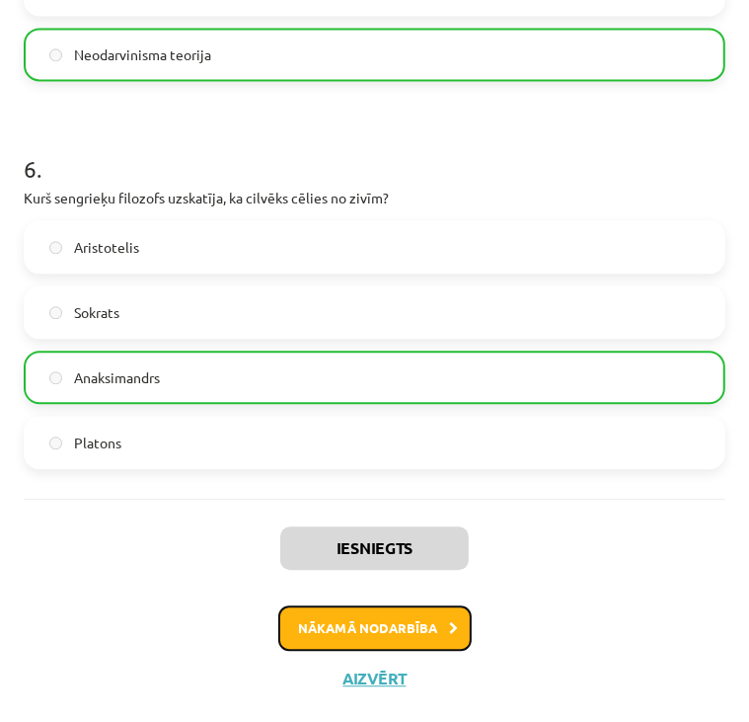
click at [381, 626] on button "Nākamā nodarbība" at bounding box center [375, 627] width 194 height 45
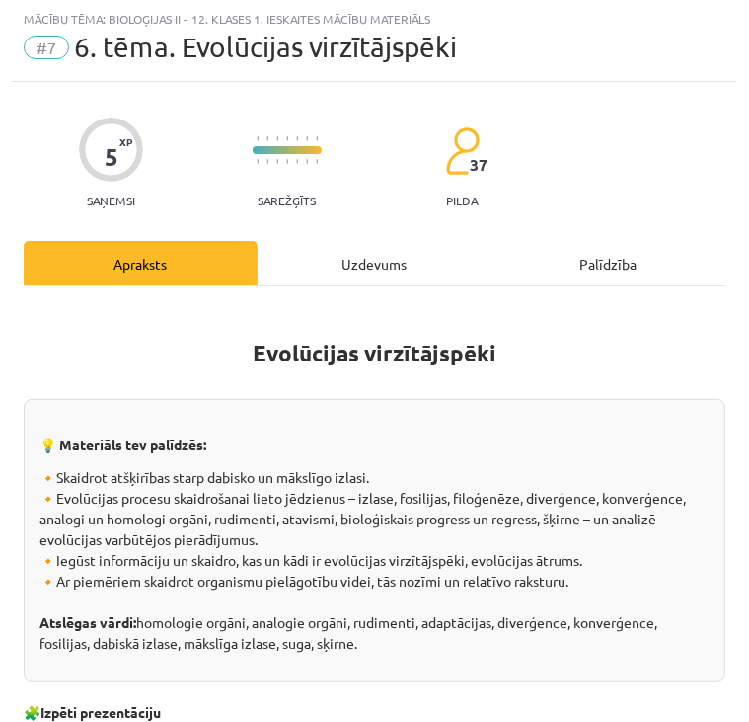
scroll to position [0, 0]
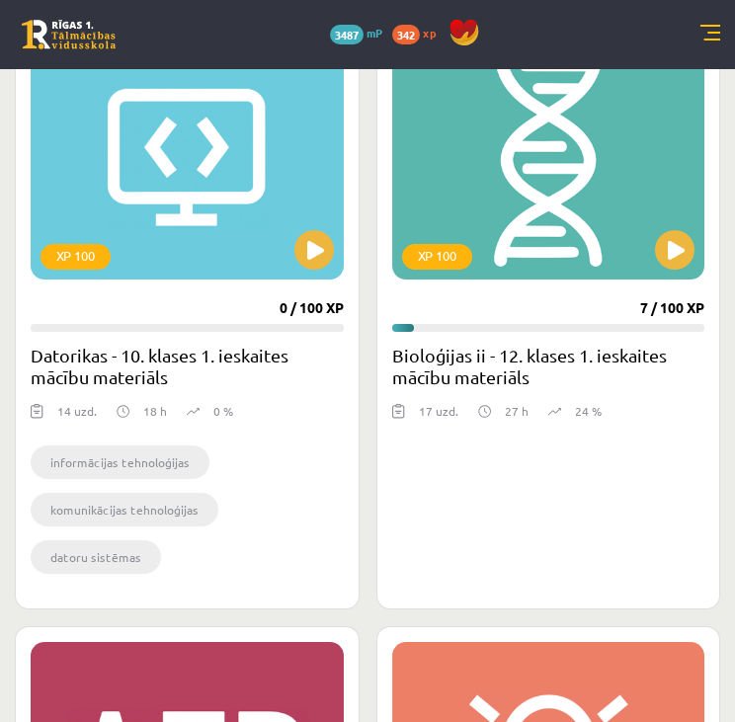
scroll to position [2108, 0]
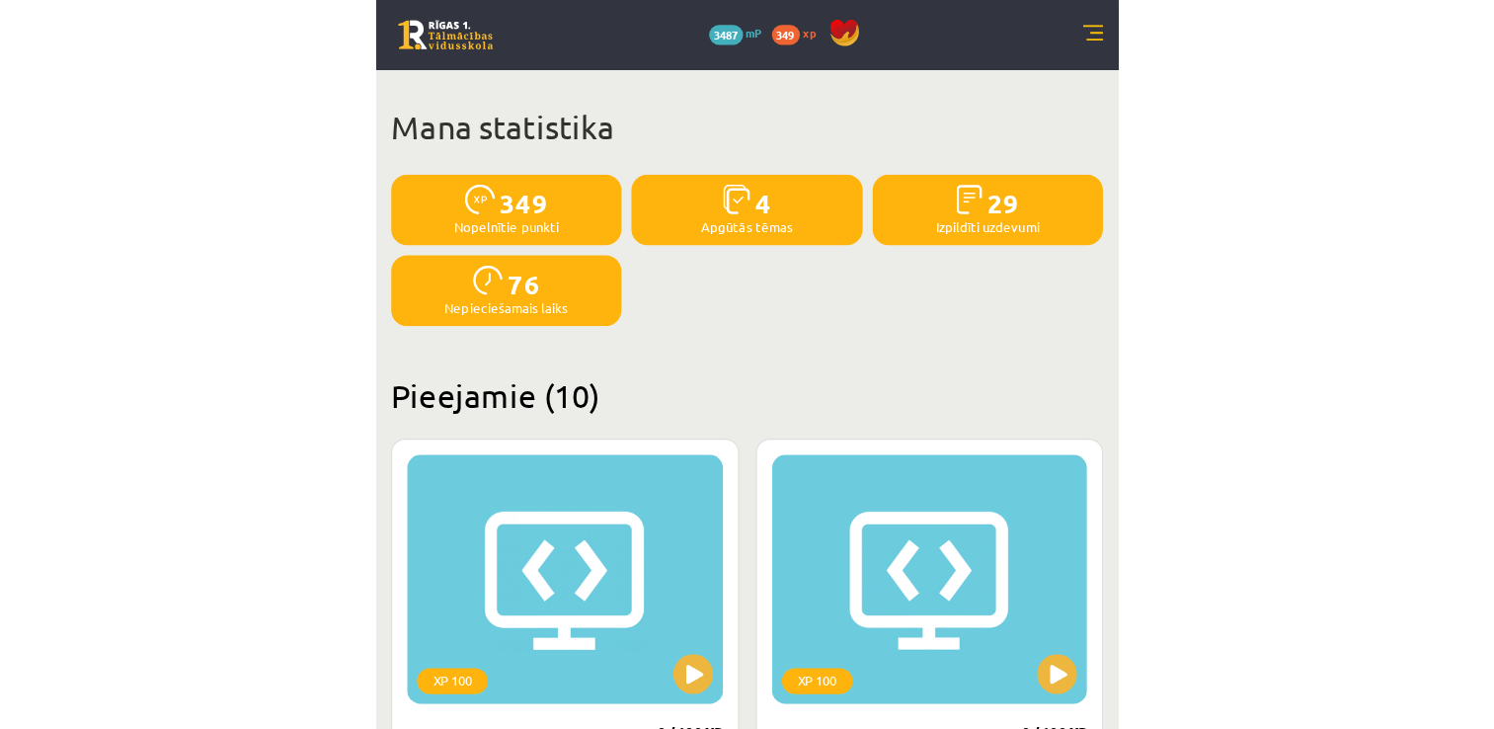
scroll to position [2108, 0]
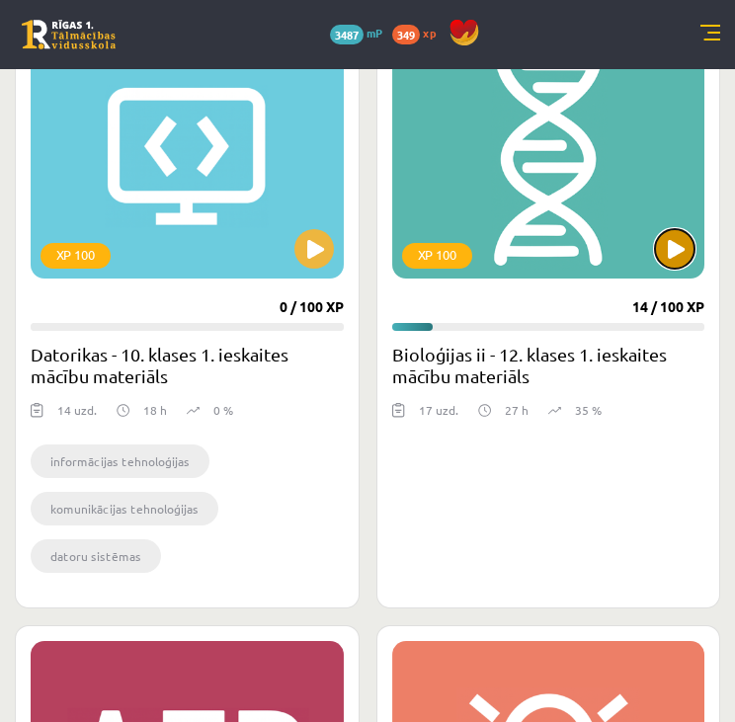
click at [657, 250] on button at bounding box center [674, 248] width 39 height 39
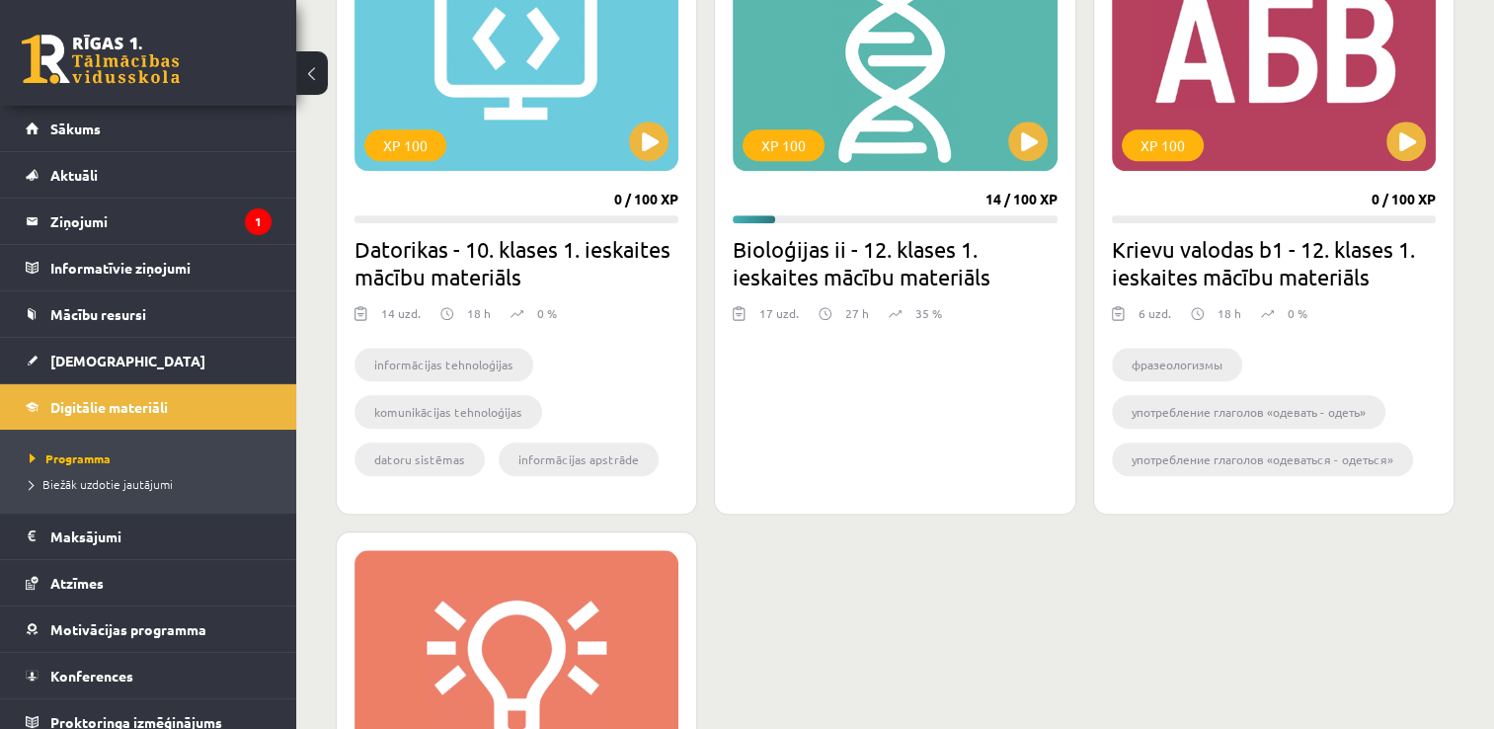
scroll to position [1909, 0]
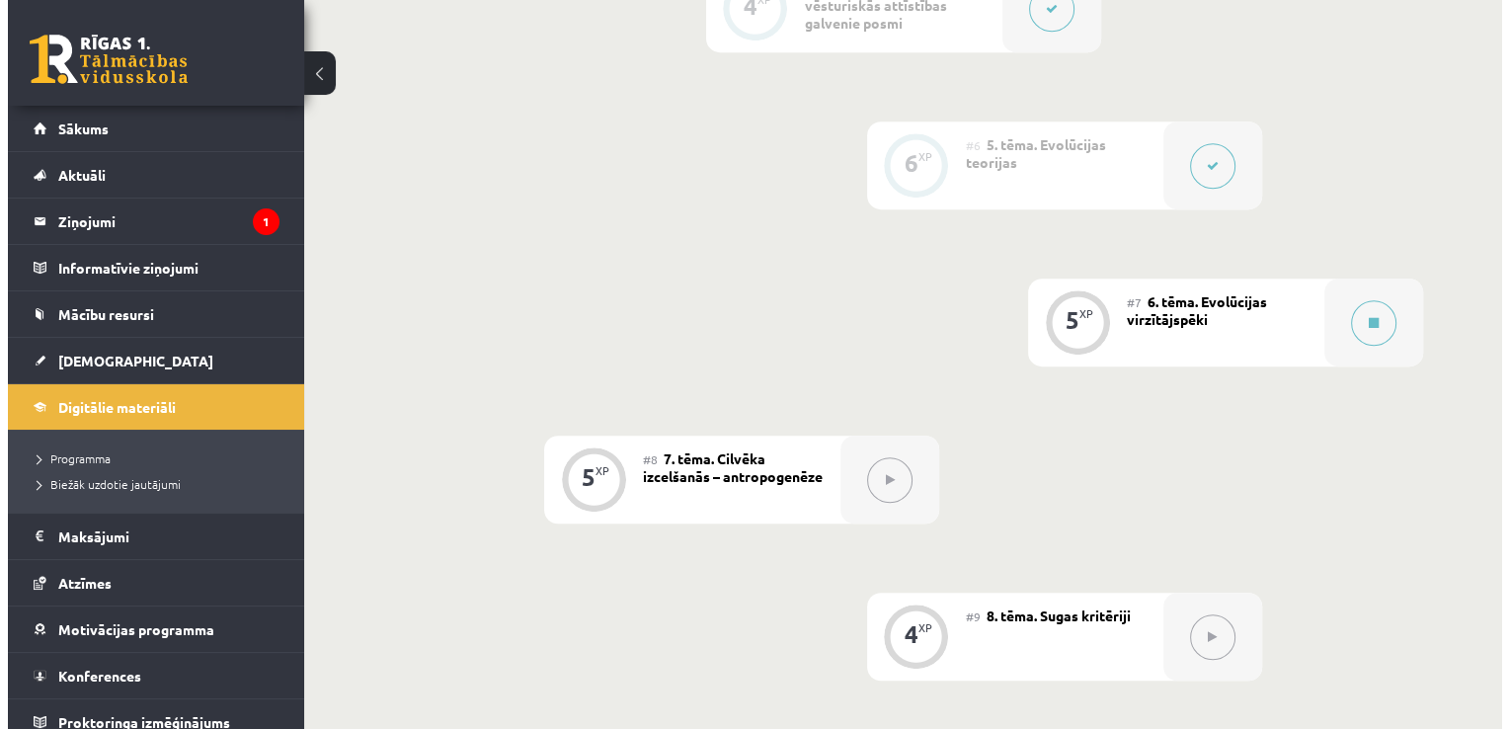
scroll to position [1219, 0]
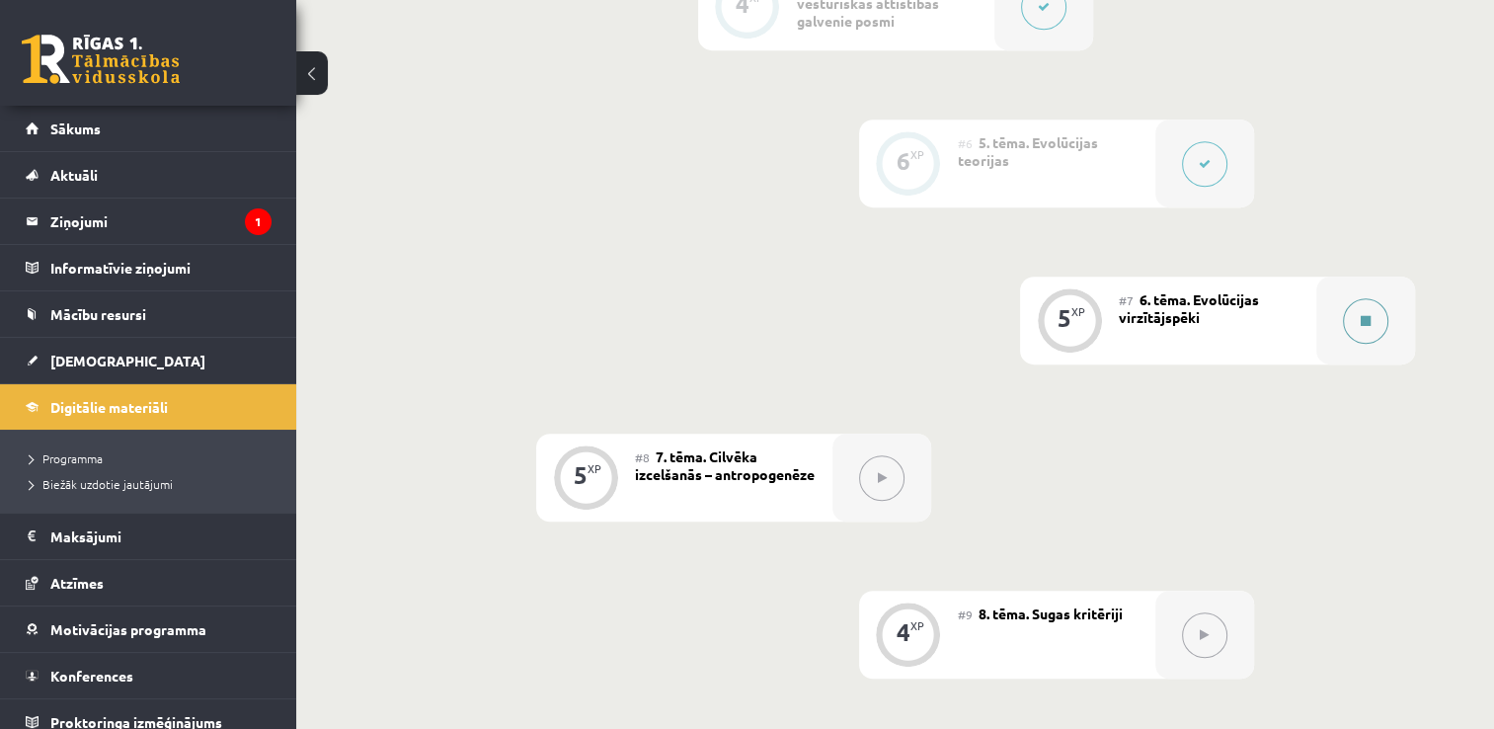
click at [1375, 332] on button at bounding box center [1365, 320] width 45 height 45
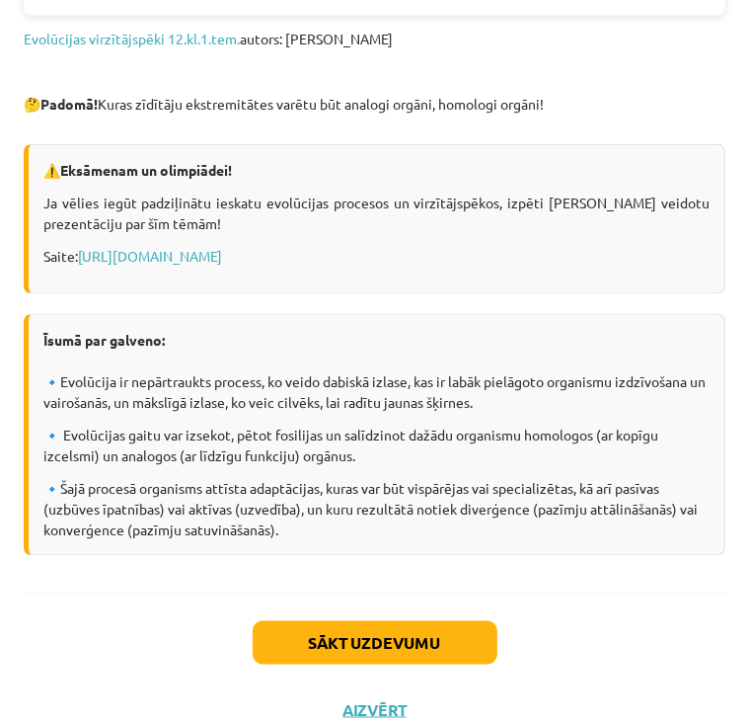
scroll to position [1157, 0]
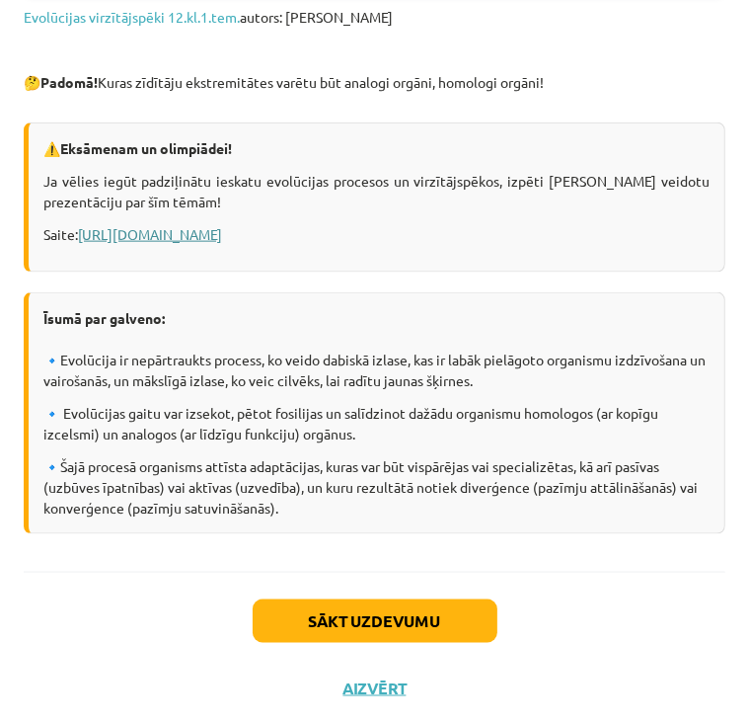
click at [222, 225] on link "[URL][DOMAIN_NAME]" at bounding box center [150, 234] width 144 height 18
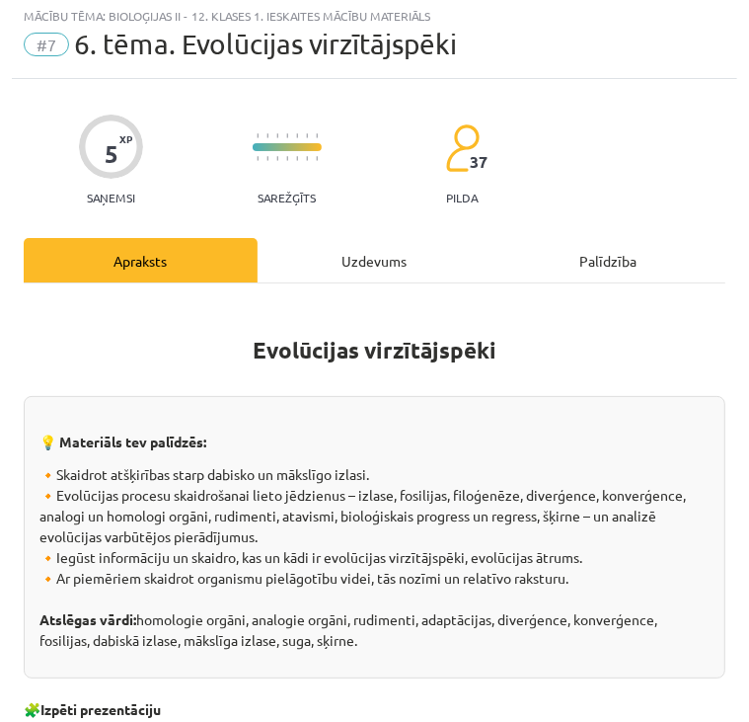
scroll to position [0, 0]
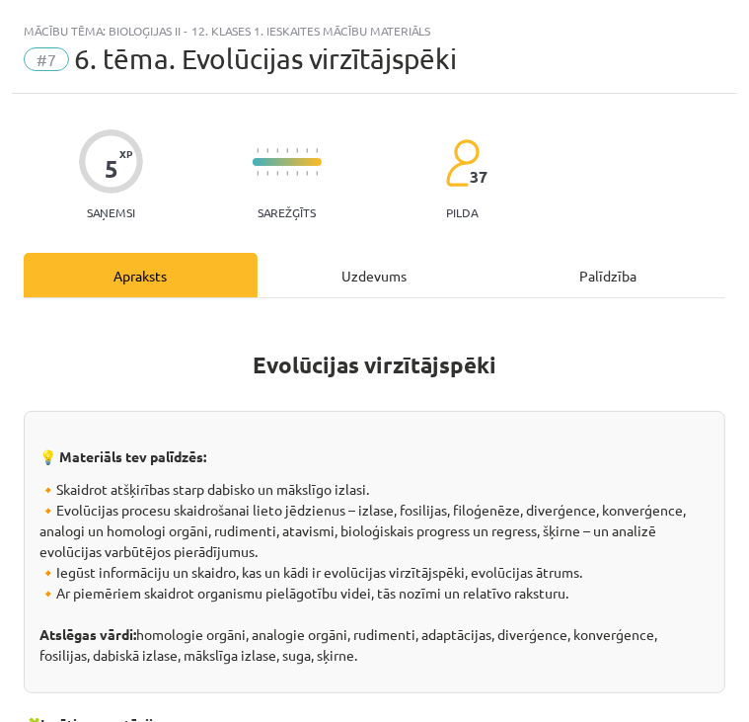
click at [371, 283] on div "Uzdevums" at bounding box center [375, 275] width 234 height 44
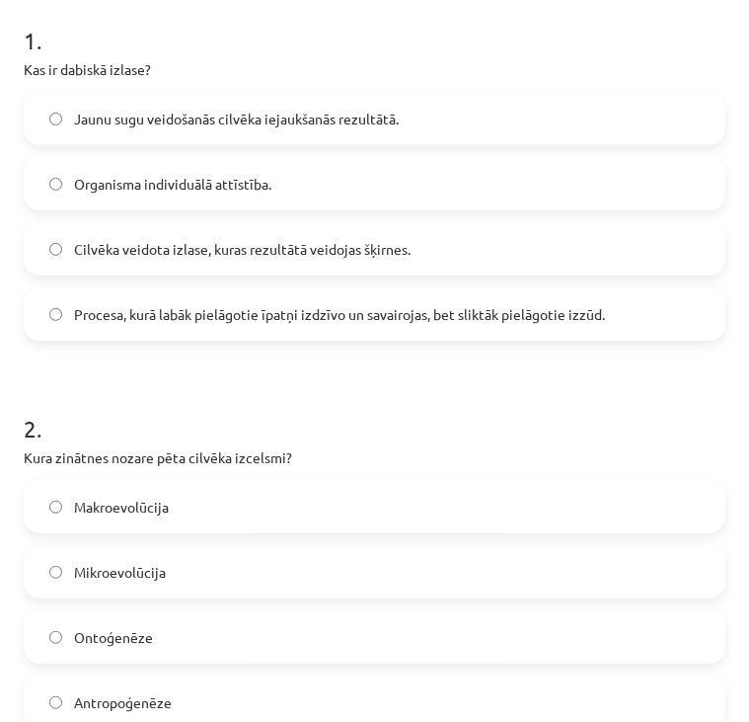
scroll to position [365, 0]
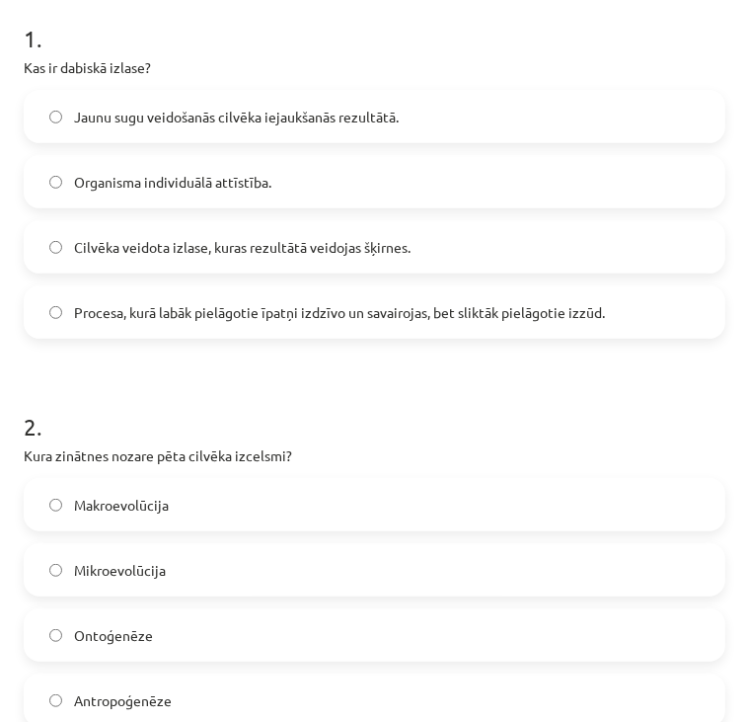
click at [338, 185] on label "Organisma individuālā attīstība." at bounding box center [375, 181] width 698 height 49
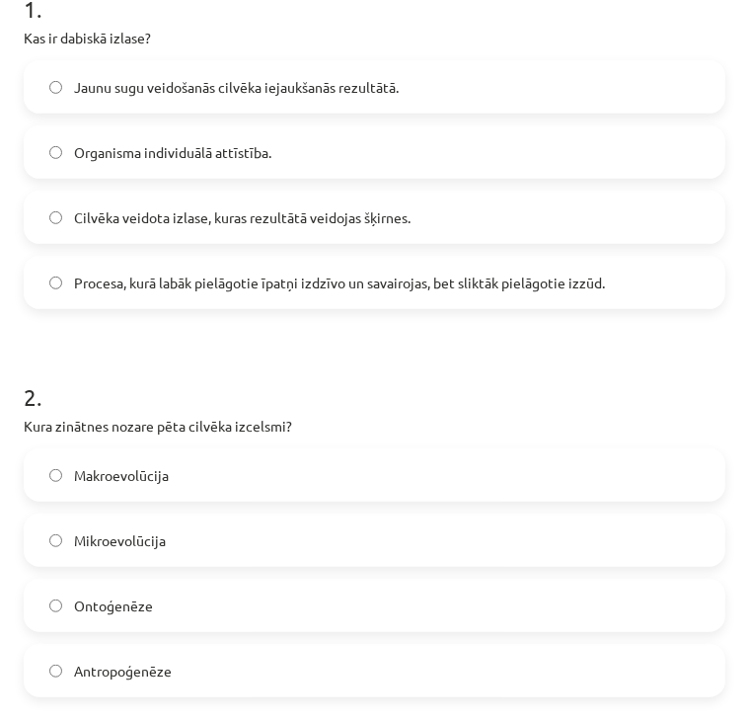
click at [503, 290] on span "Procesa, kurā labāk pielāgotie īpatņi izdzīvo un savairojas, bet sliktāk pielāg…" at bounding box center [339, 283] width 531 height 21
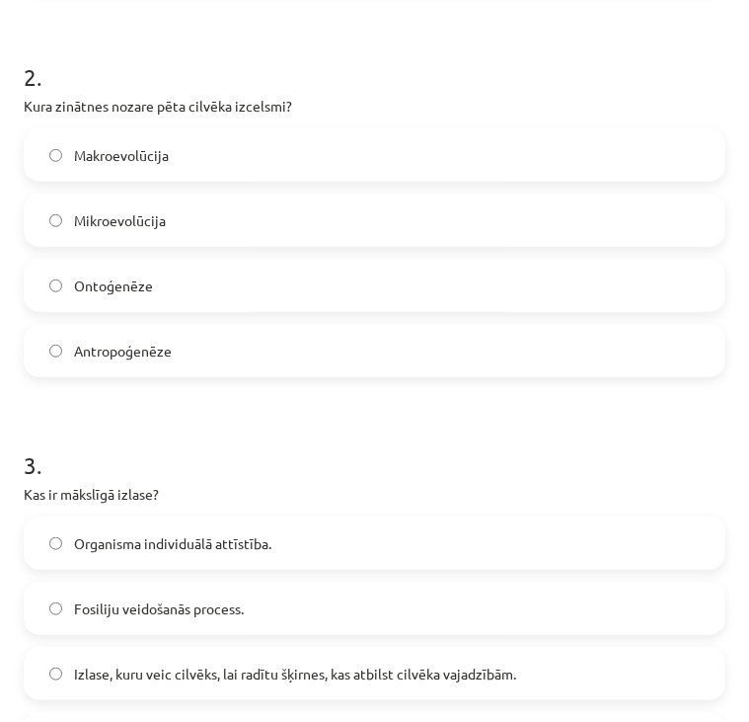
scroll to position [714, 0]
click at [171, 366] on label "Antropoģenēze" at bounding box center [375, 351] width 698 height 49
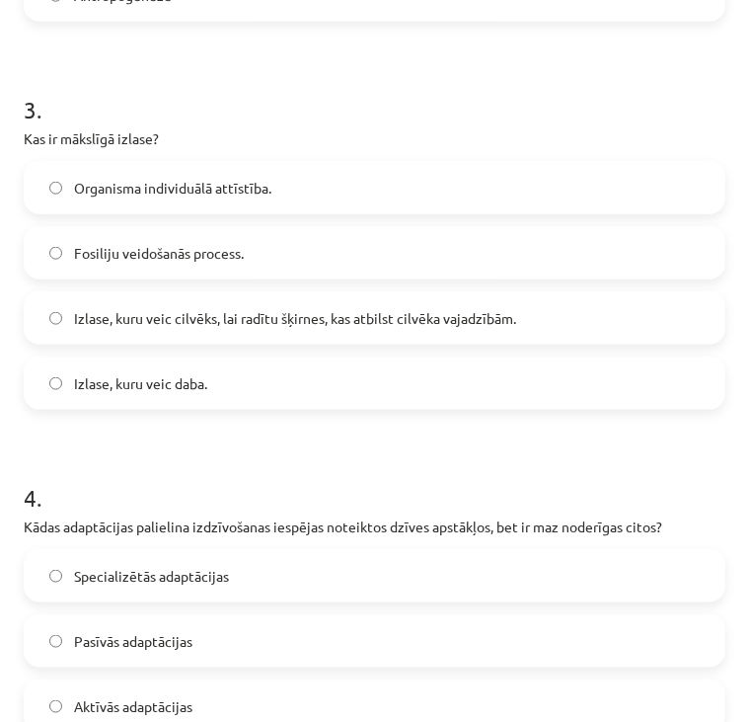
scroll to position [1074, 0]
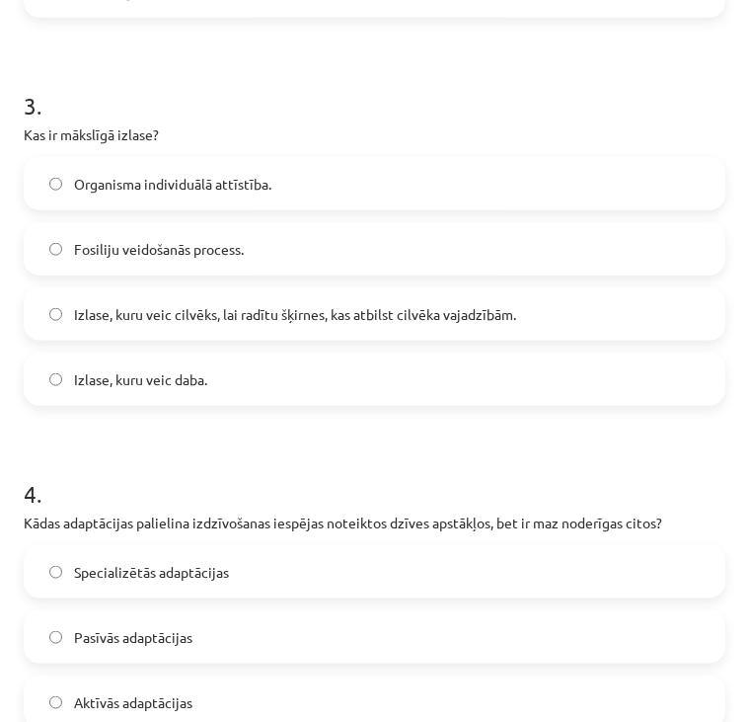
click at [276, 325] on label "Izlase, kuru veic cilvēks, lai radītu šķirnes, kas atbilst cilvēka vajadzībām." at bounding box center [375, 313] width 698 height 49
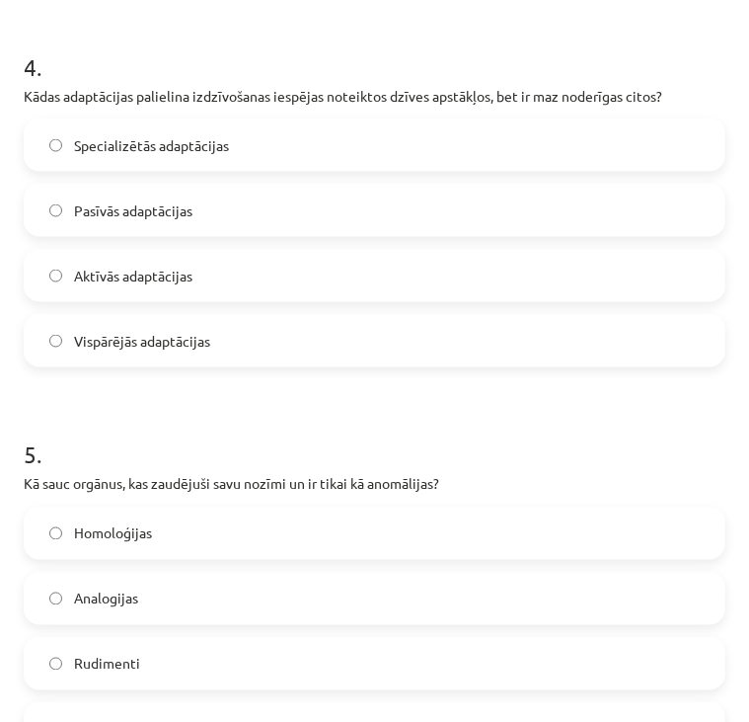
scroll to position [1511, 0]
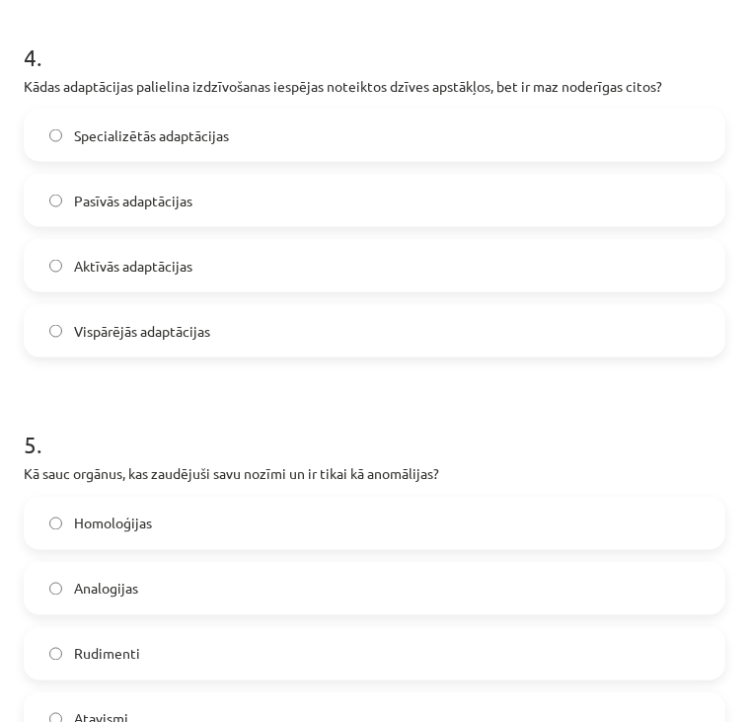
click at [308, 155] on label "Specializētās adaptācijas" at bounding box center [375, 135] width 698 height 49
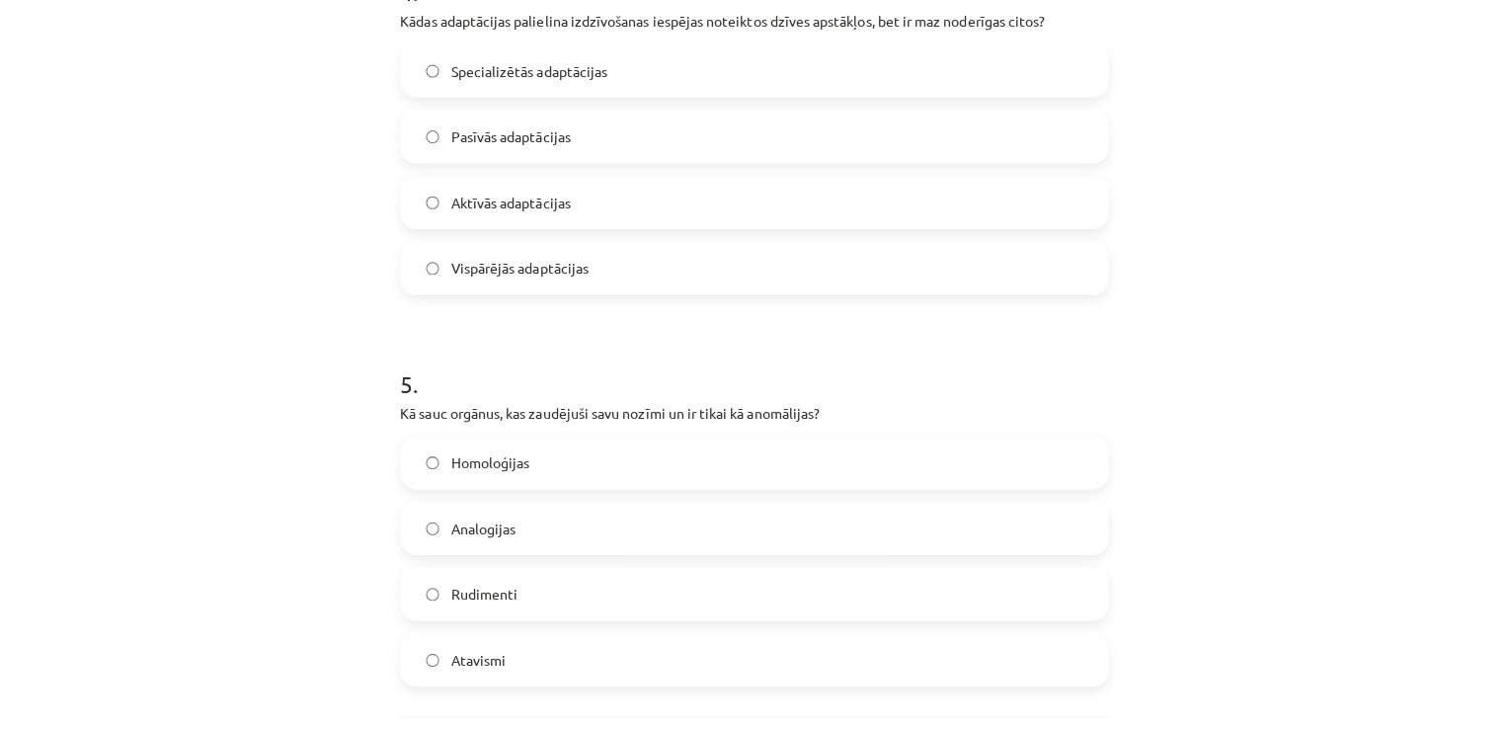
scroll to position [1725, 0]
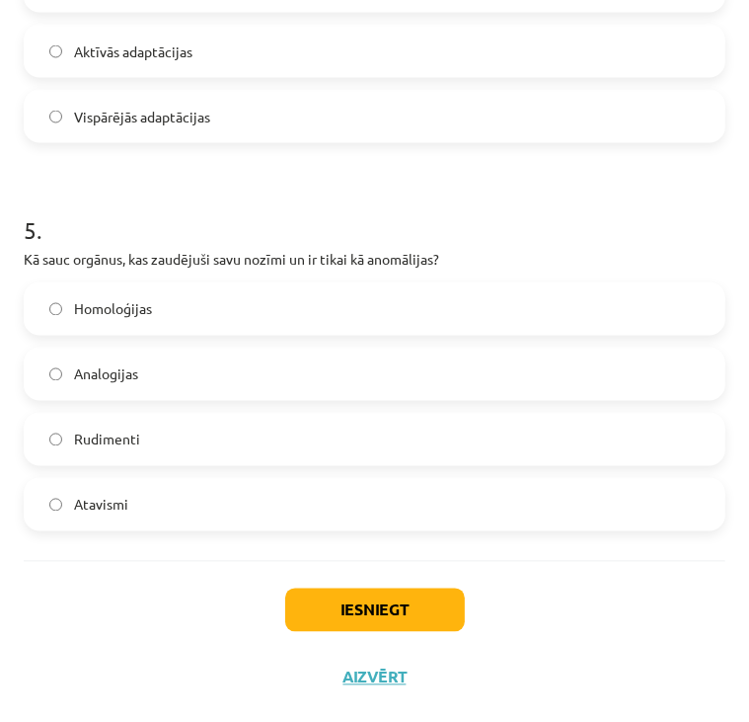
click at [194, 449] on label "Rudimenti" at bounding box center [375, 439] width 698 height 49
click at [349, 613] on button "Iesniegt" at bounding box center [375, 610] width 180 height 43
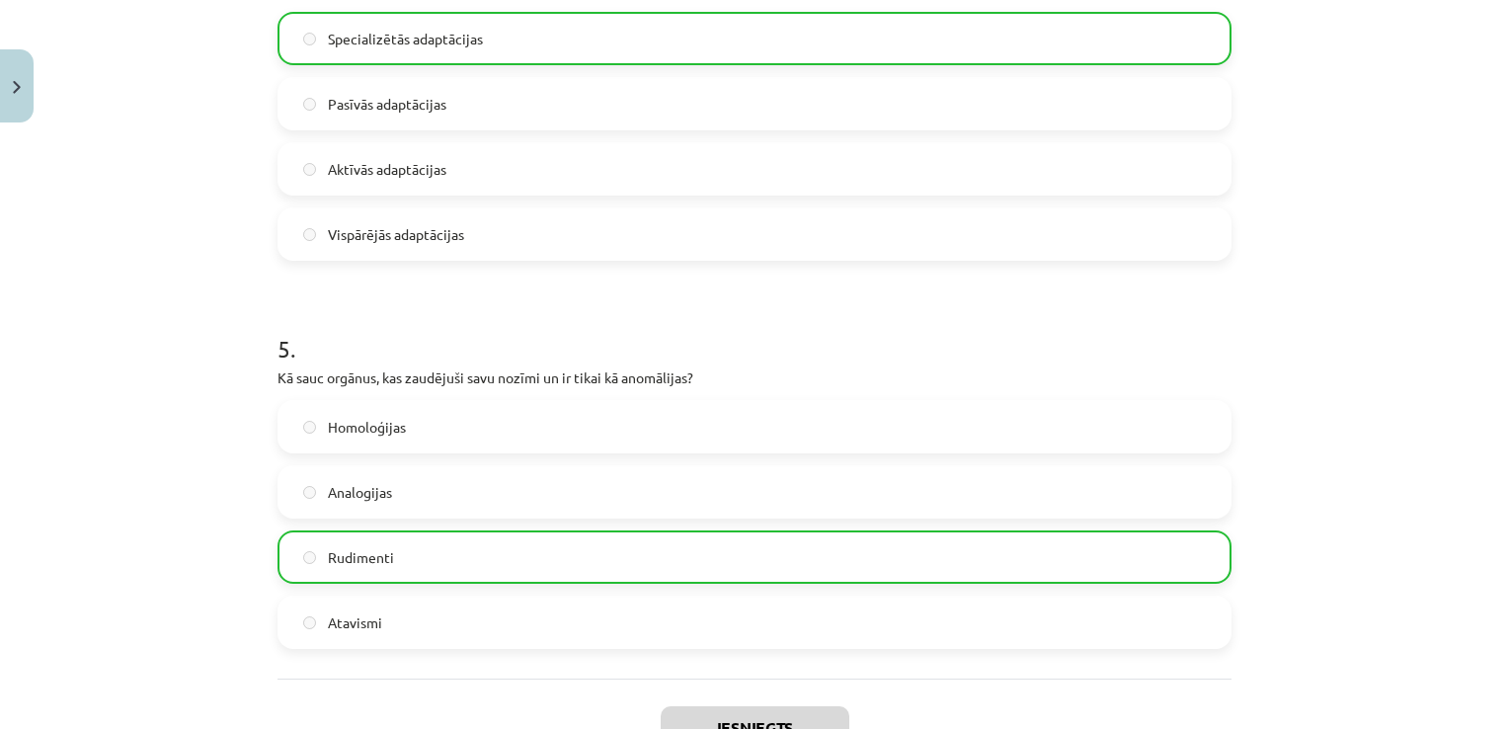
scroll to position [1855, 0]
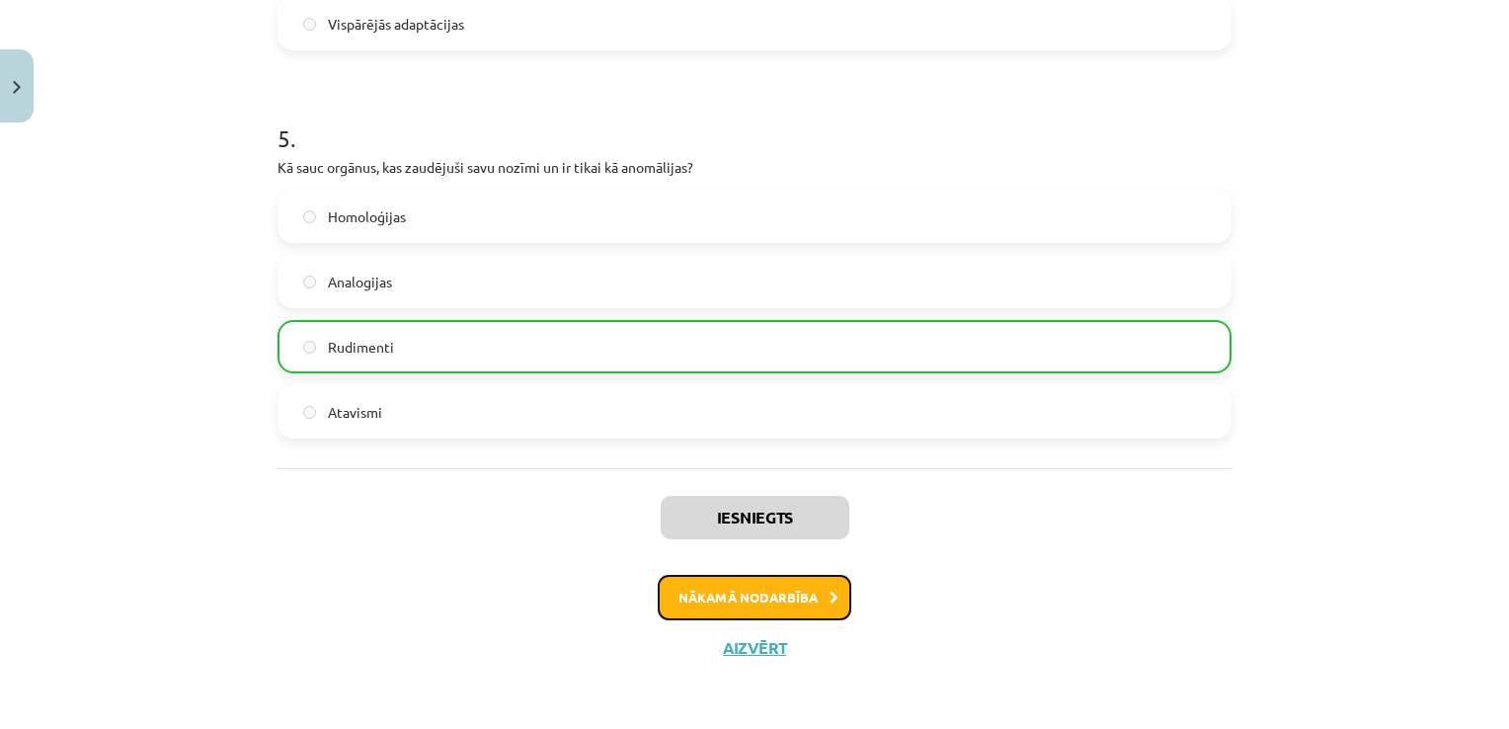
click at [752, 589] on button "Nākamā nodarbība" at bounding box center [755, 597] width 194 height 45
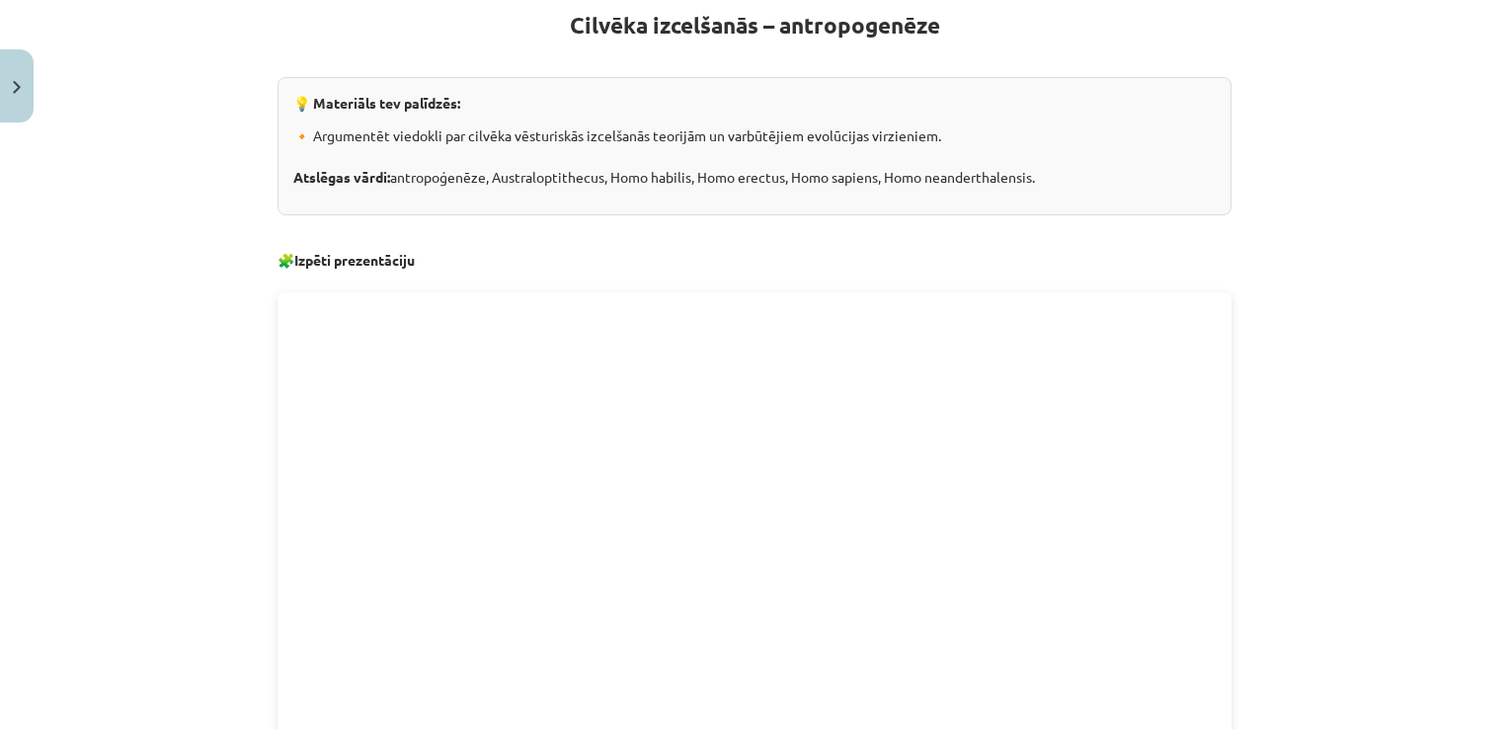
scroll to position [49, 0]
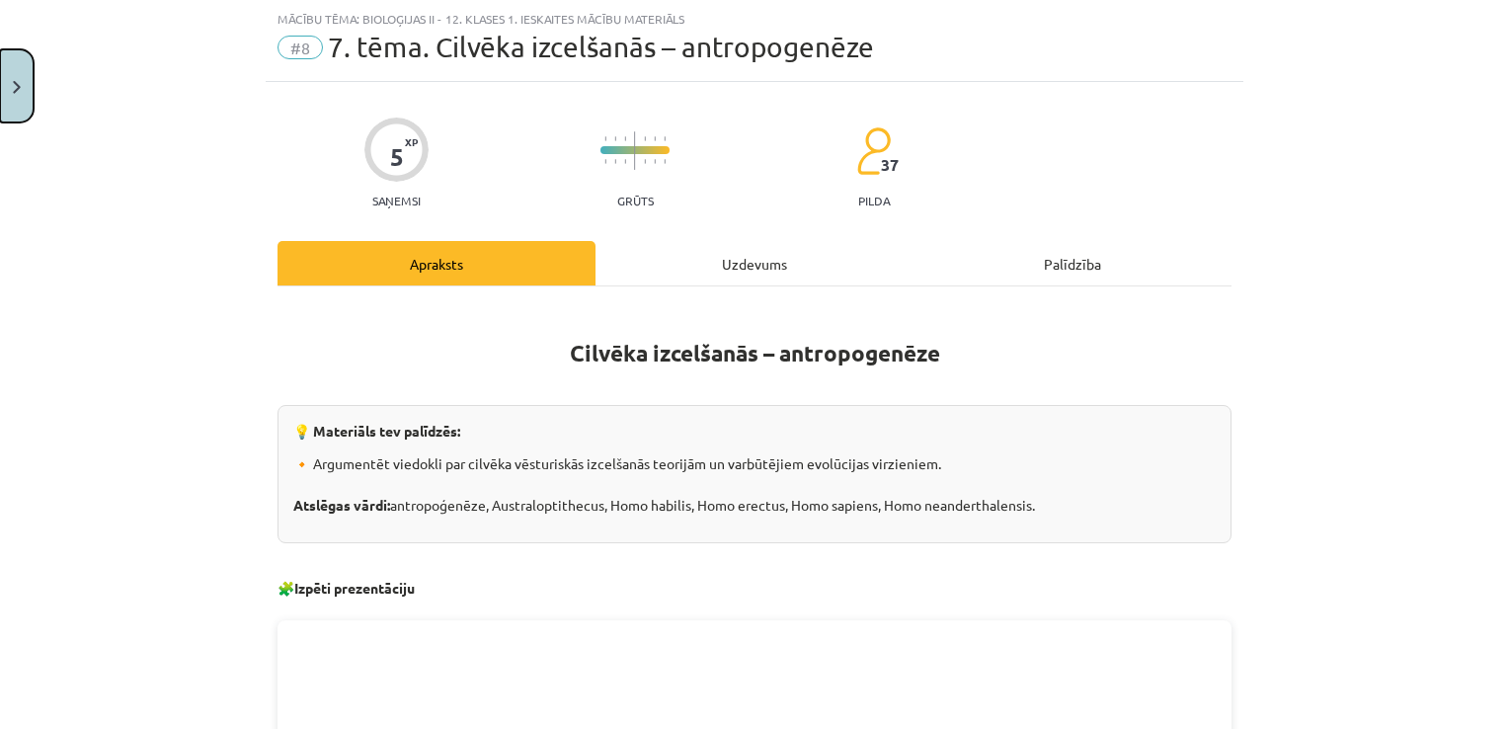
click at [16, 106] on button "Close" at bounding box center [17, 85] width 34 height 73
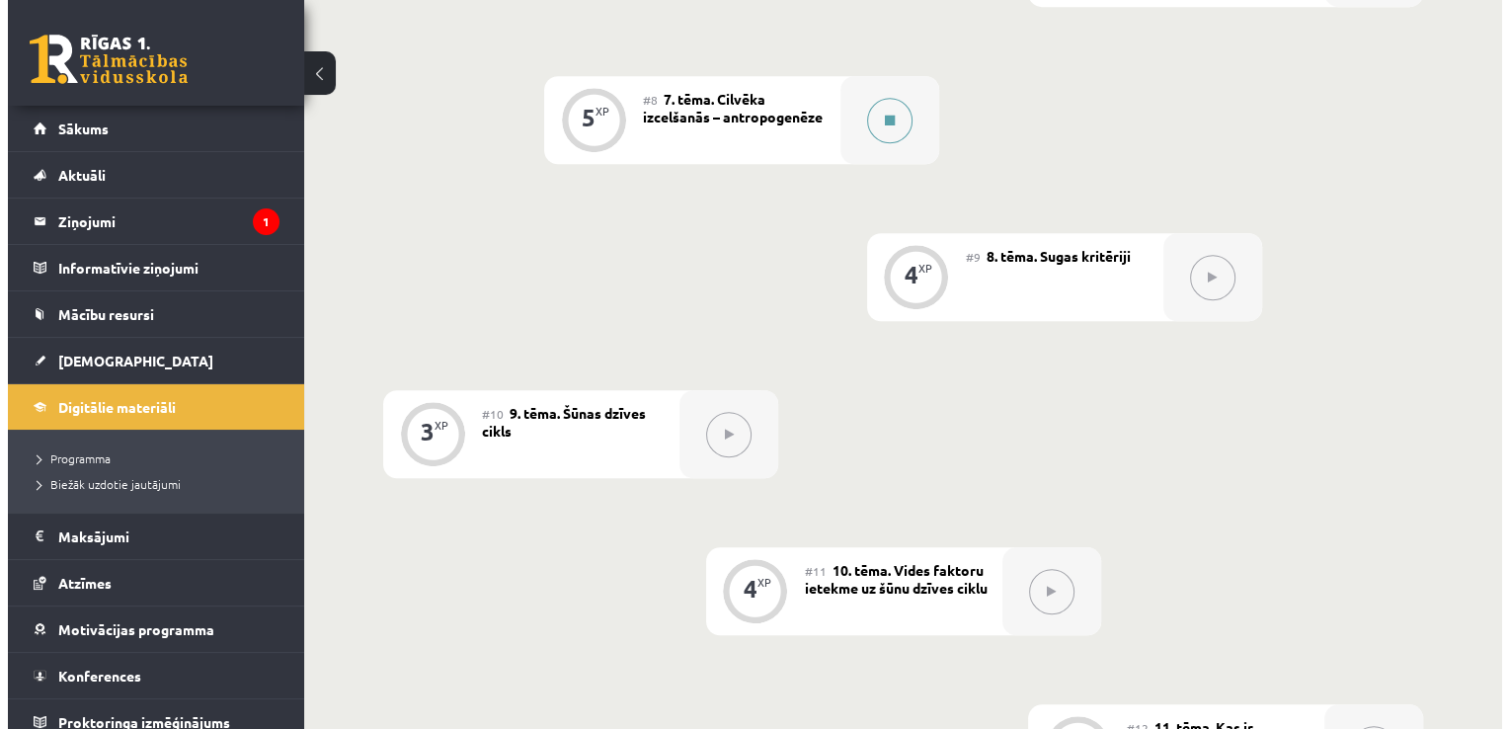
scroll to position [1576, 0]
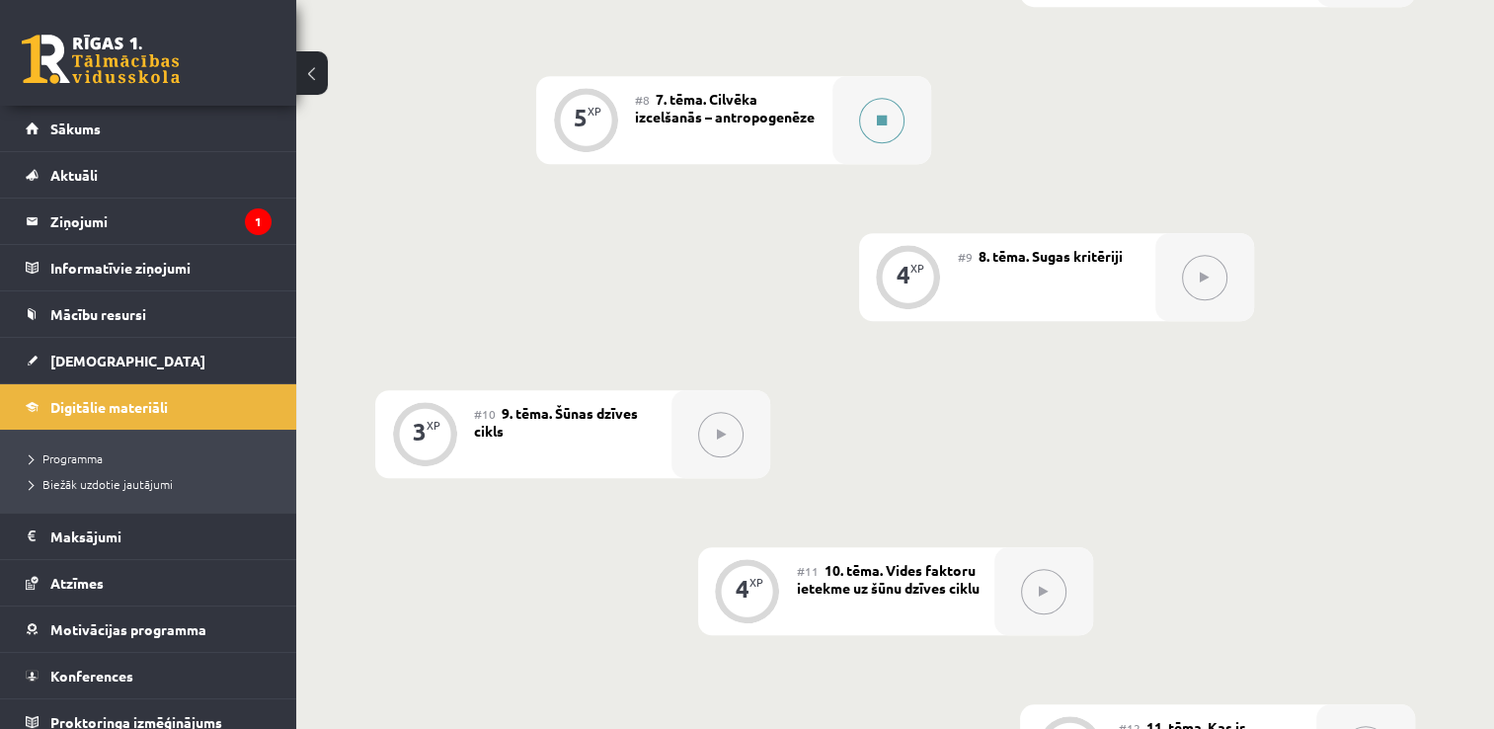
click at [883, 117] on icon at bounding box center [882, 121] width 10 height 12
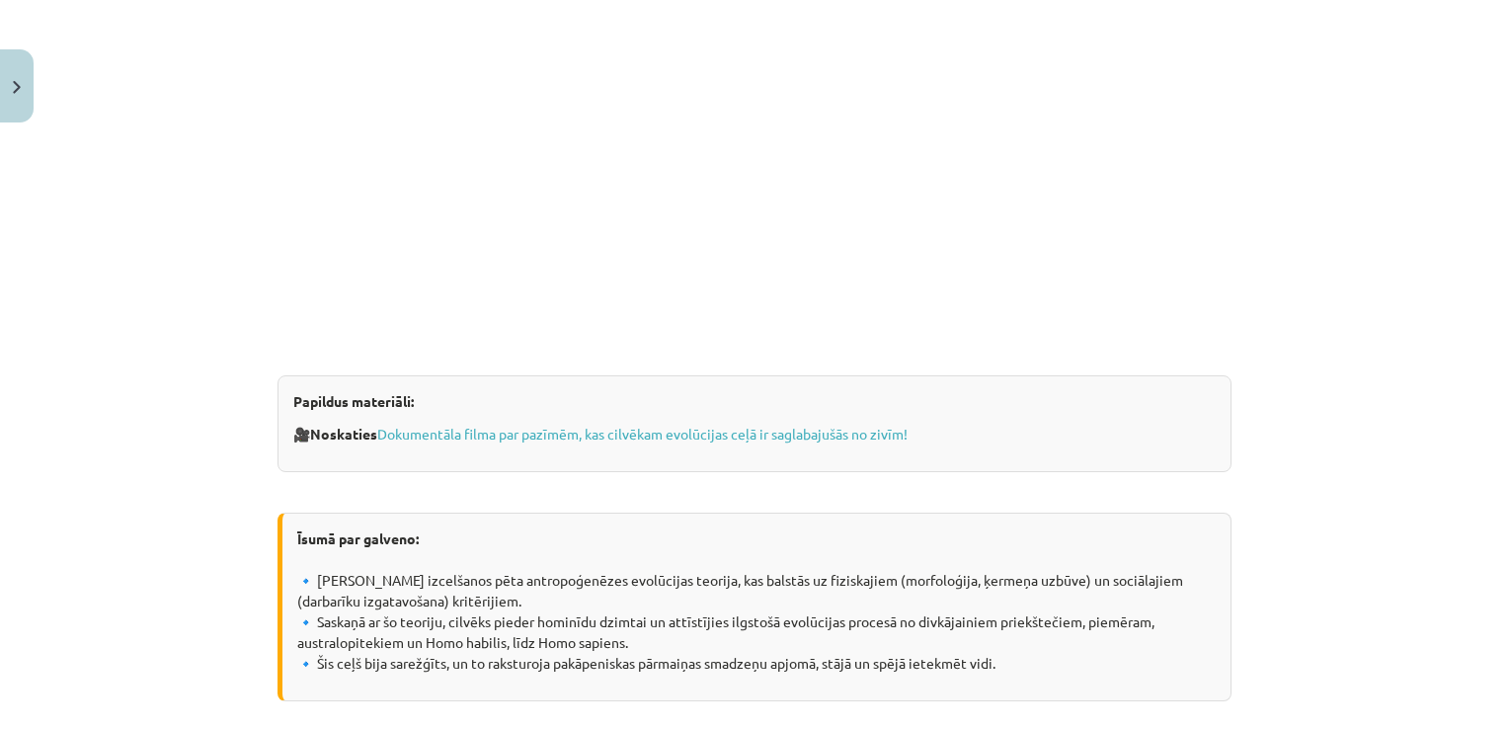
scroll to position [1536, 0]
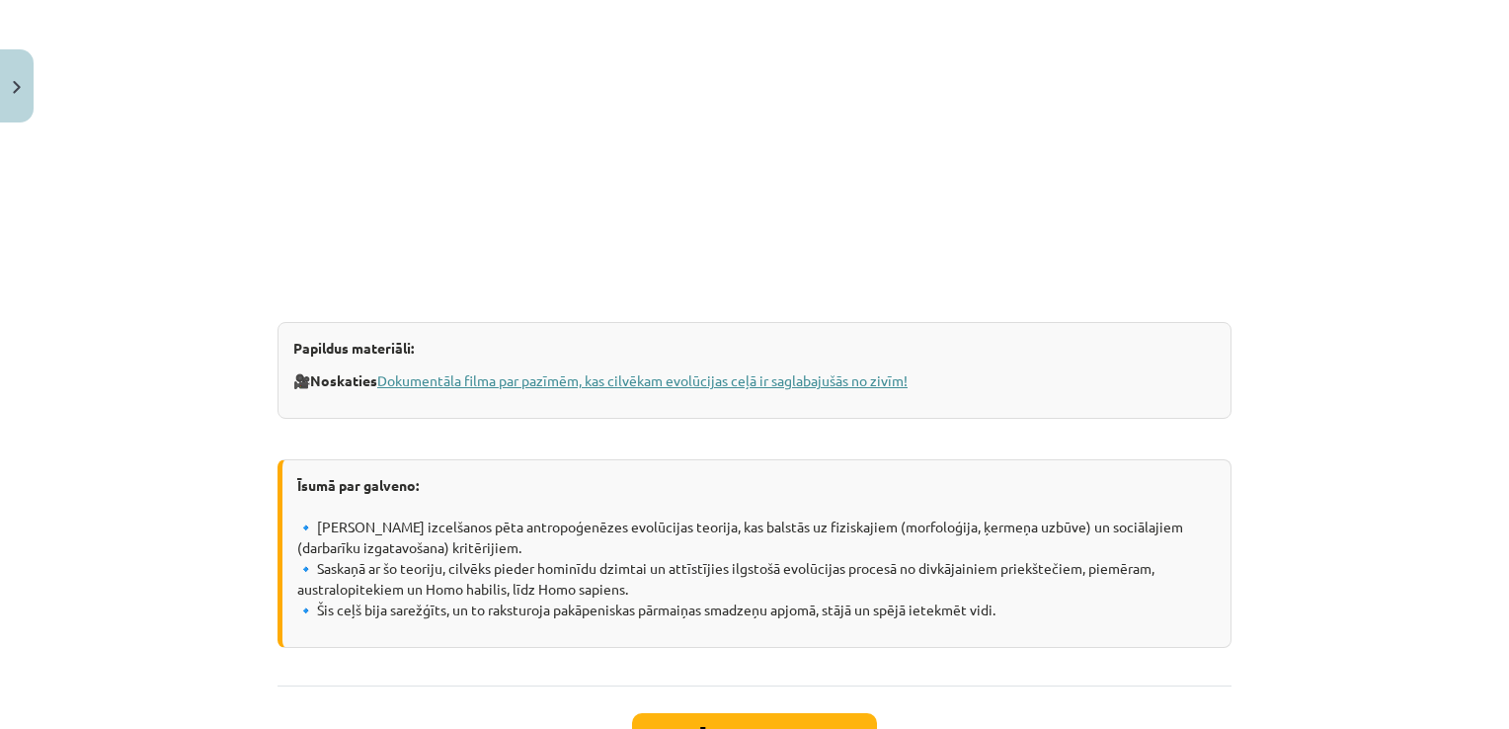
click at [547, 385] on link "Dokumentāla filma par pazīmēm, kas cilvēkam evolūcijas ceļā ir saglabajušās no …" at bounding box center [642, 380] width 530 height 18
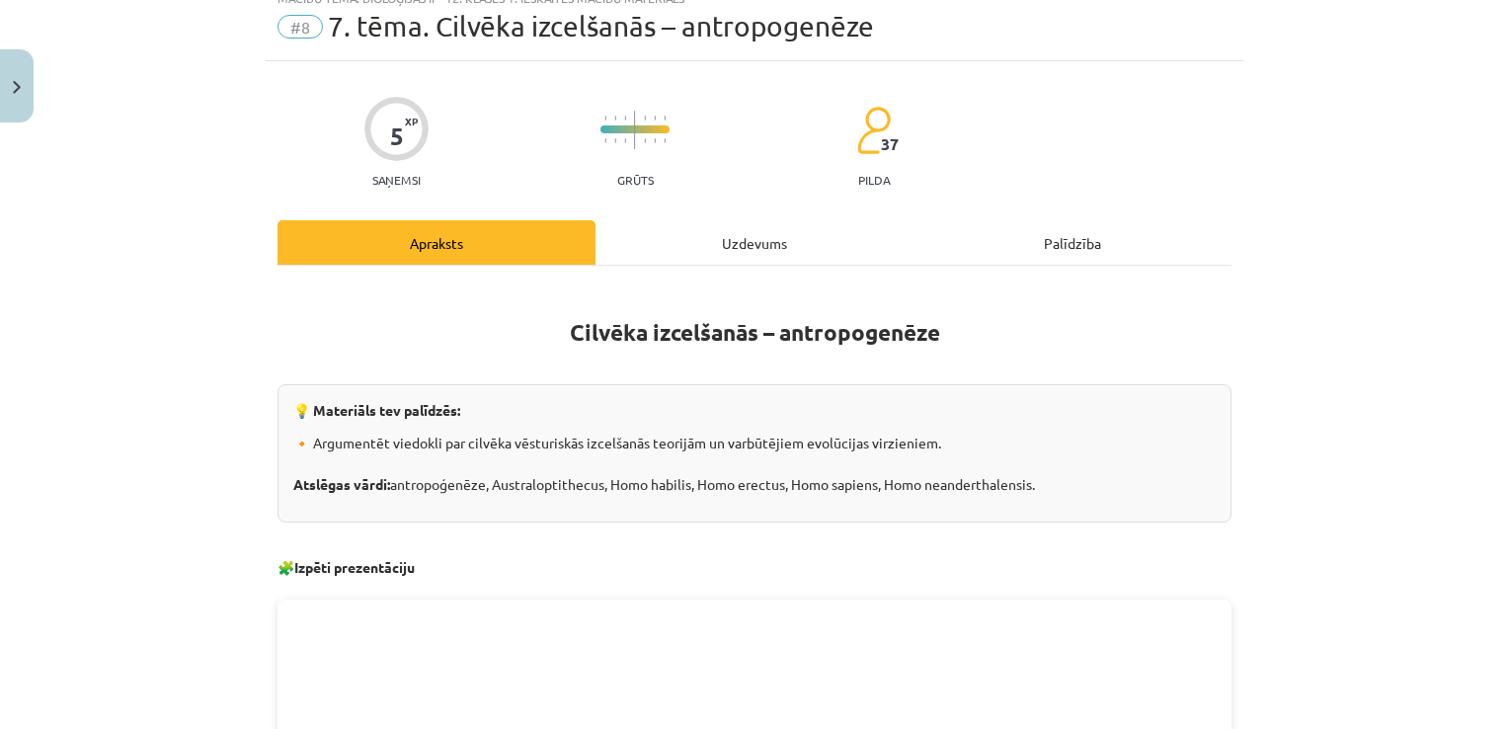
scroll to position [0, 0]
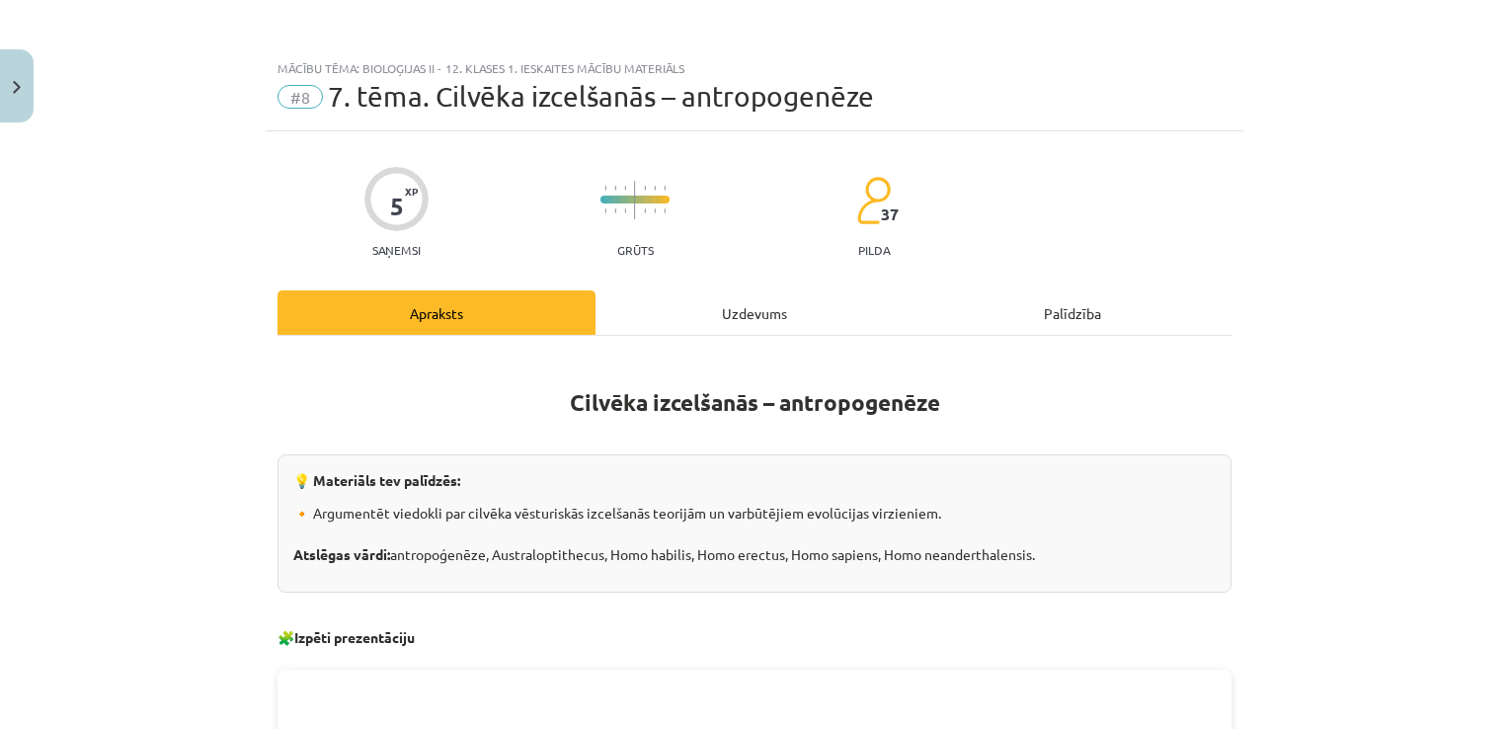
click at [727, 316] on div "Uzdevums" at bounding box center [754, 312] width 318 height 44
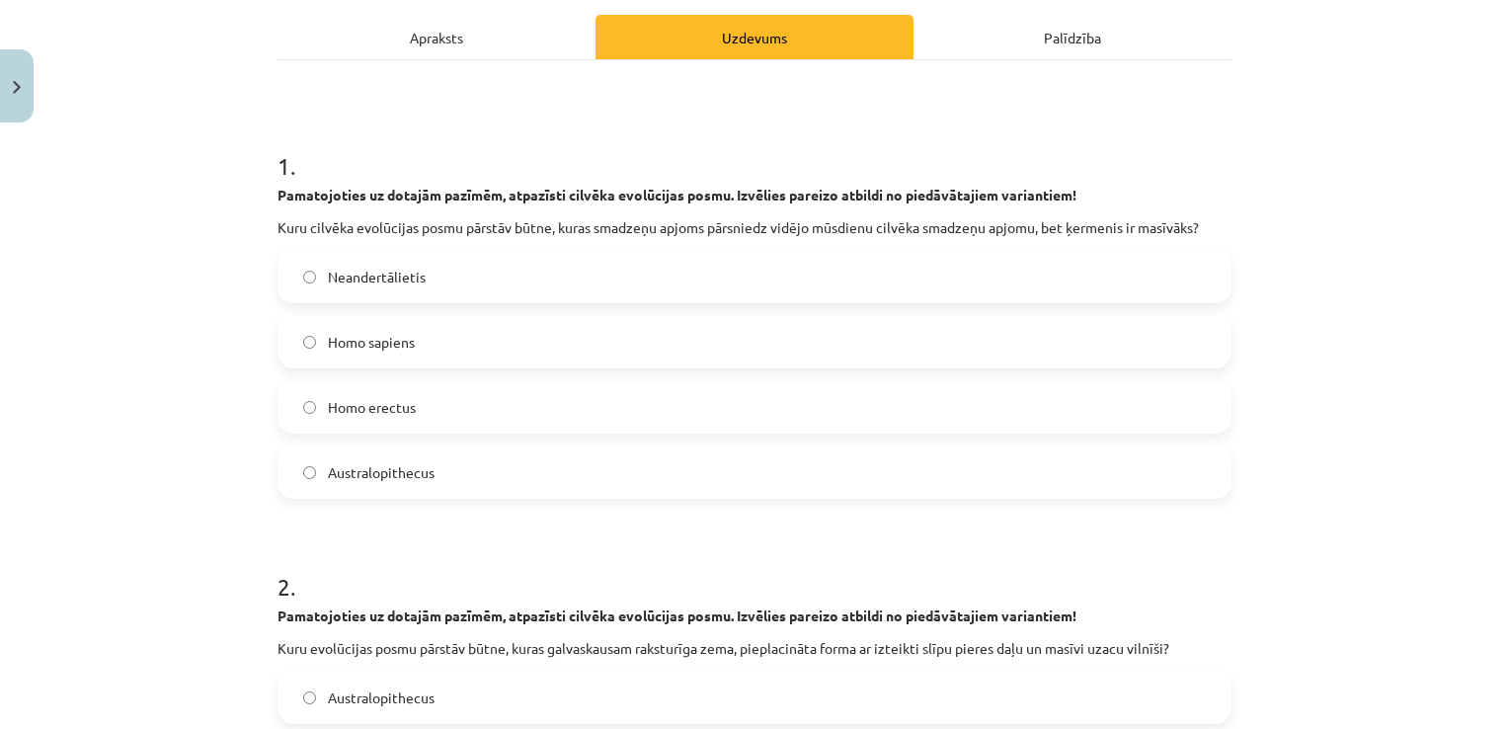
scroll to position [288, 0]
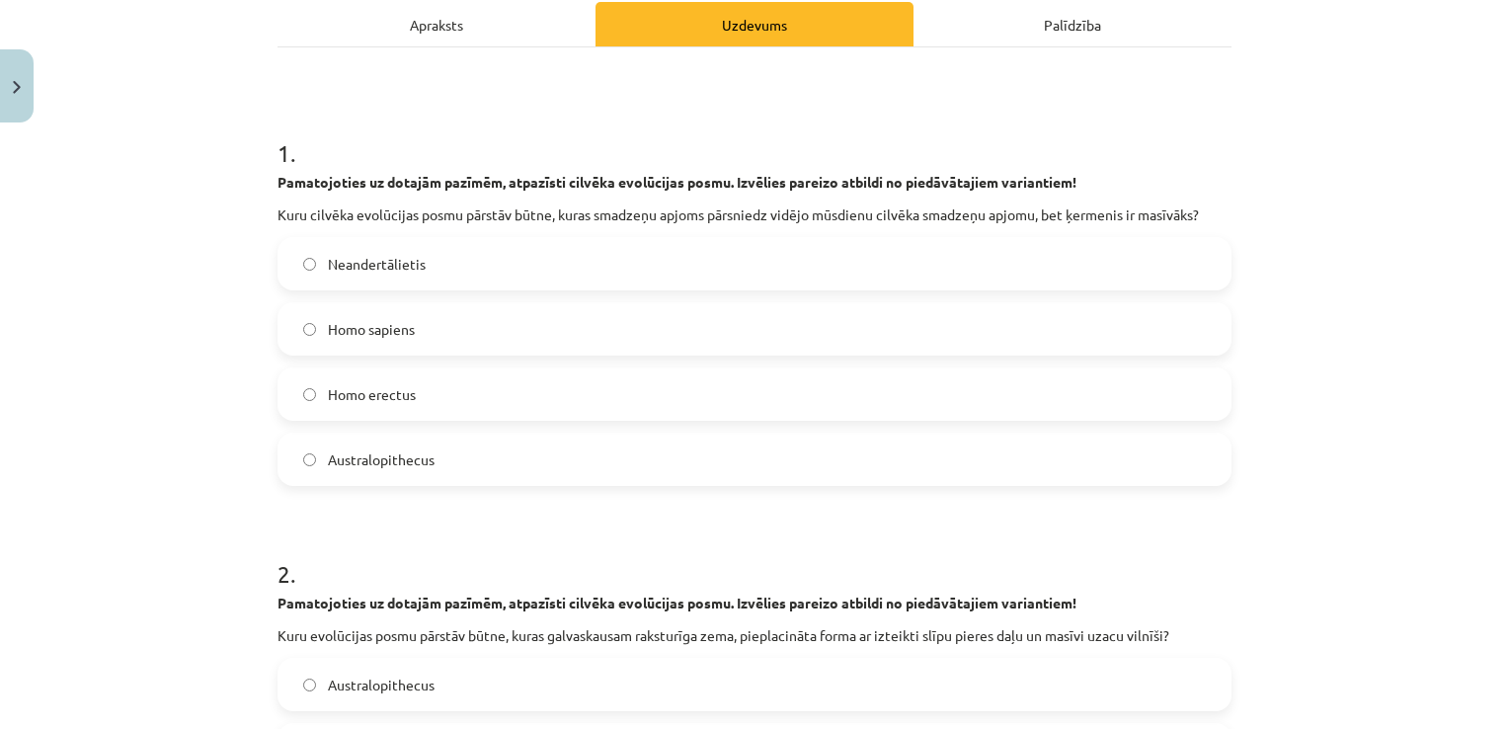
click at [561, 397] on label "Homo erectus" at bounding box center [754, 393] width 950 height 49
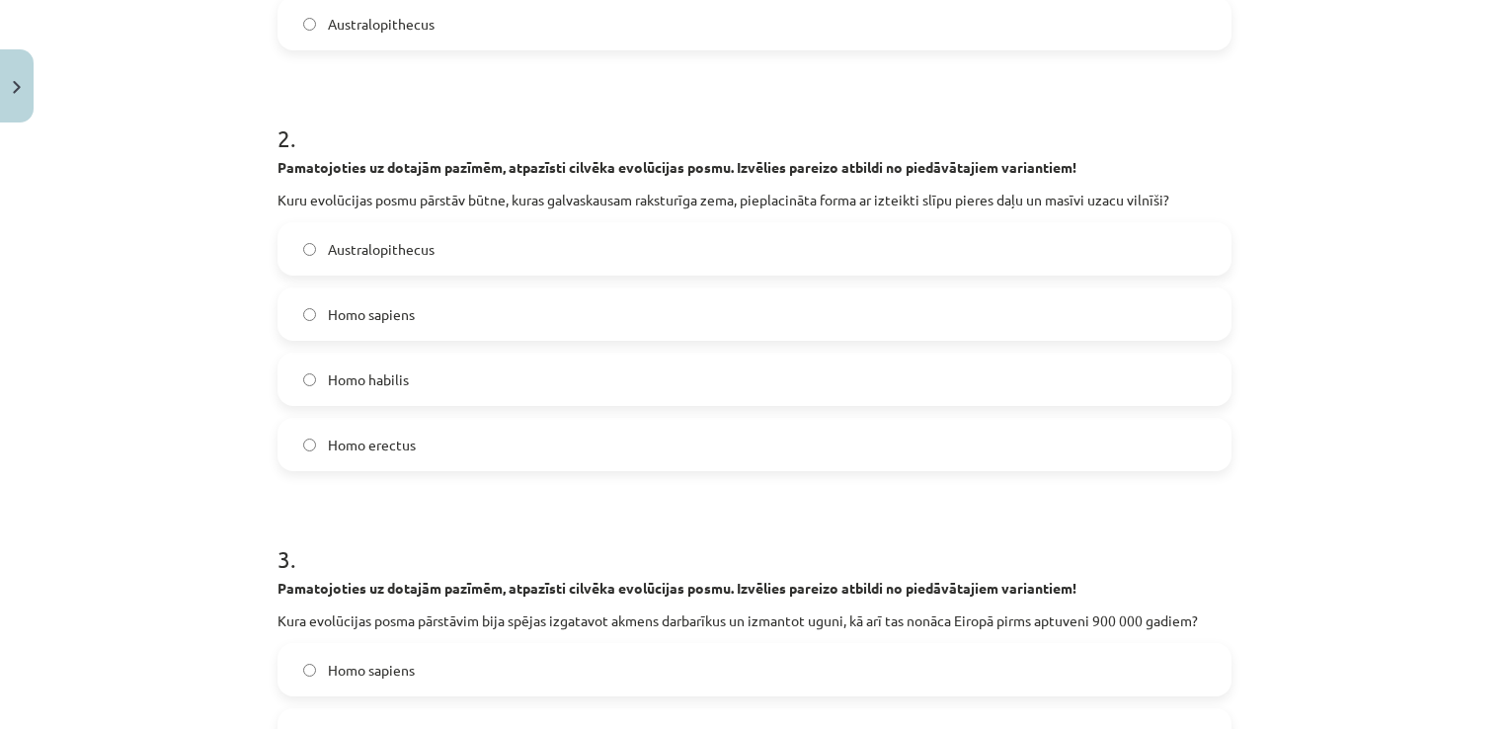
scroll to position [725, 0]
click at [628, 251] on label "Australopithecus" at bounding box center [754, 247] width 950 height 49
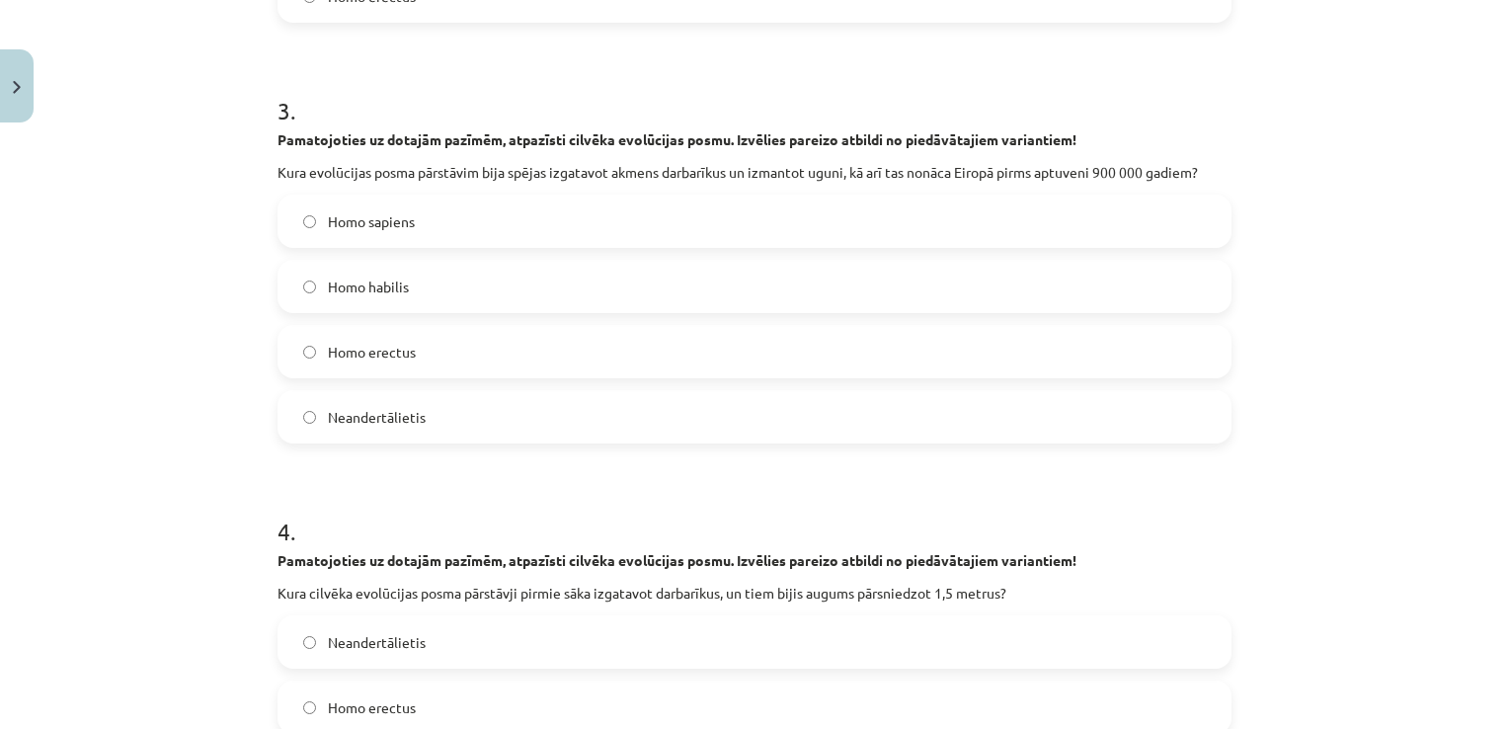
scroll to position [1171, 0]
click at [478, 371] on label "Homo erectus" at bounding box center [754, 352] width 950 height 49
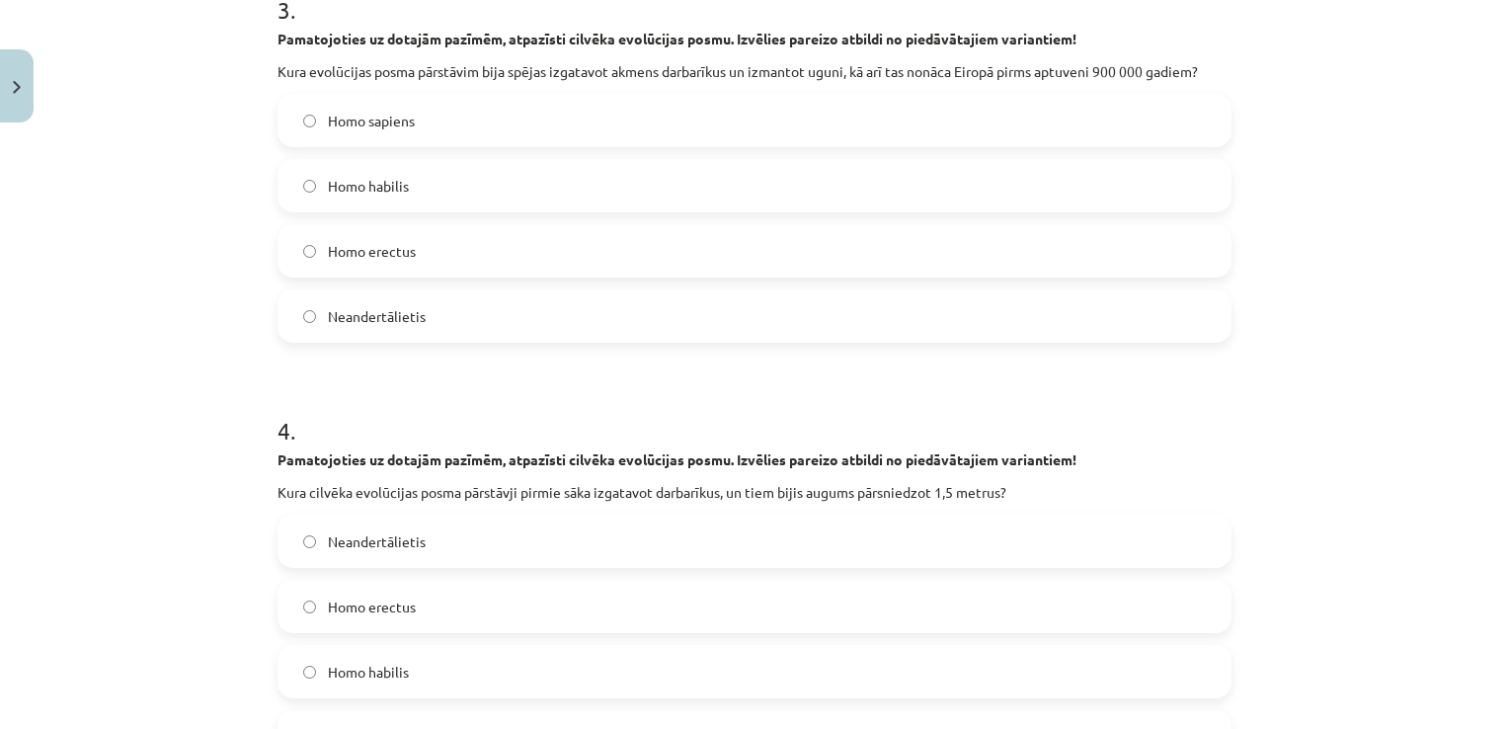
scroll to position [1297, 0]
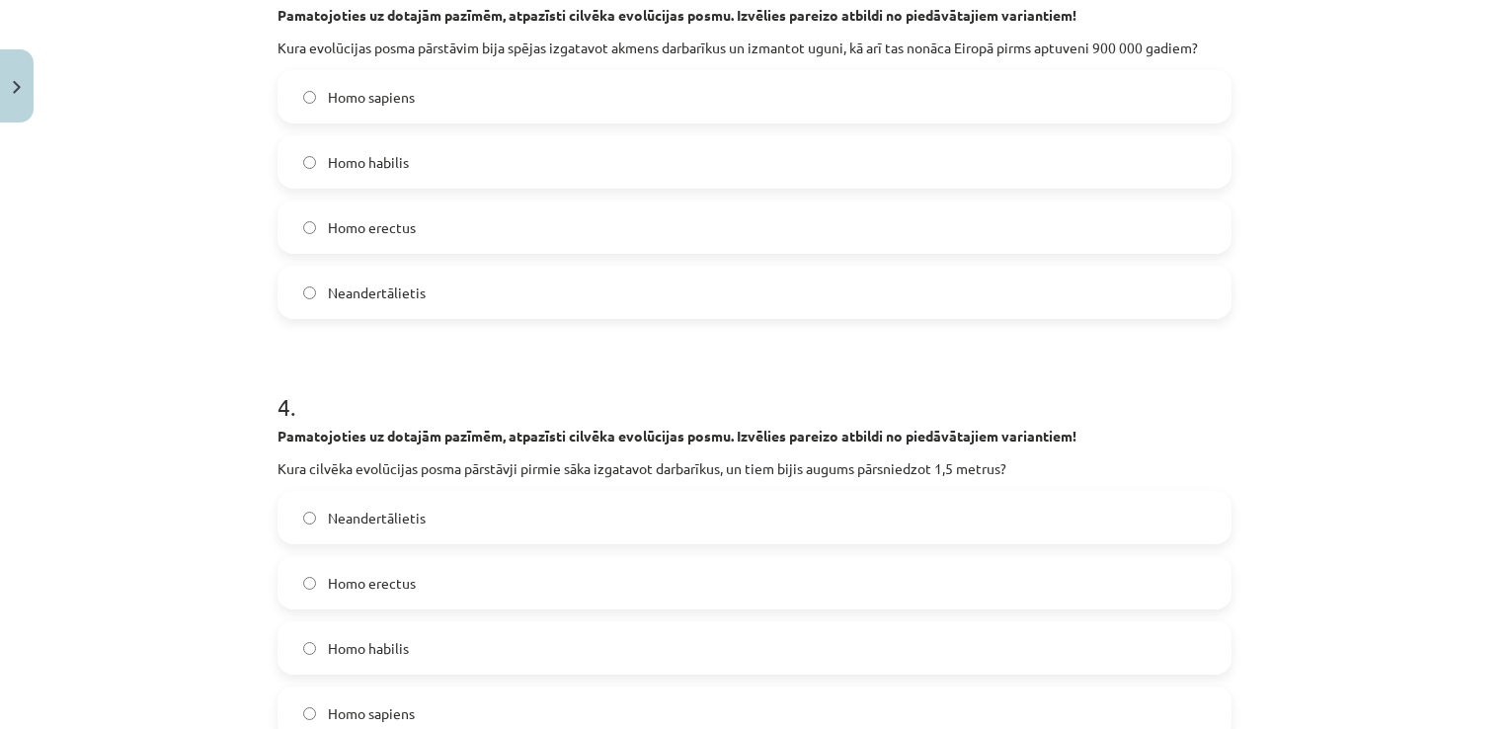
click at [437, 168] on label "Homo habilis" at bounding box center [754, 161] width 950 height 49
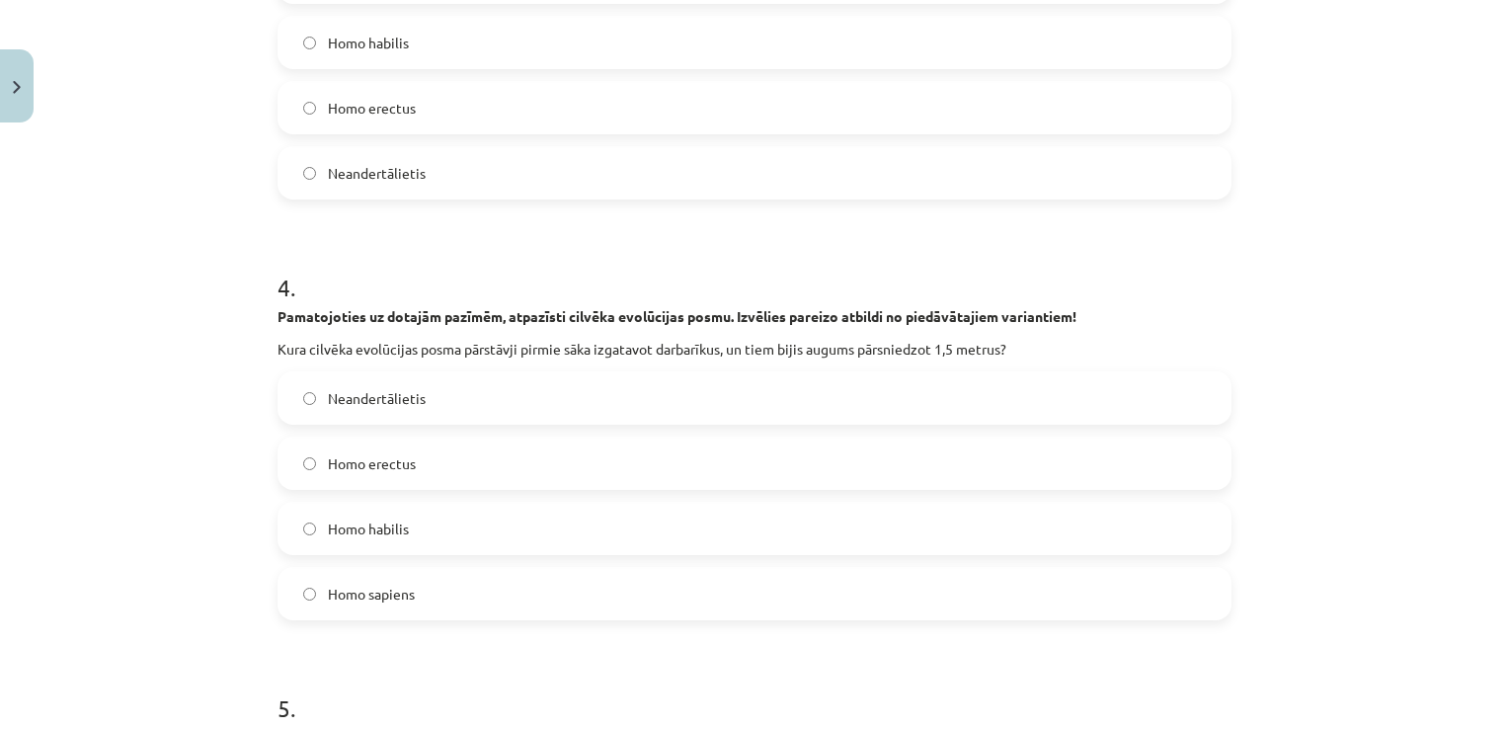
scroll to position [1422, 0]
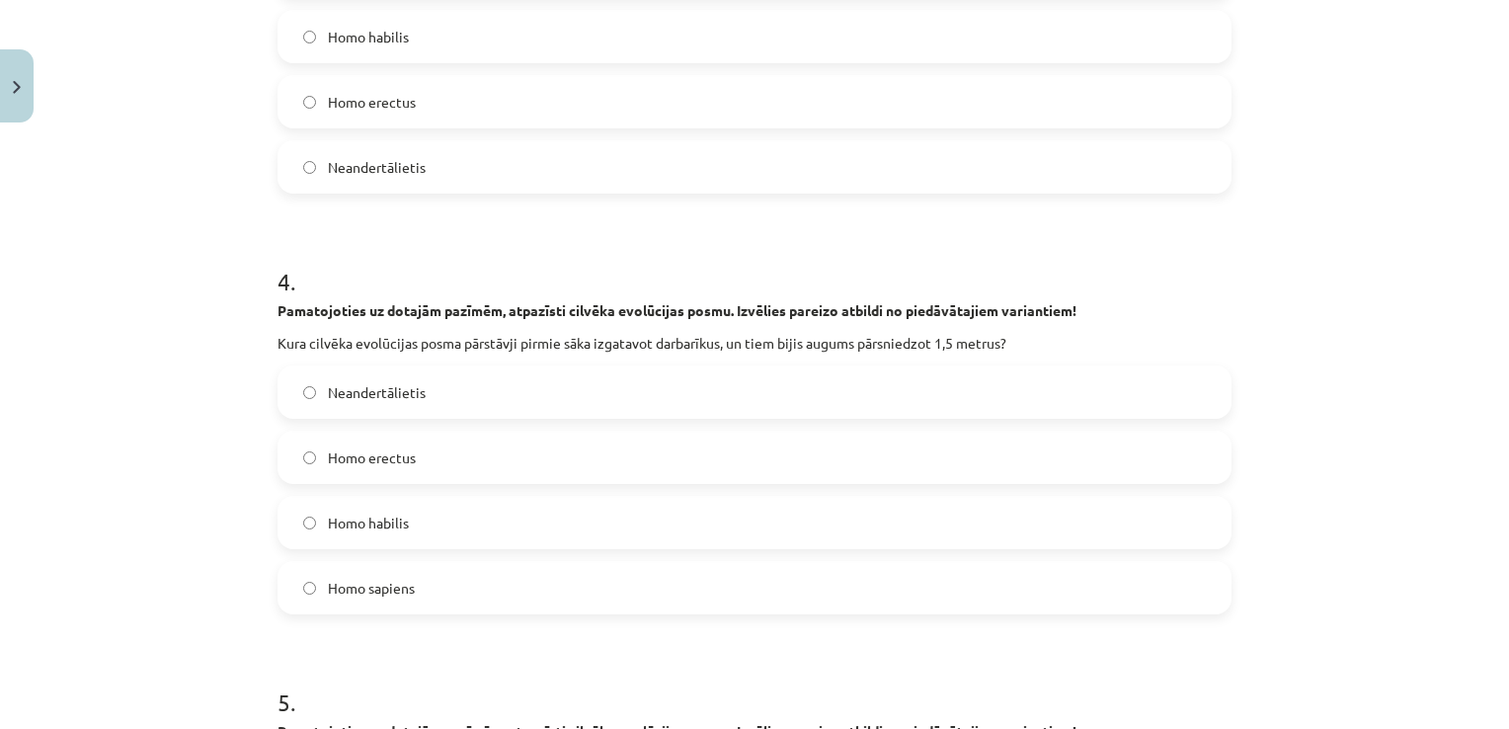
click at [423, 464] on label "Homo erectus" at bounding box center [754, 457] width 950 height 49
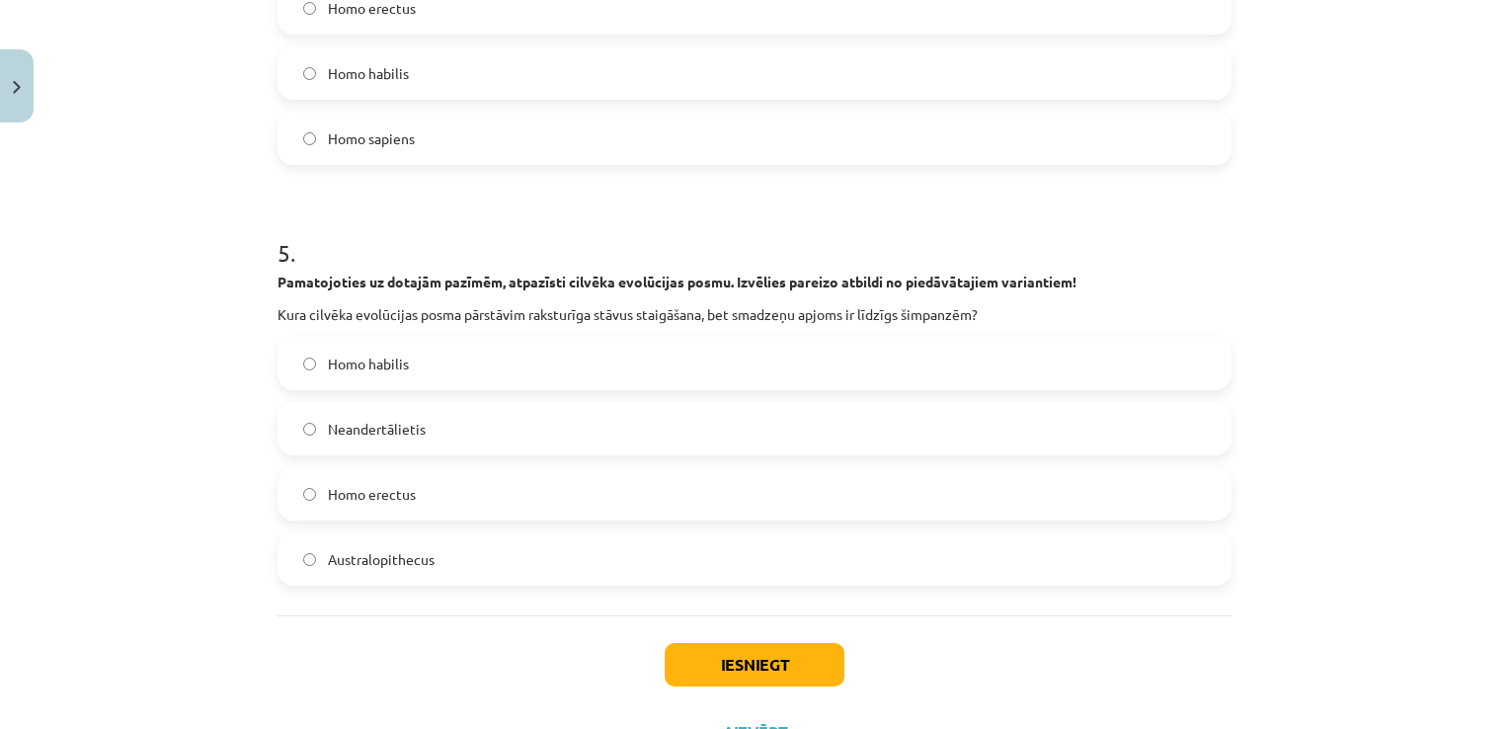
scroll to position [1887, 0]
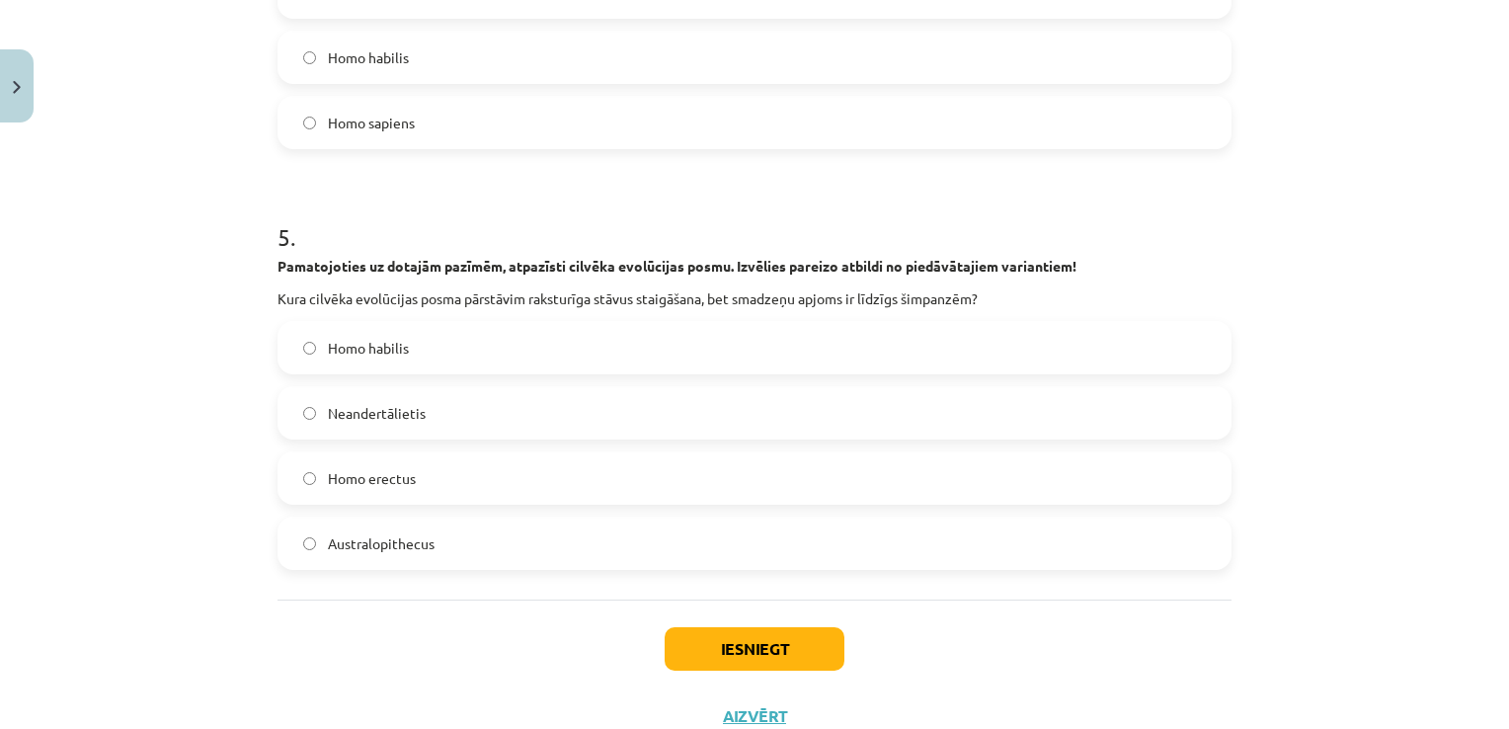
click at [411, 544] on span "Australopithecus" at bounding box center [381, 543] width 107 height 21
click at [741, 648] on button "Iesniegt" at bounding box center [755, 648] width 180 height 43
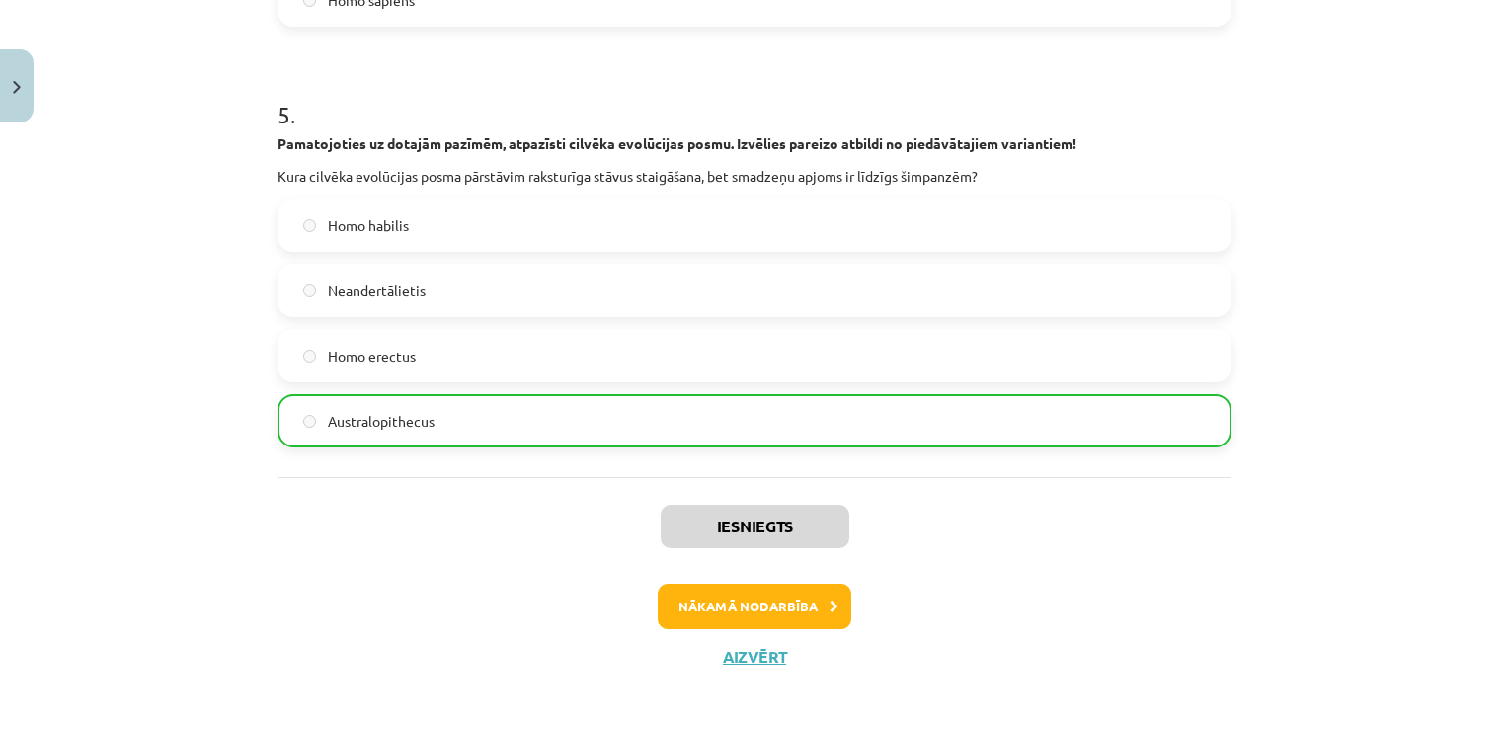
scroll to position [2018, 0]
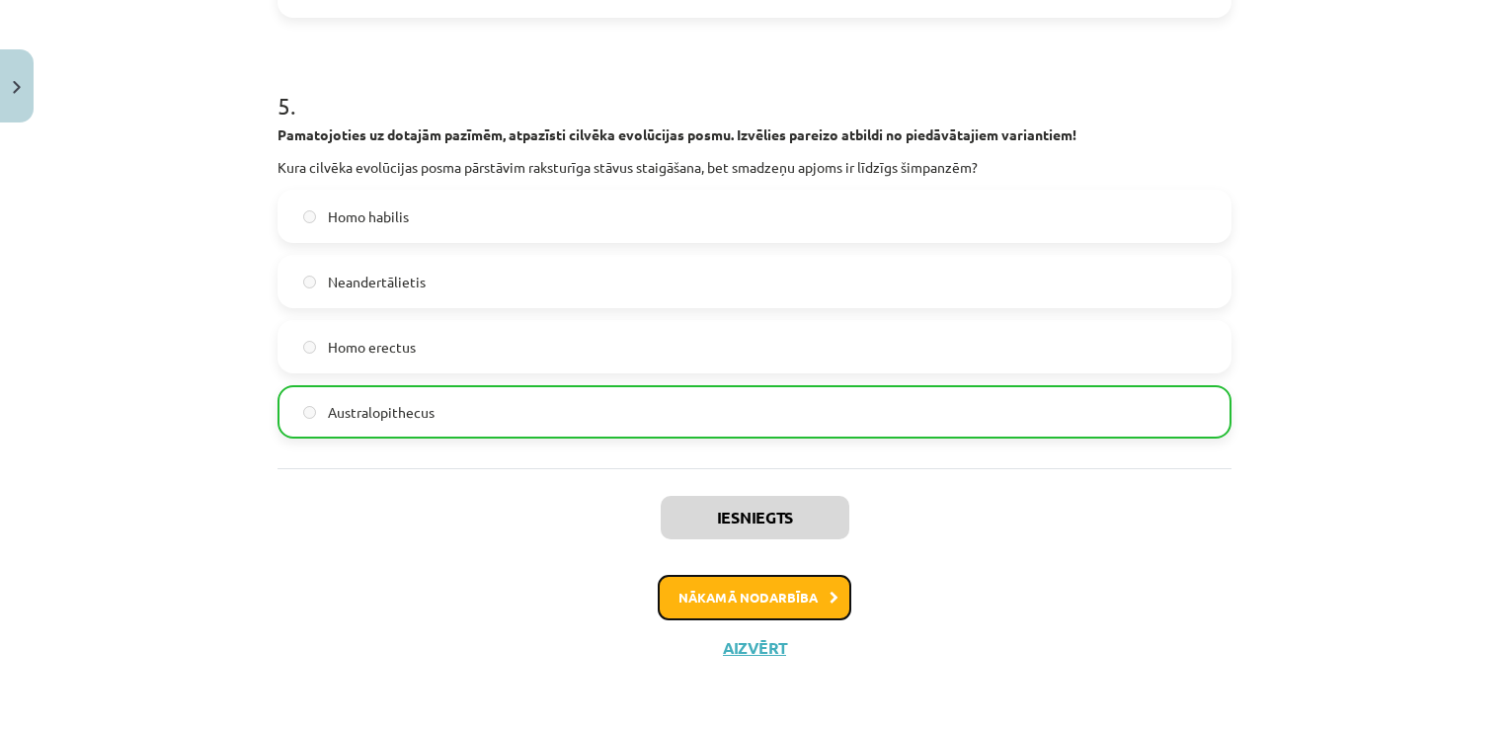
click at [803, 594] on button "Nākamā nodarbība" at bounding box center [755, 597] width 194 height 45
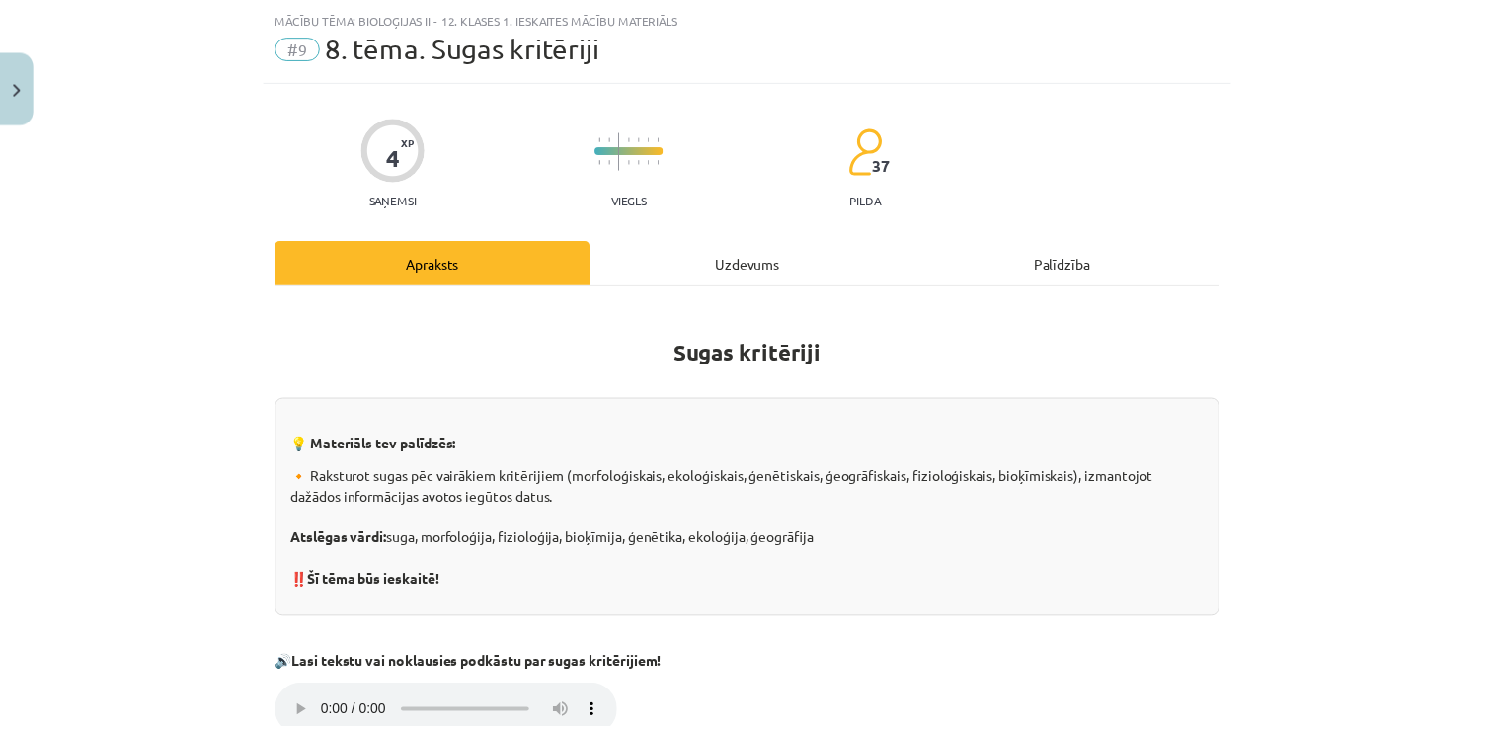
scroll to position [49, 0]
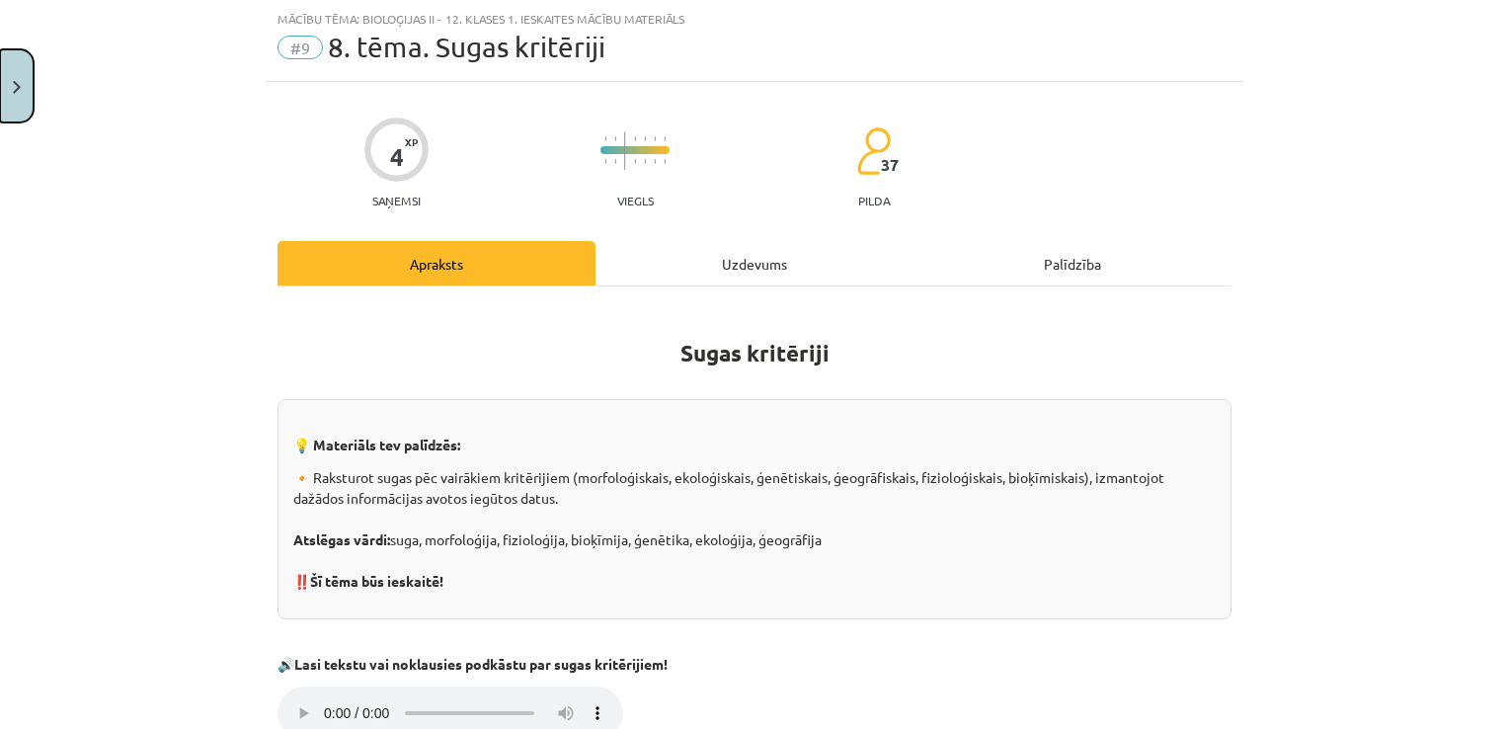
click at [30, 101] on button "Close" at bounding box center [17, 85] width 34 height 73
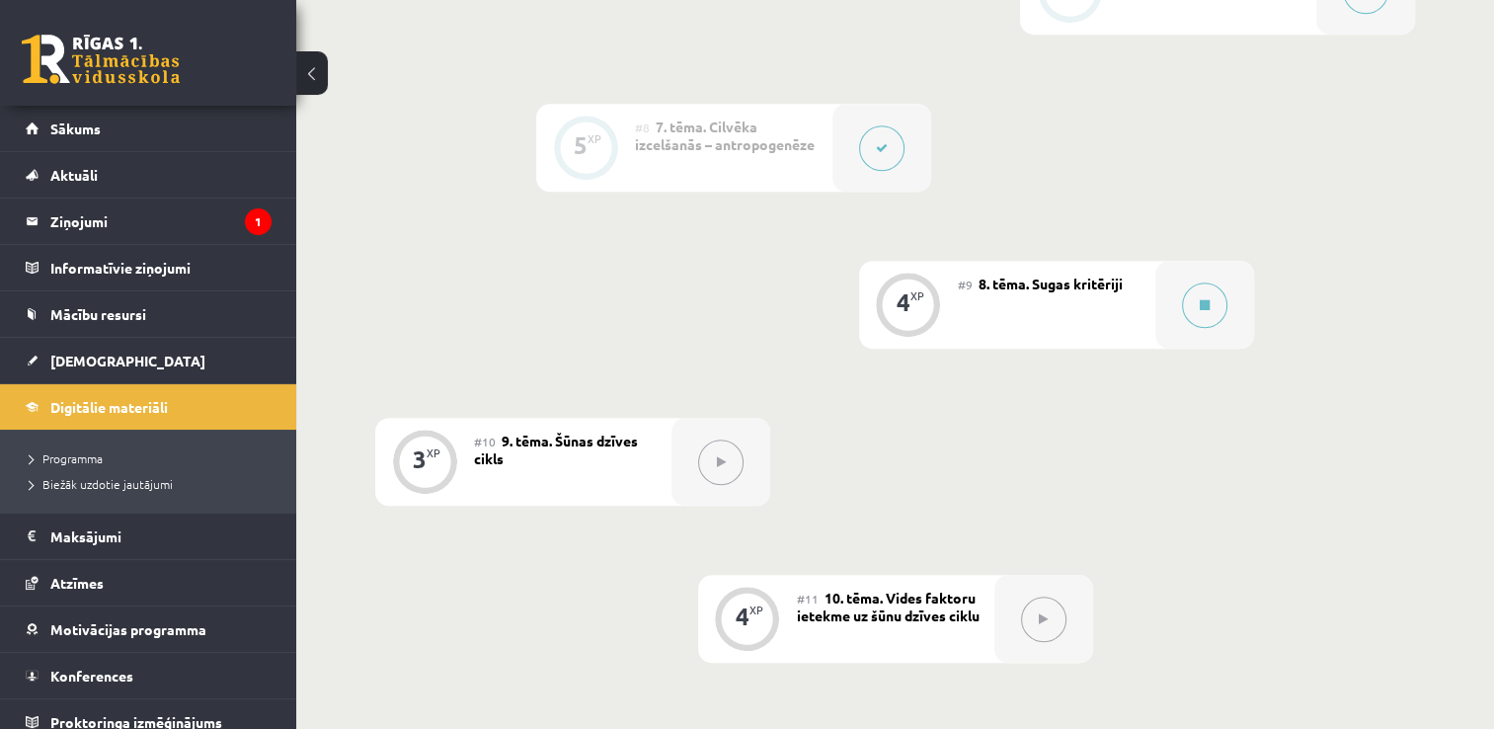
scroll to position [1548, 0]
